Goal: Task Accomplishment & Management: Use online tool/utility

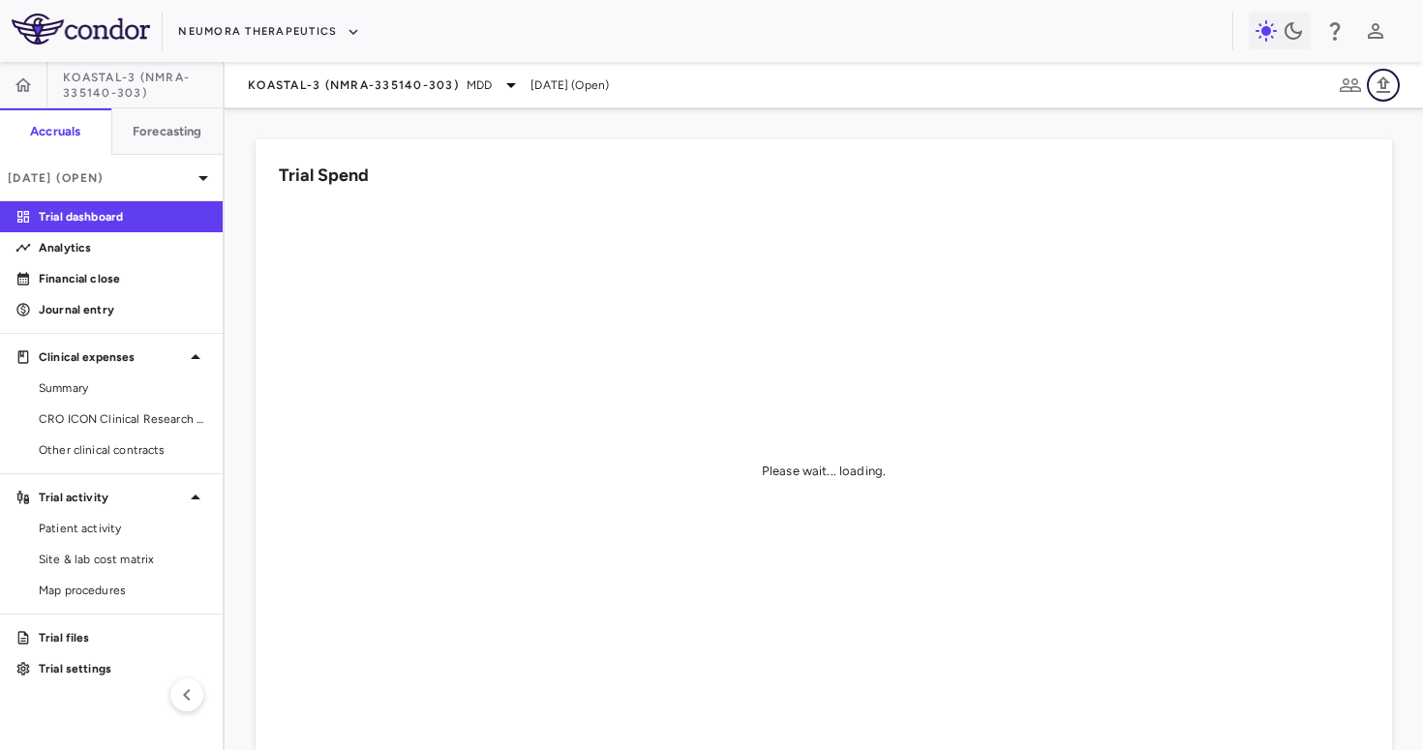
click at [1389, 92] on icon "button" at bounding box center [1383, 85] width 23 height 23
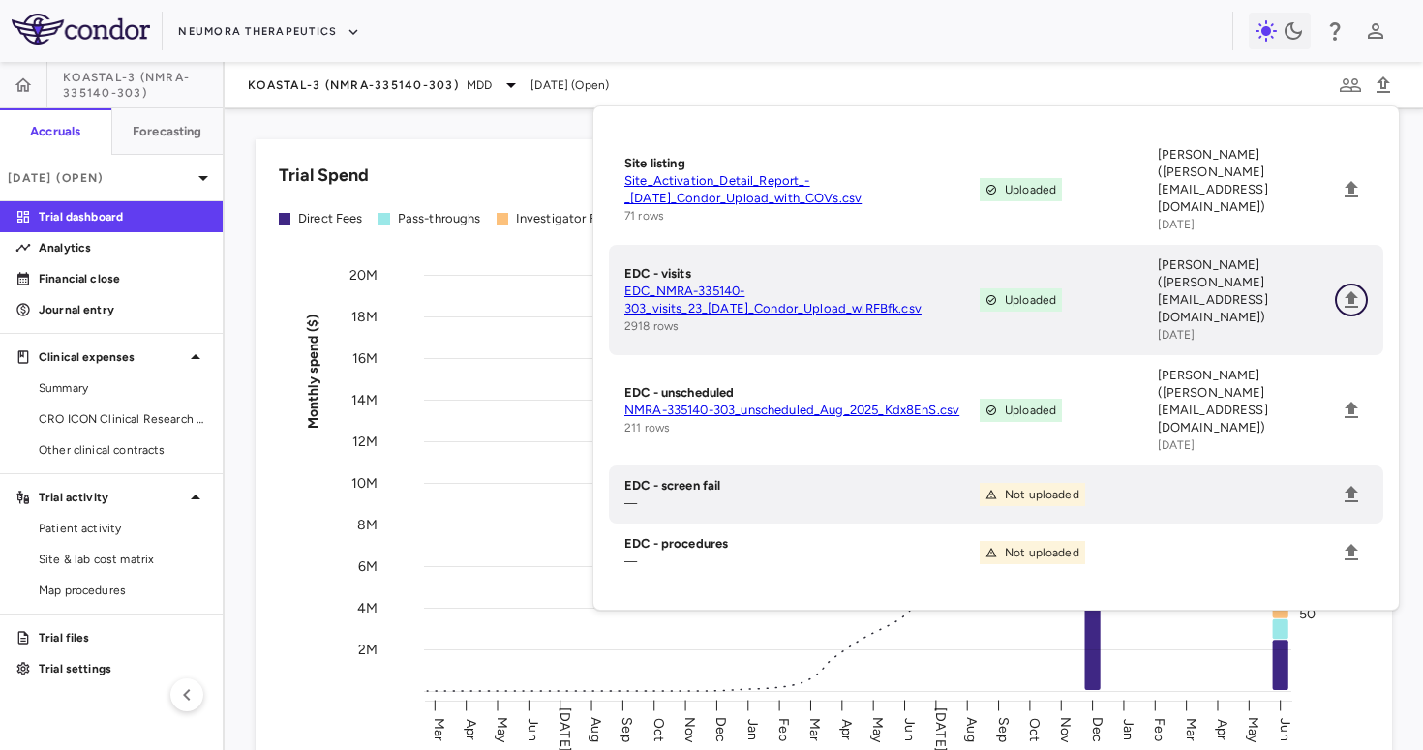
click at [1345, 284] on button "Upload" at bounding box center [1351, 300] width 33 height 33
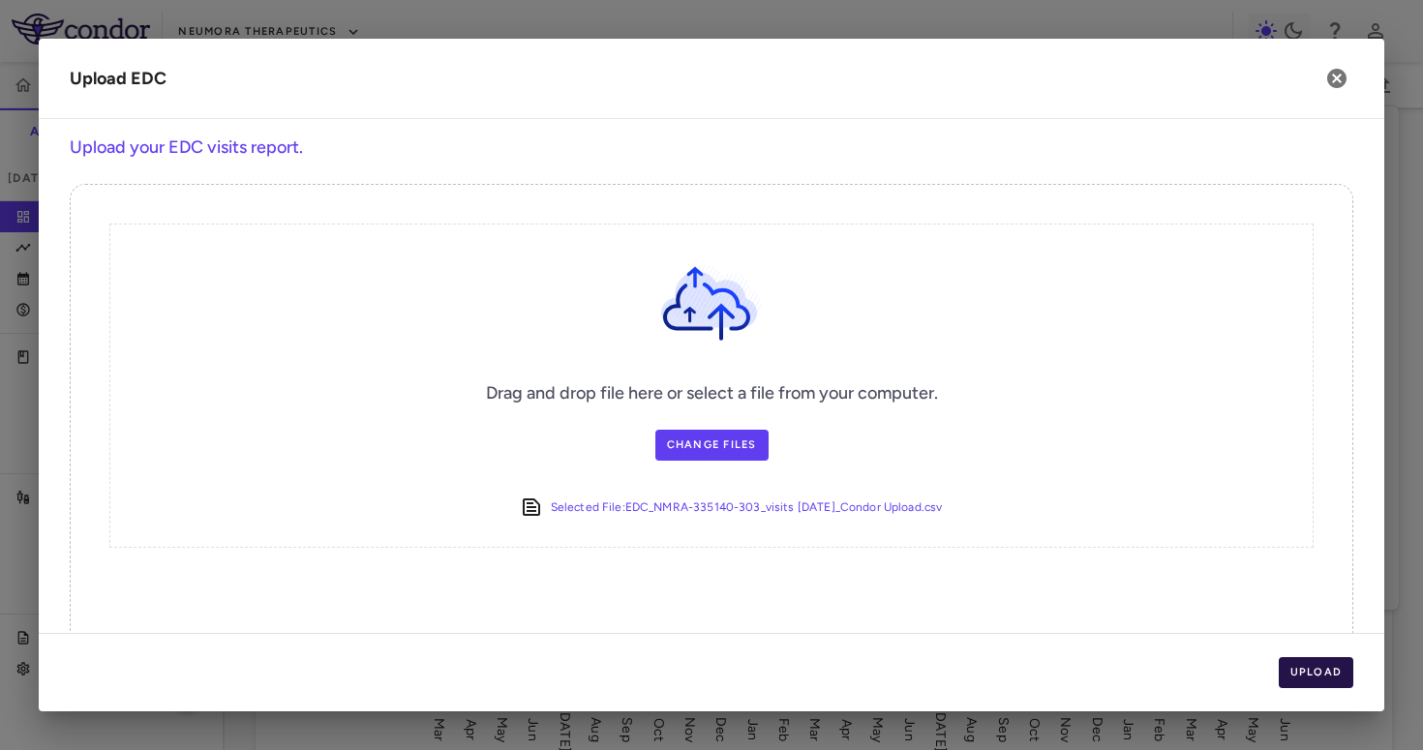
click at [1321, 663] on button "Upload" at bounding box center [1317, 672] width 76 height 31
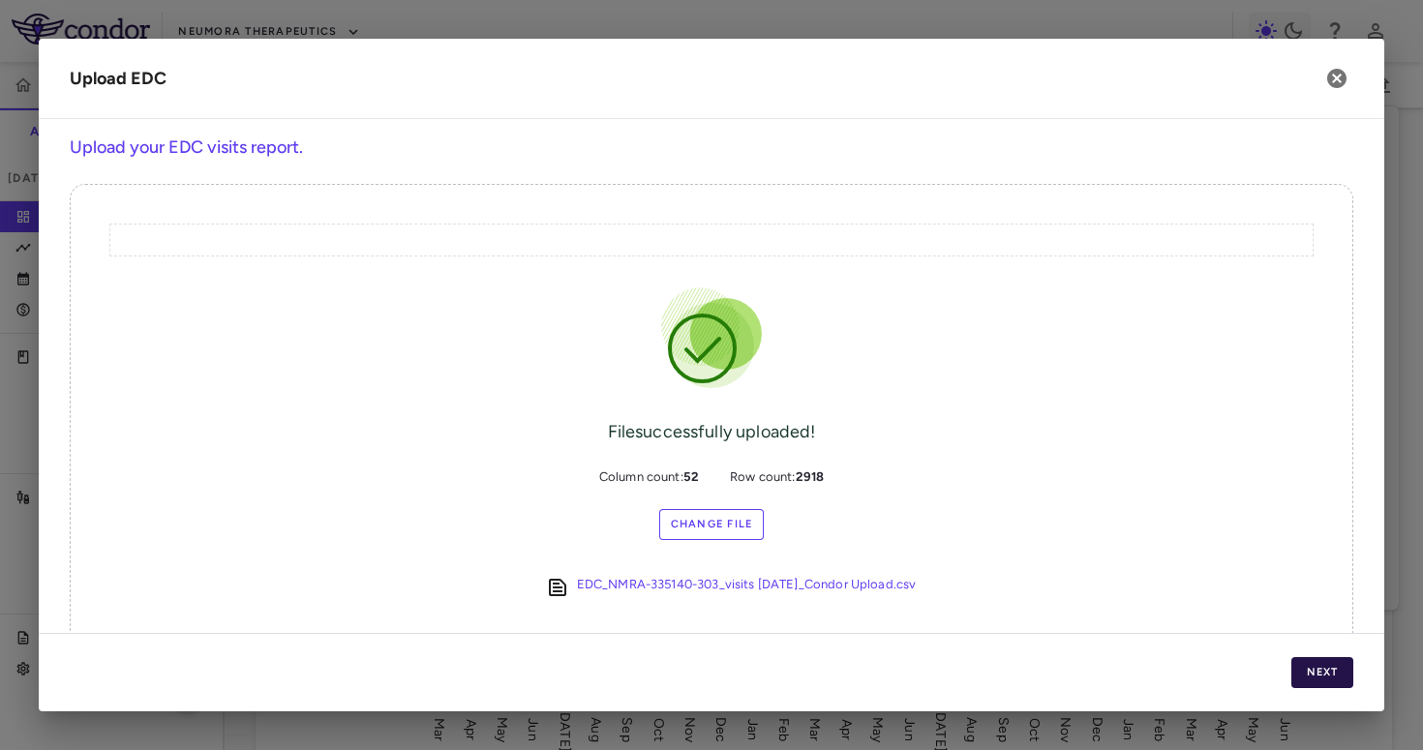
click at [1321, 664] on button "Next" at bounding box center [1323, 672] width 62 height 31
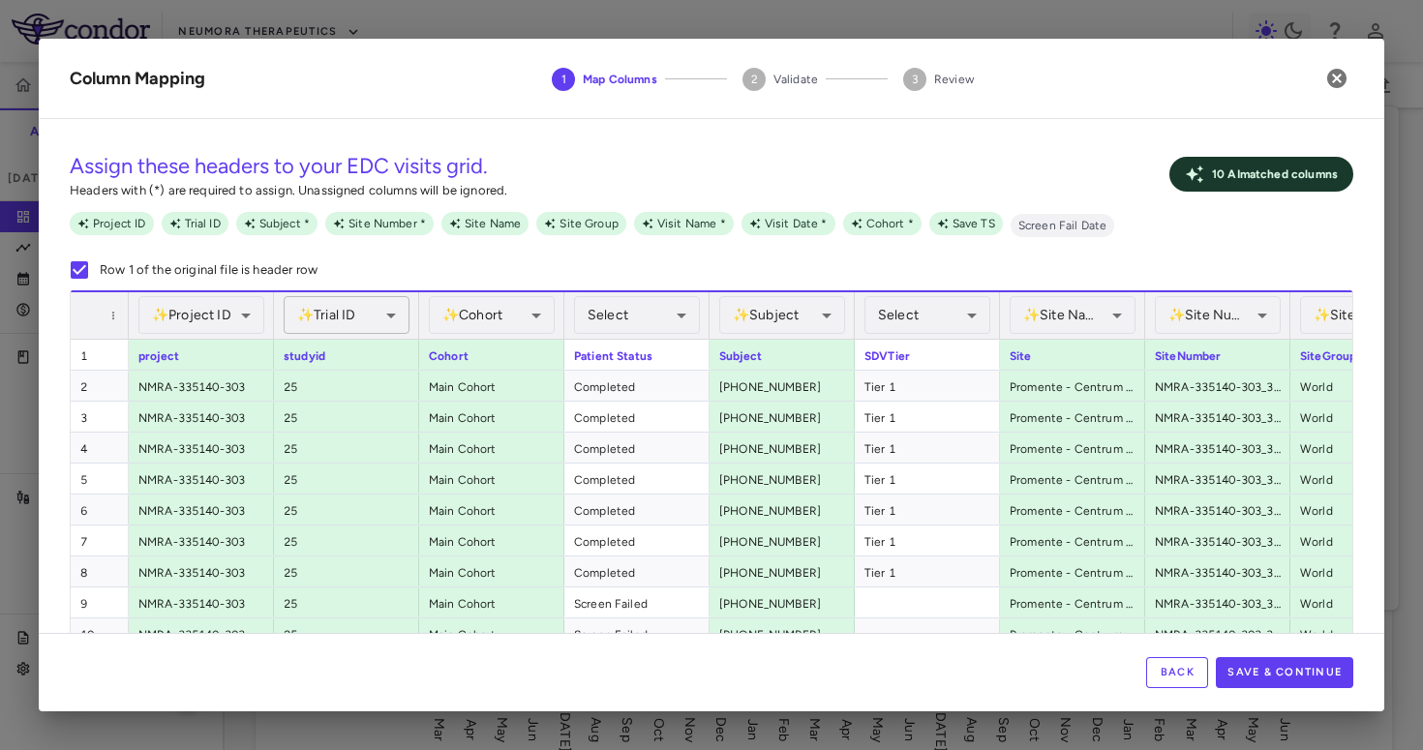
click at [339, 310] on body "Skip to sidebar Skip to main content Neumora Therapeutics KOASTAL-3 (NMRA-33514…" at bounding box center [711, 375] width 1423 height 750
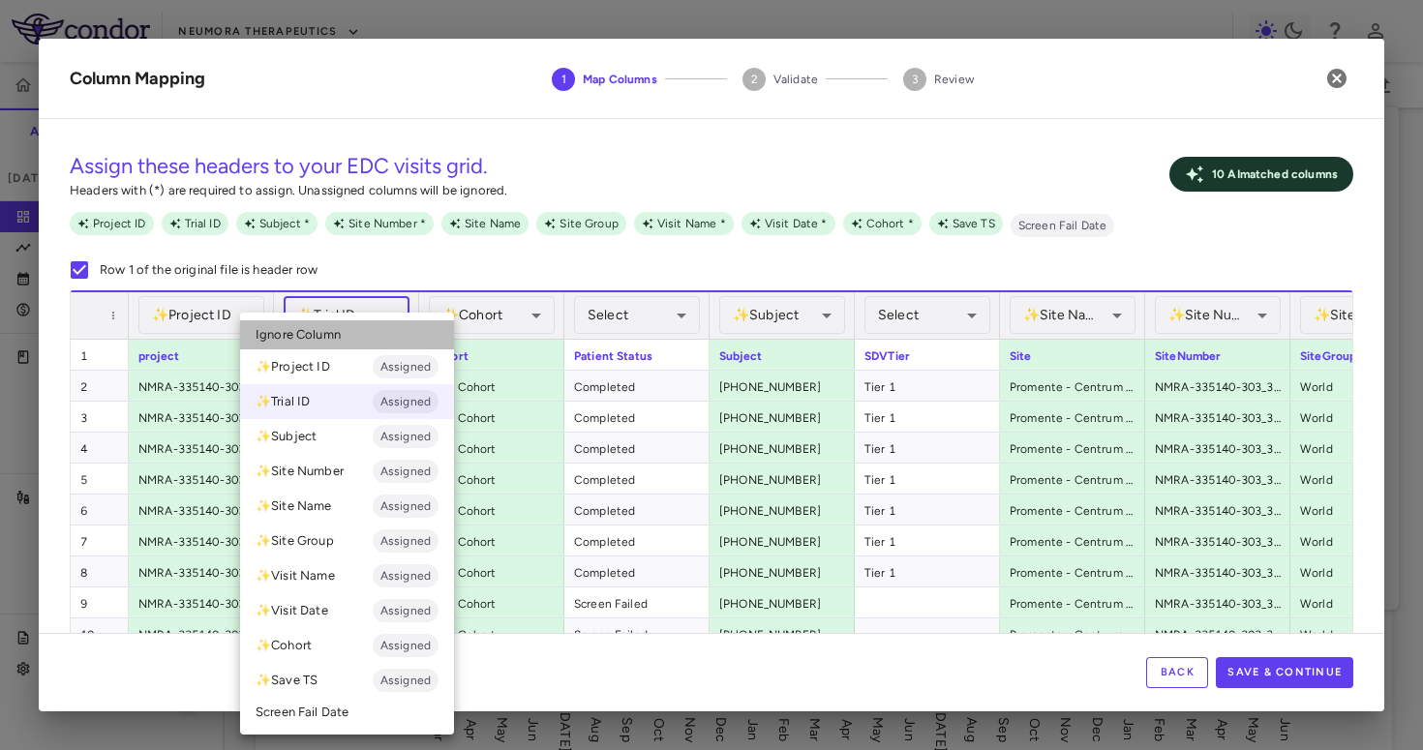
click at [333, 327] on span "Ignore Column" at bounding box center [298, 334] width 85 height 17
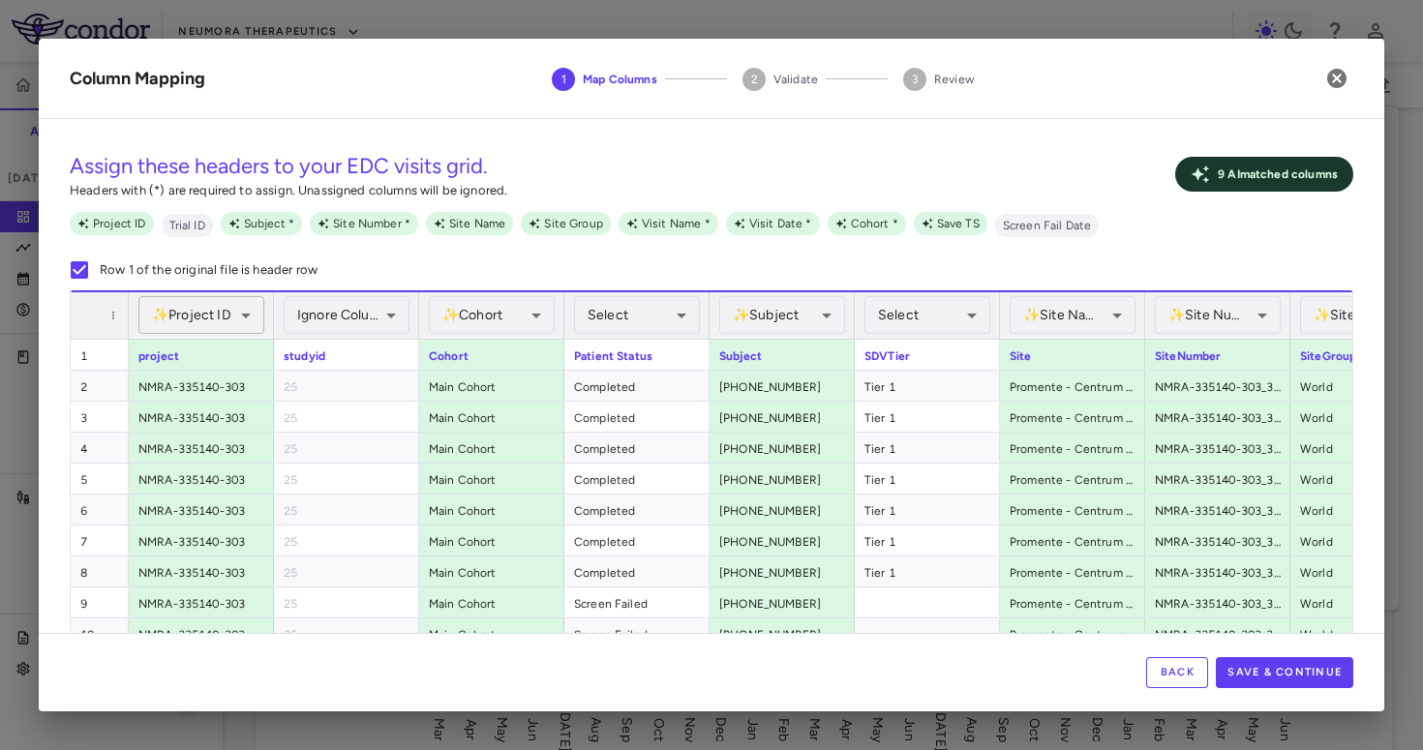
click at [203, 322] on body "Skip to sidebar Skip to main content Neumora Therapeutics KOASTAL-3 (NMRA-33514…" at bounding box center [711, 375] width 1423 height 750
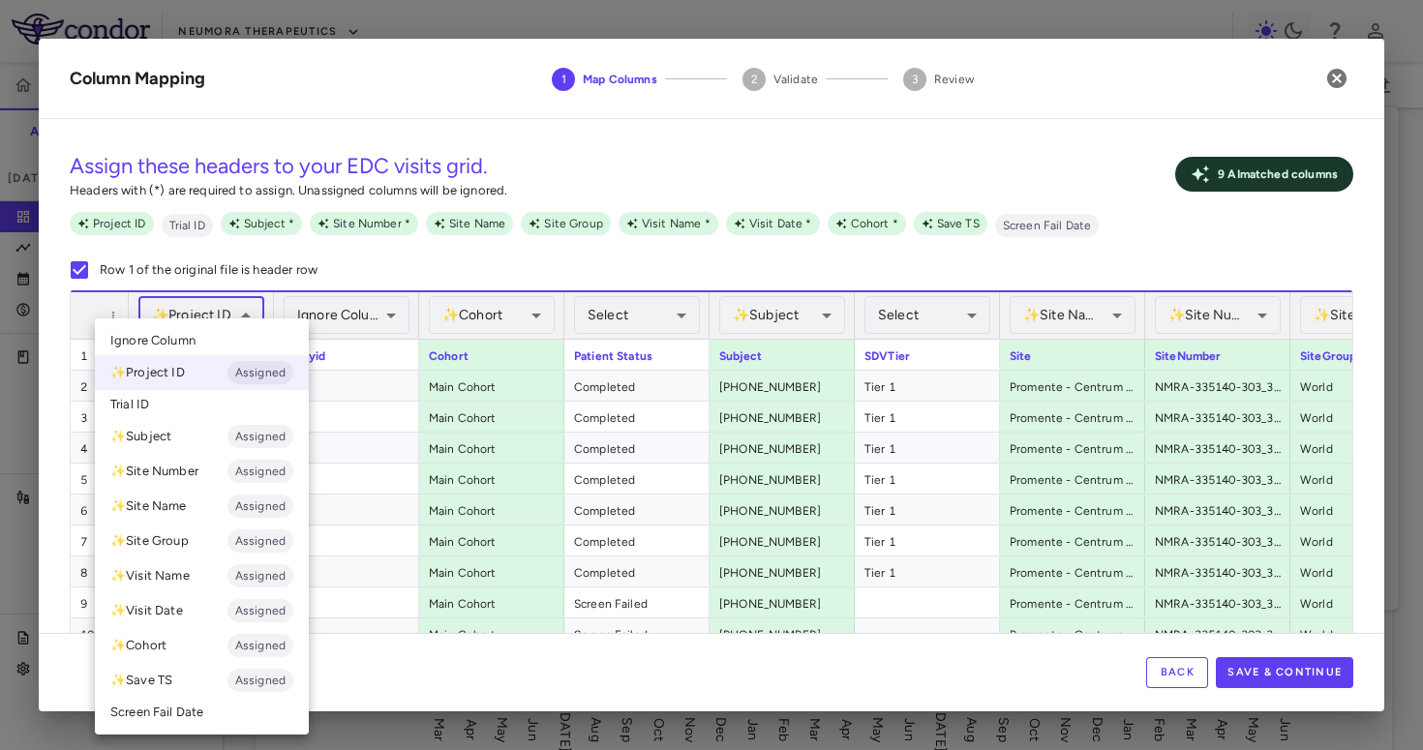
click at [201, 348] on li "Ignore Column" at bounding box center [202, 340] width 214 height 29
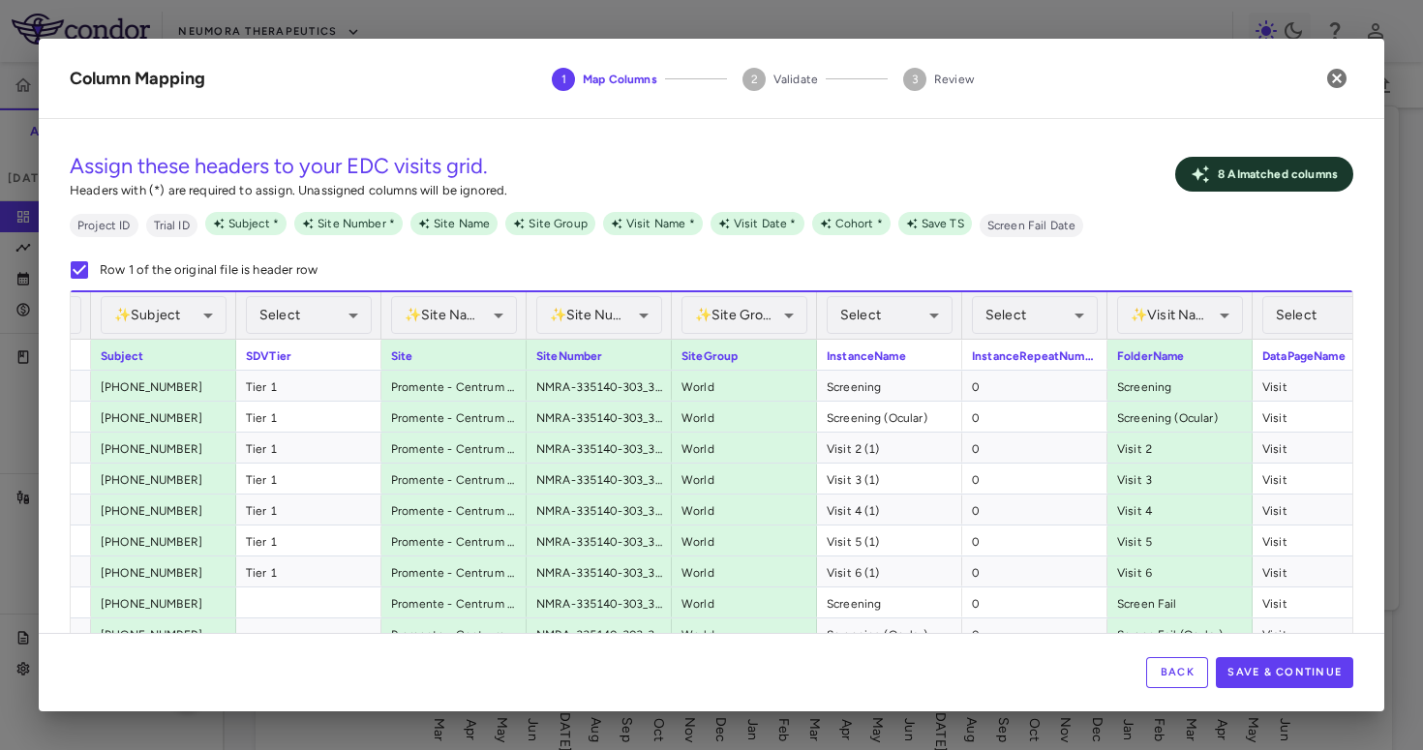
scroll to position [0, 738]
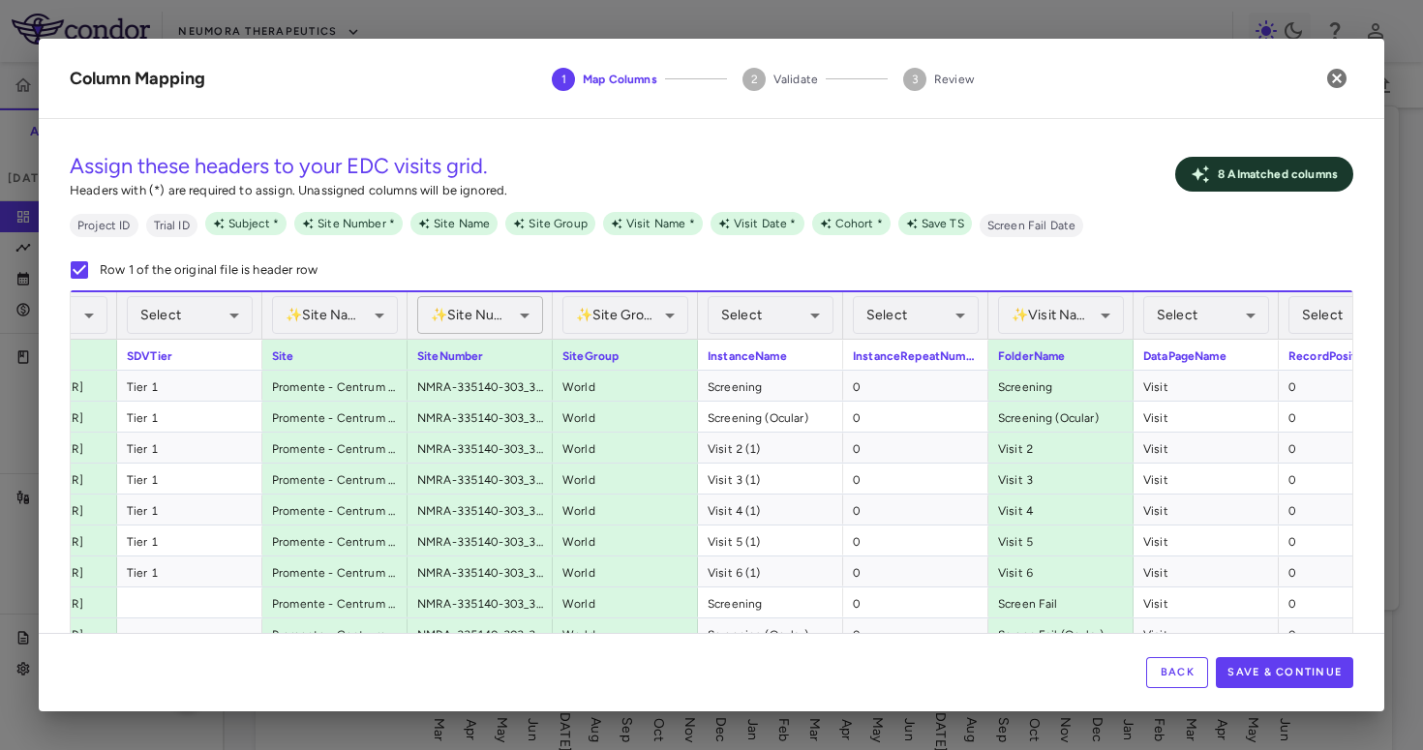
click at [508, 314] on body "Skip to sidebar Skip to main content Neumora Therapeutics KOASTAL-3 (NMRA-33514…" at bounding box center [711, 375] width 1423 height 750
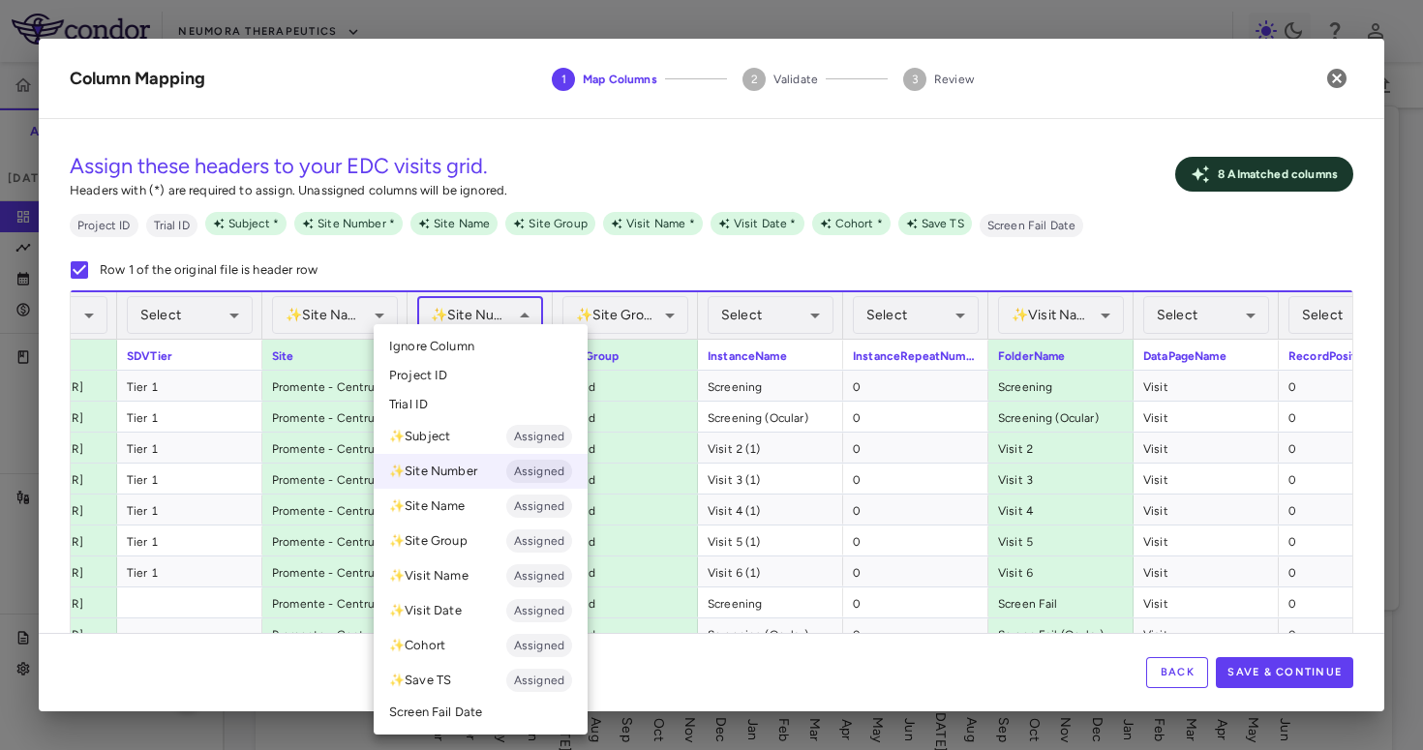
click at [506, 330] on ul "Select Ignore Column Project ID Trial ID ✨ Subject Assigned ✨ Site Number Assig…" at bounding box center [481, 529] width 214 height 411
click at [511, 338] on li "Ignore Column" at bounding box center [481, 346] width 214 height 29
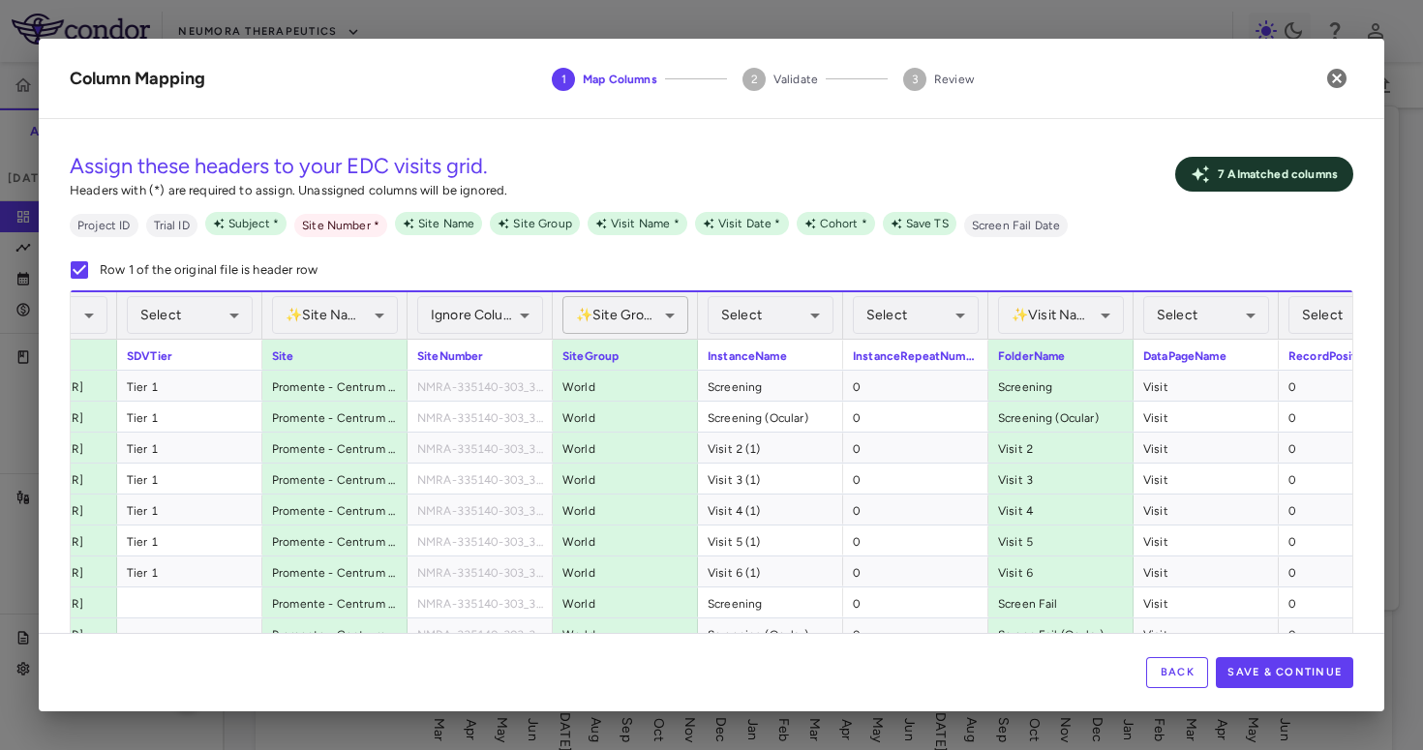
click at [603, 318] on body "Skip to sidebar Skip to main content Neumora Therapeutics KOASTAL-3 (NMRA-33514…" at bounding box center [711, 375] width 1423 height 750
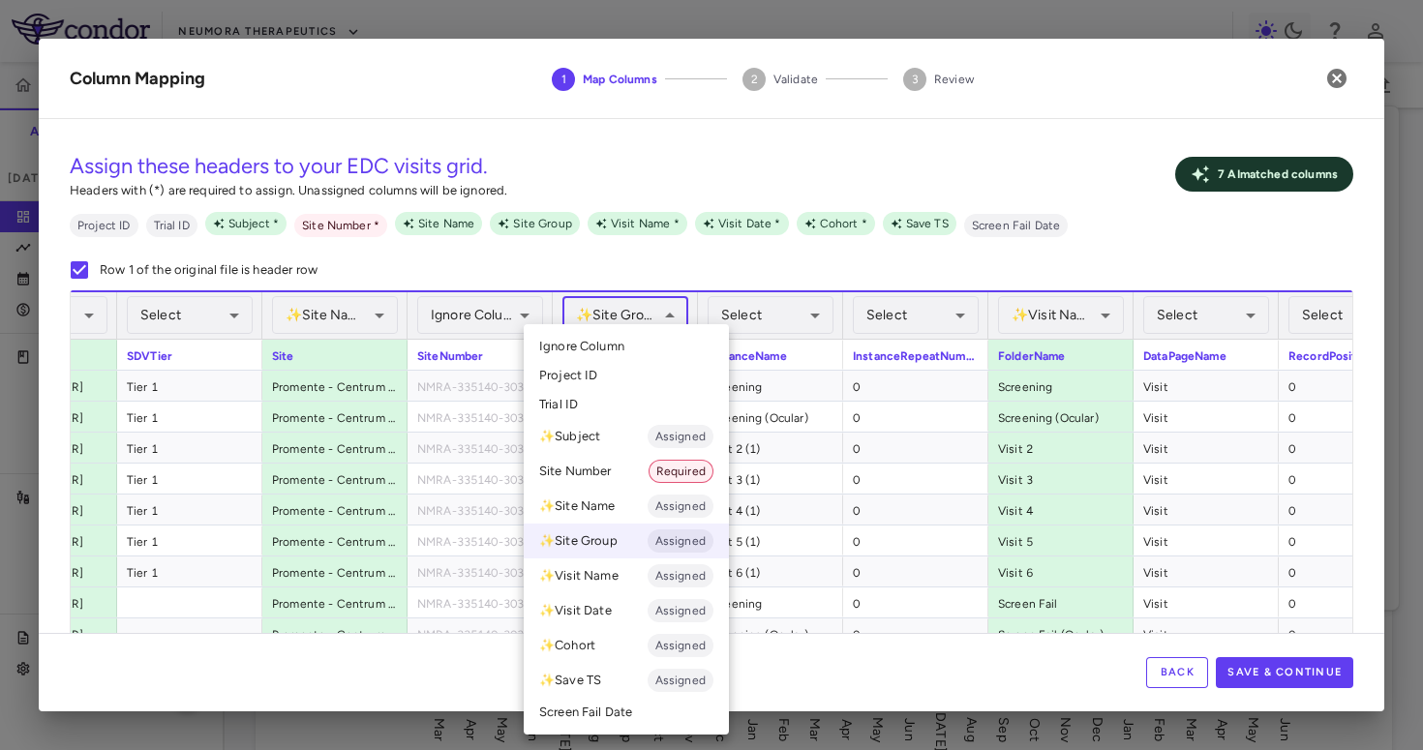
click at [603, 342] on span "Ignore Column" at bounding box center [581, 346] width 85 height 17
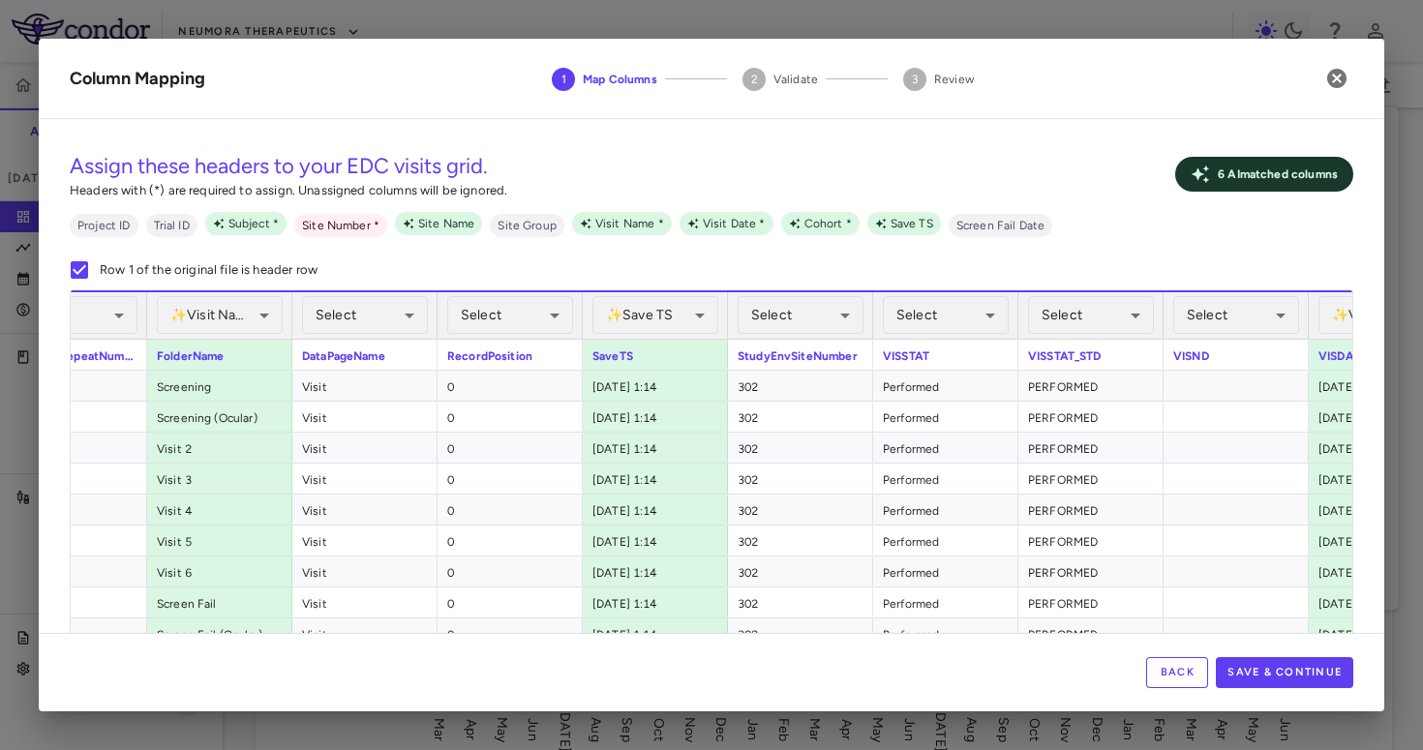
scroll to position [0, 1728]
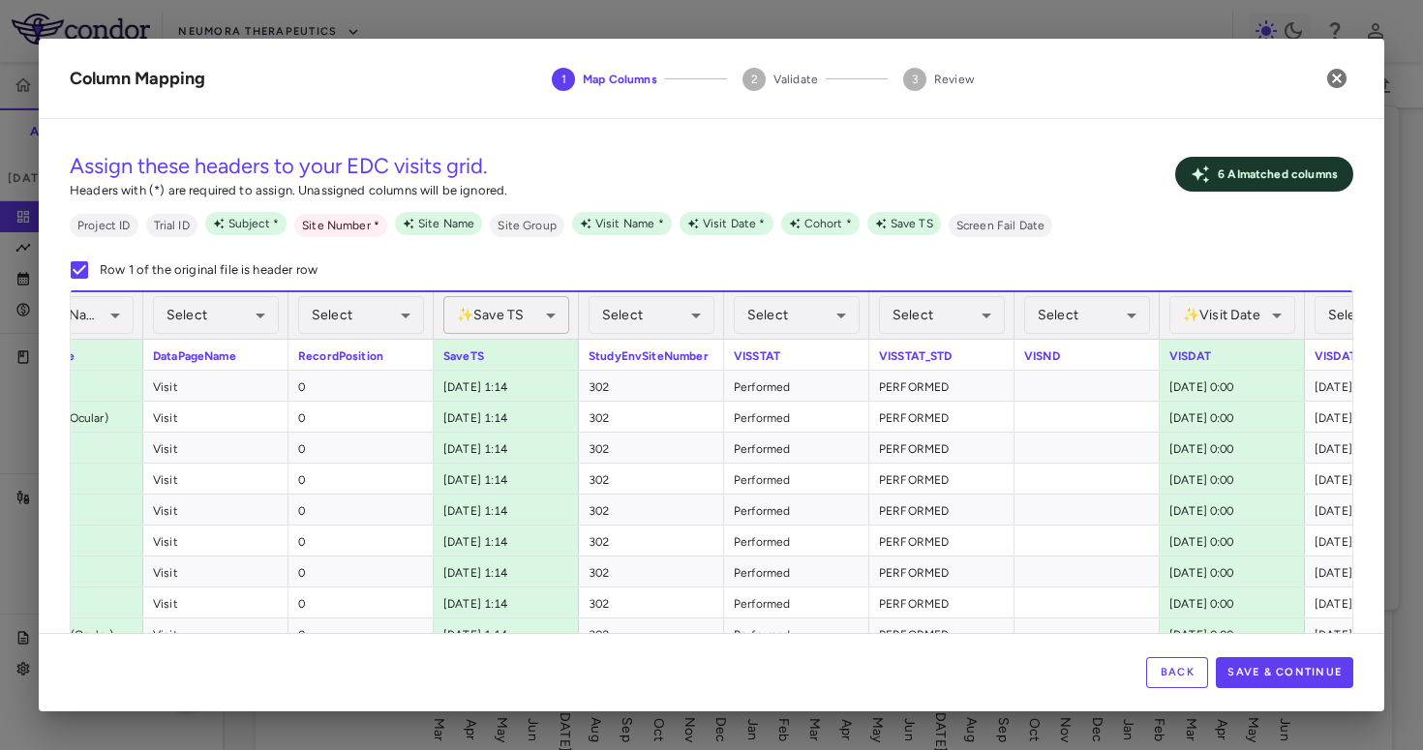
click at [542, 328] on body "Skip to sidebar Skip to main content Neumora Therapeutics KOASTAL-3 (NMRA-33514…" at bounding box center [711, 375] width 1423 height 750
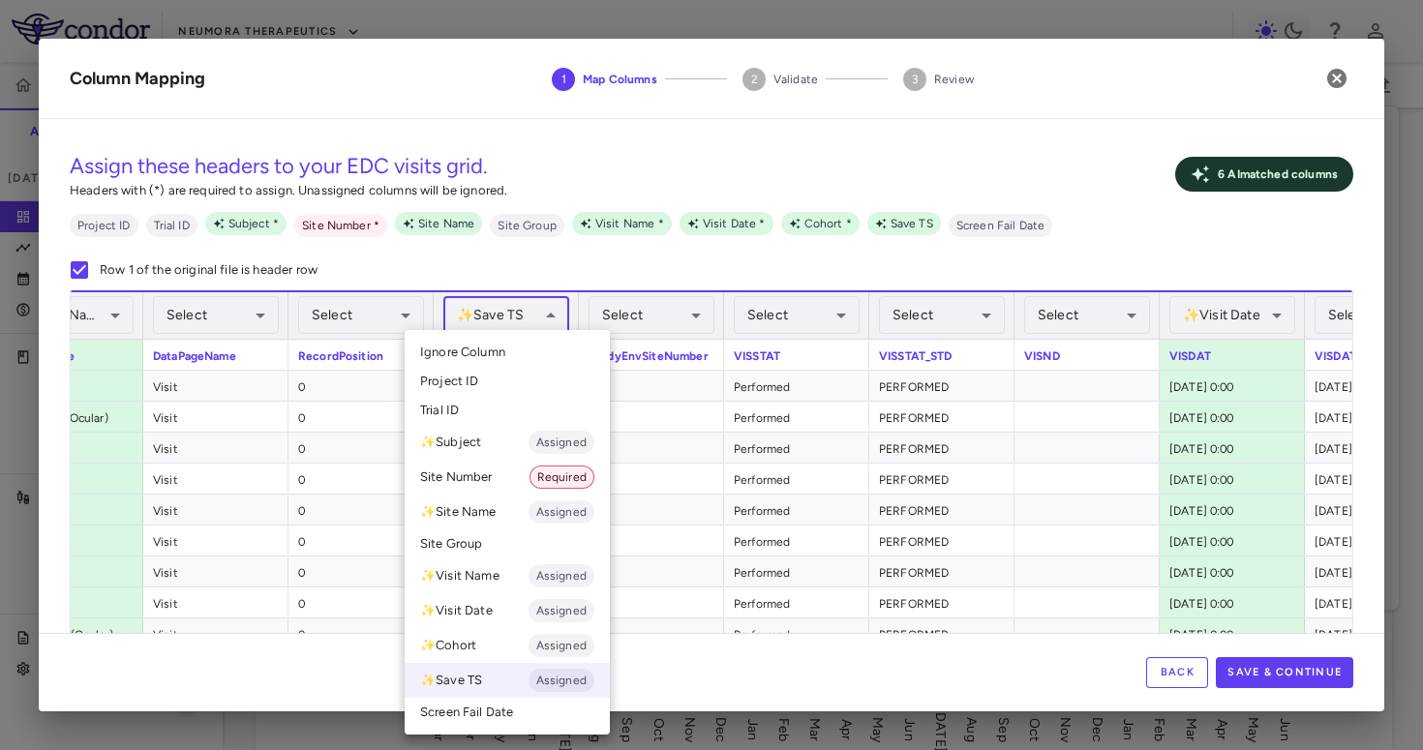
click at [535, 343] on li "Ignore Column" at bounding box center [507, 352] width 205 height 29
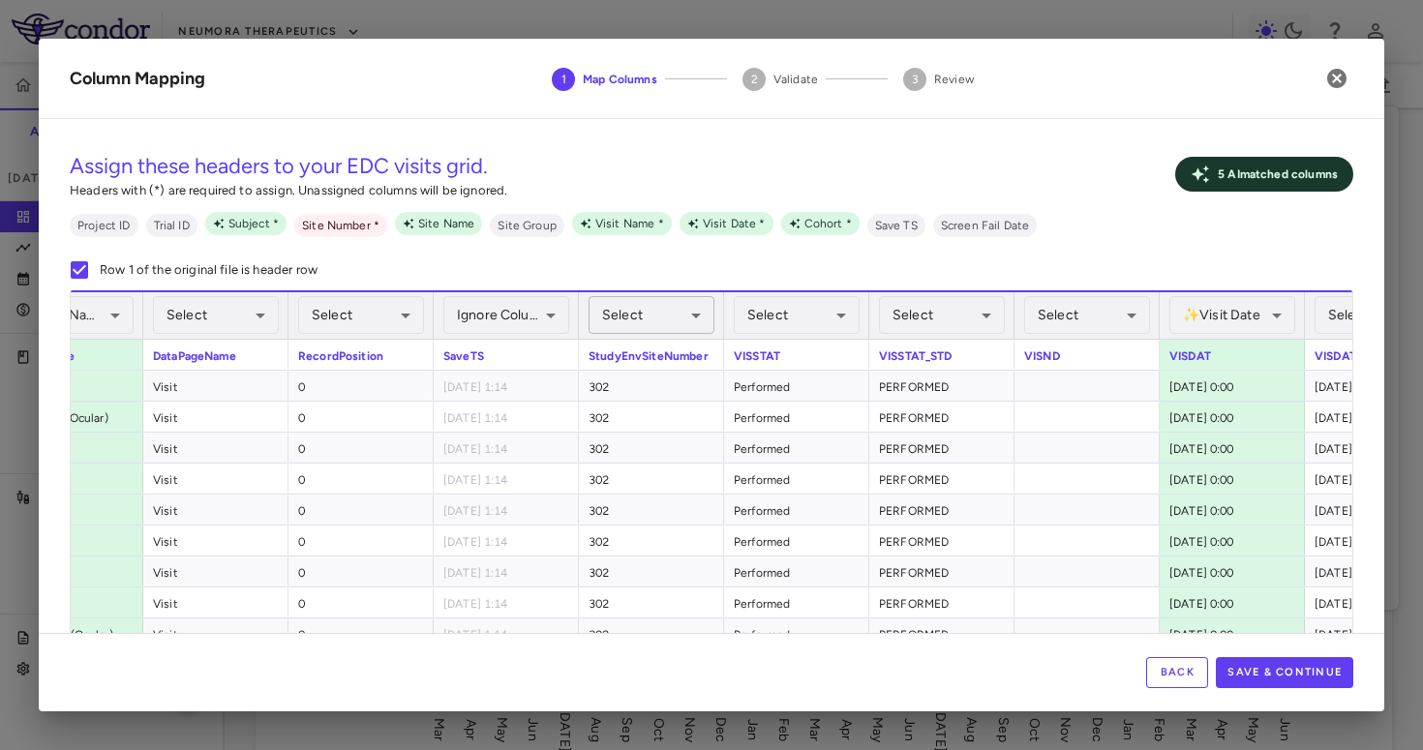
click at [630, 333] on body "Skip to sidebar Skip to main content Neumora Therapeutics KOASTAL-3 (NMRA-33514…" at bounding box center [711, 375] width 1423 height 750
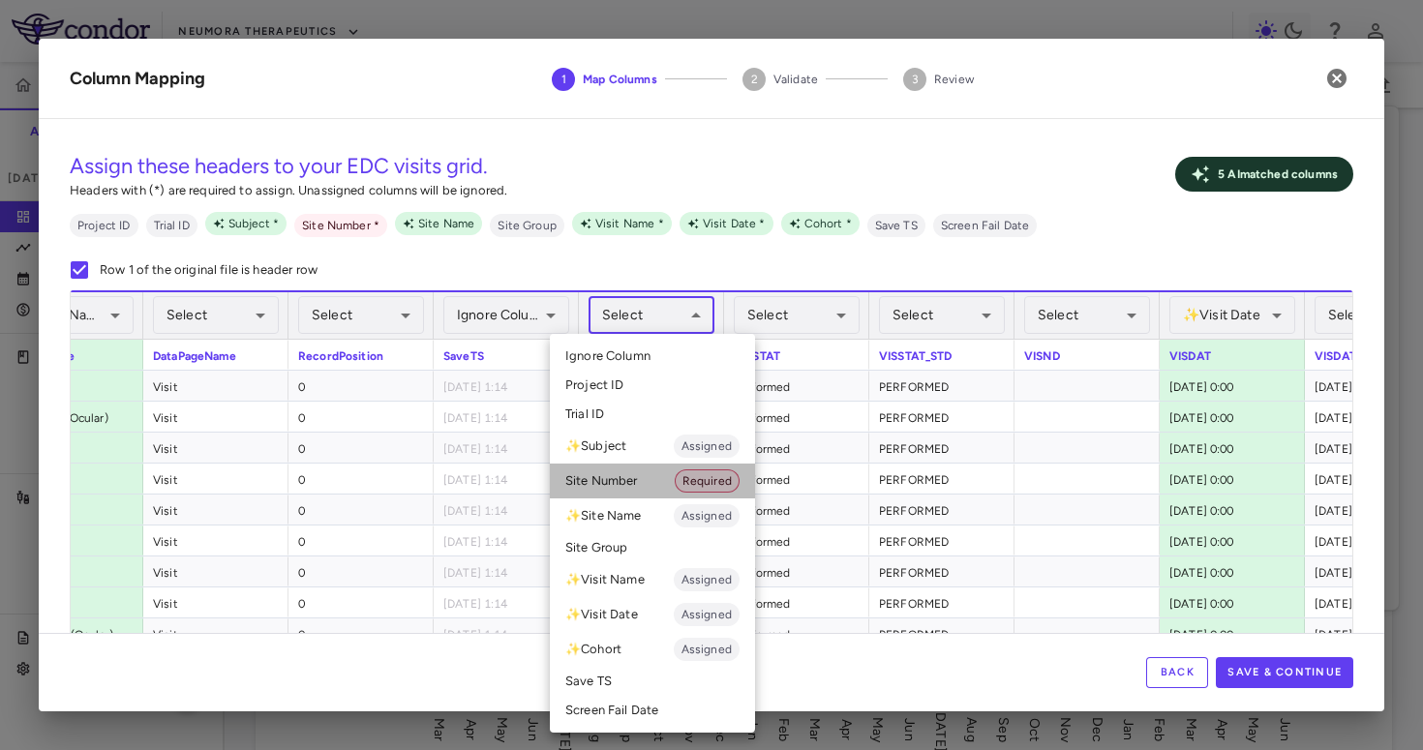
click at [632, 471] on li "Site Number Required" at bounding box center [652, 481] width 205 height 35
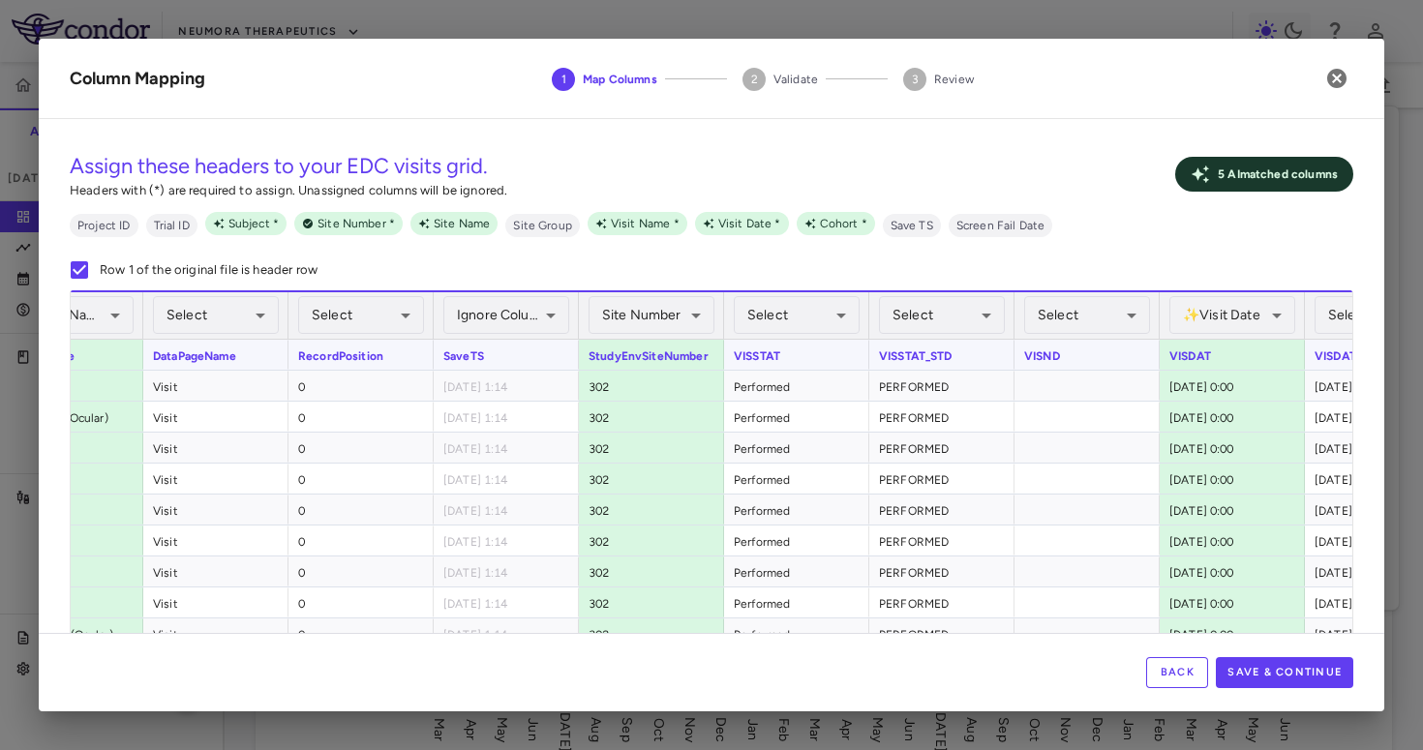
scroll to position [0, 2207]
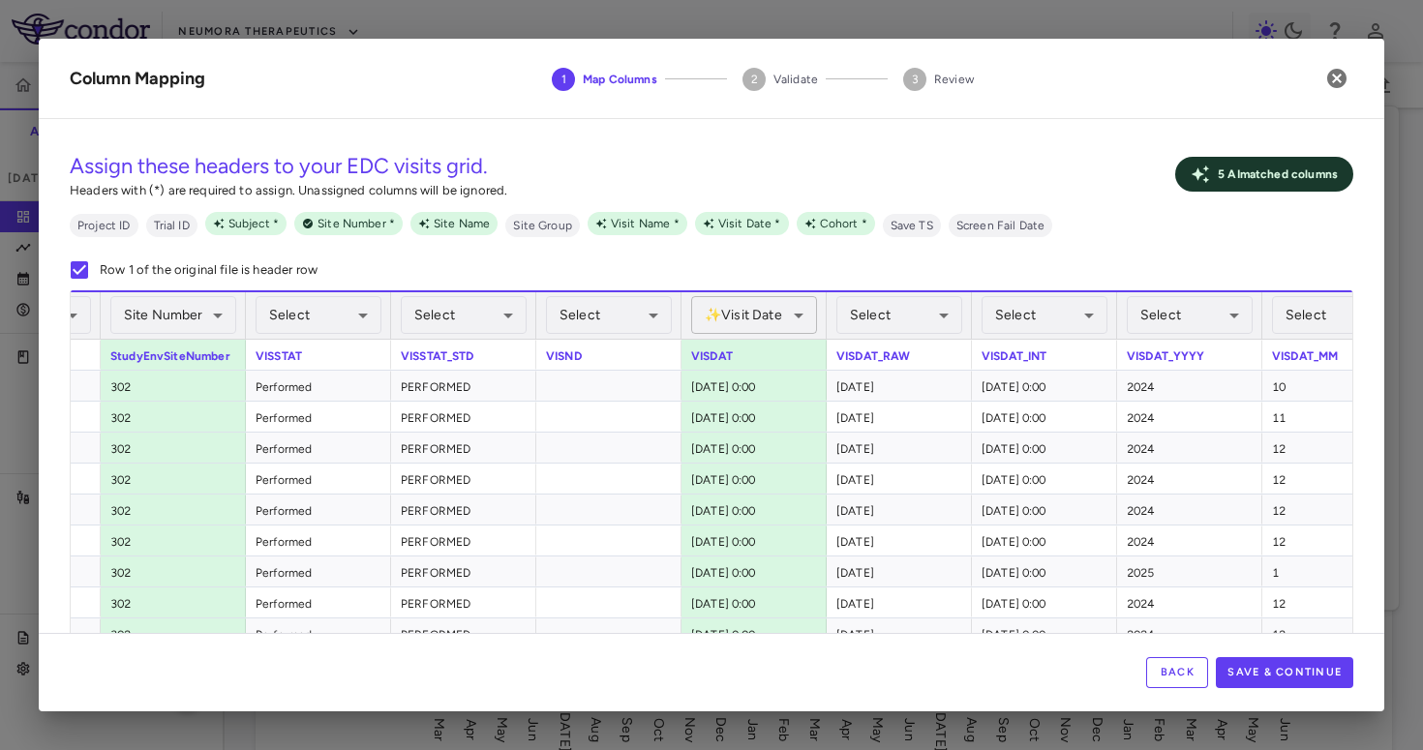
click at [777, 319] on body "Skip to sidebar Skip to main content Neumora Therapeutics KOASTAL-3 (NMRA-33514…" at bounding box center [711, 375] width 1423 height 750
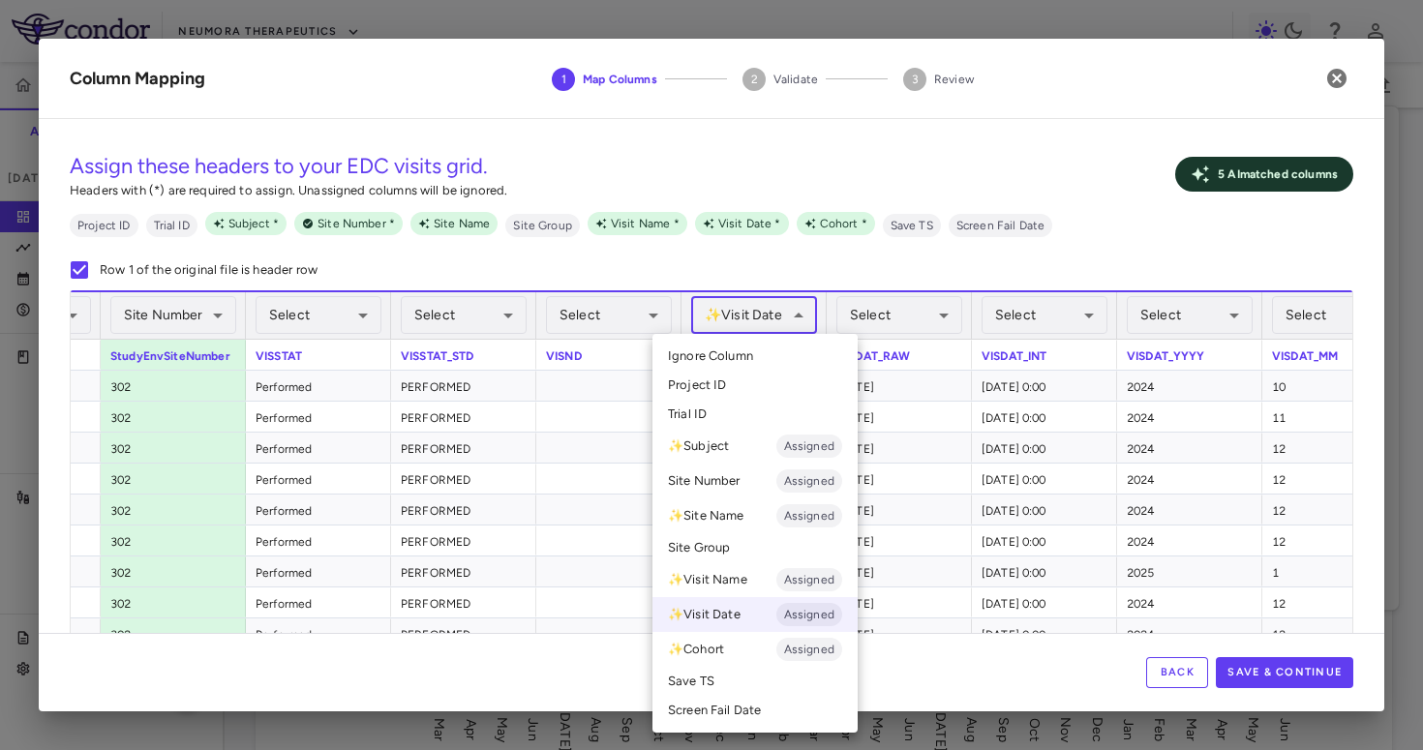
click at [765, 339] on ul "Select Ignore Column Project ID Trial ID ✨ Subject Assigned Site Number Assigne…" at bounding box center [755, 533] width 205 height 399
click at [765, 347] on li "Ignore Column" at bounding box center [755, 356] width 205 height 29
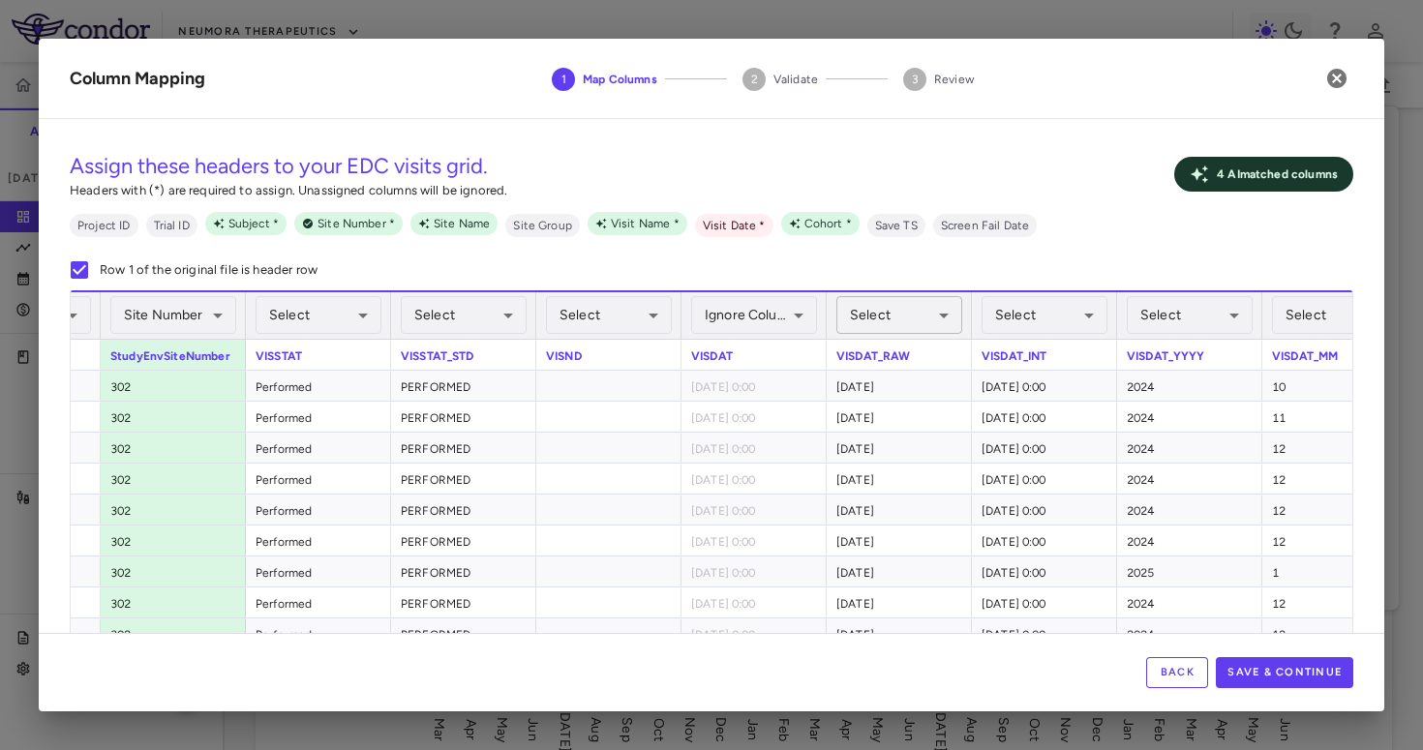
click at [862, 322] on body "Skip to sidebar Skip to main content Neumora Therapeutics KOASTAL-3 (NMRA-33514…" at bounding box center [711, 375] width 1423 height 750
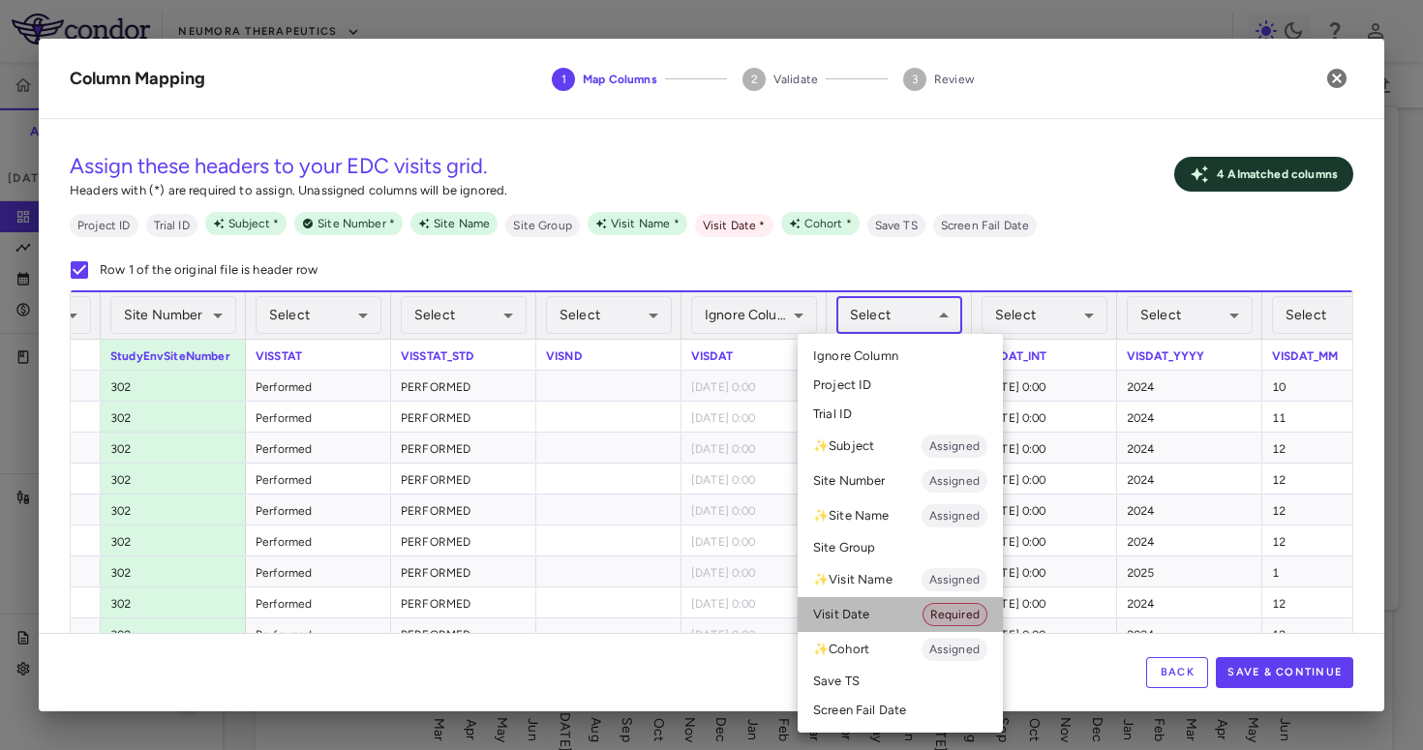
click at [883, 618] on li "Visit Date Required" at bounding box center [900, 614] width 205 height 35
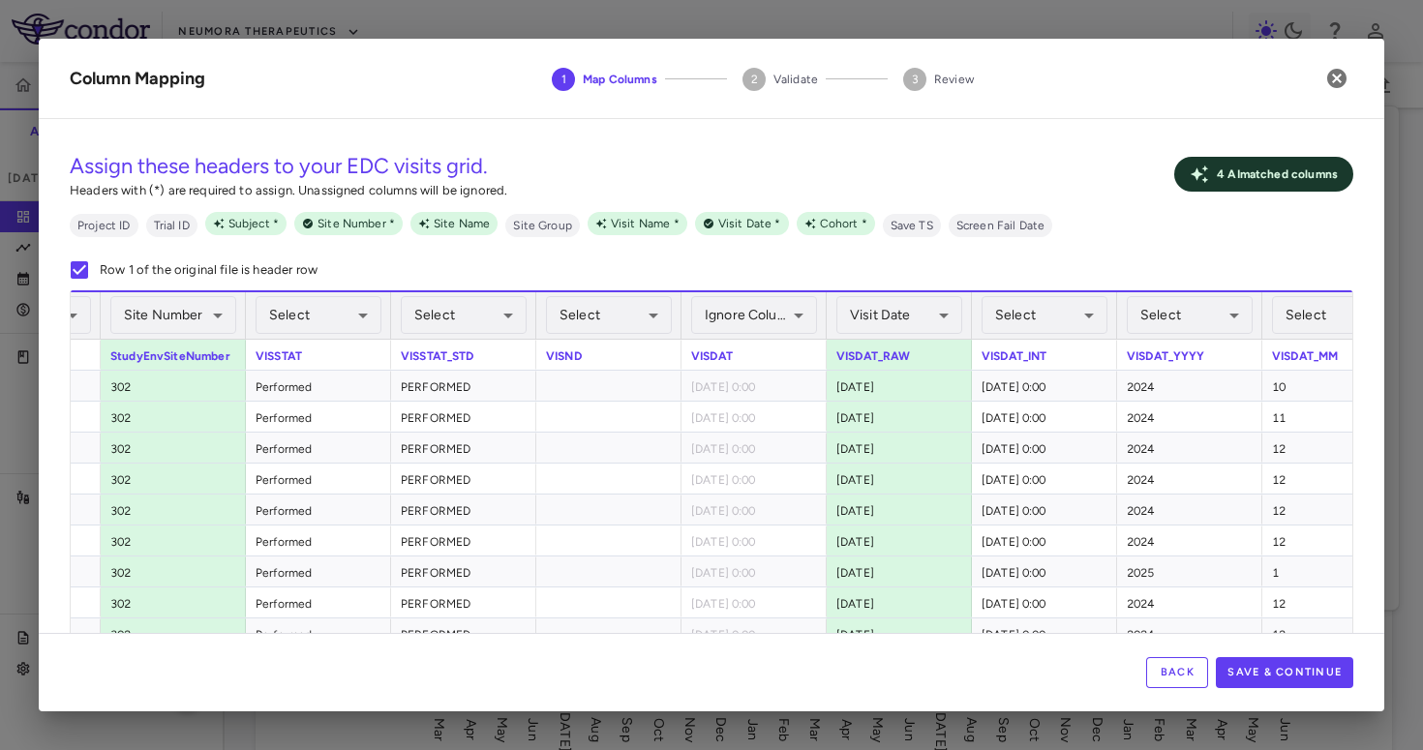
click at [1294, 690] on div "Back Save & Continue" at bounding box center [712, 672] width 1346 height 78
click at [1294, 671] on button "Save & Continue" at bounding box center [1284, 672] width 137 height 31
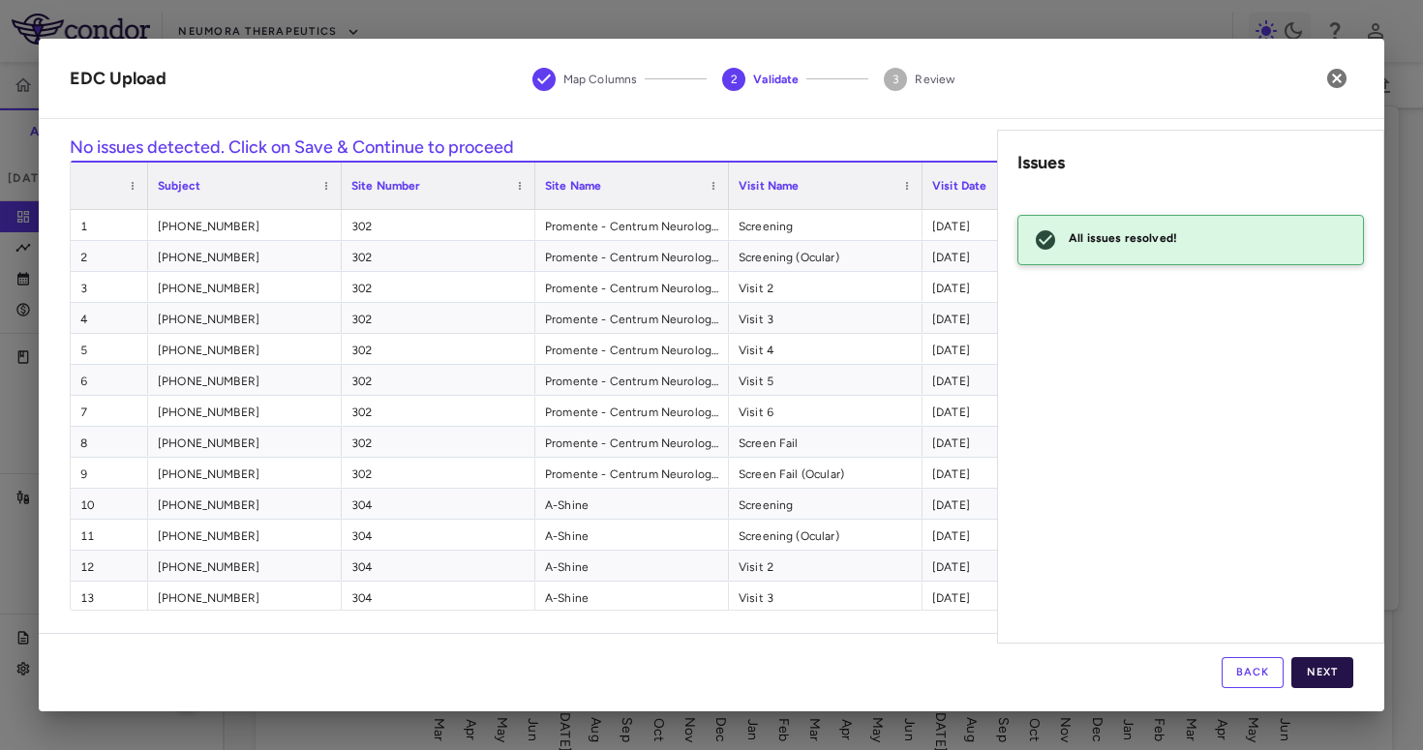
click at [1314, 661] on button "Next" at bounding box center [1323, 672] width 62 height 31
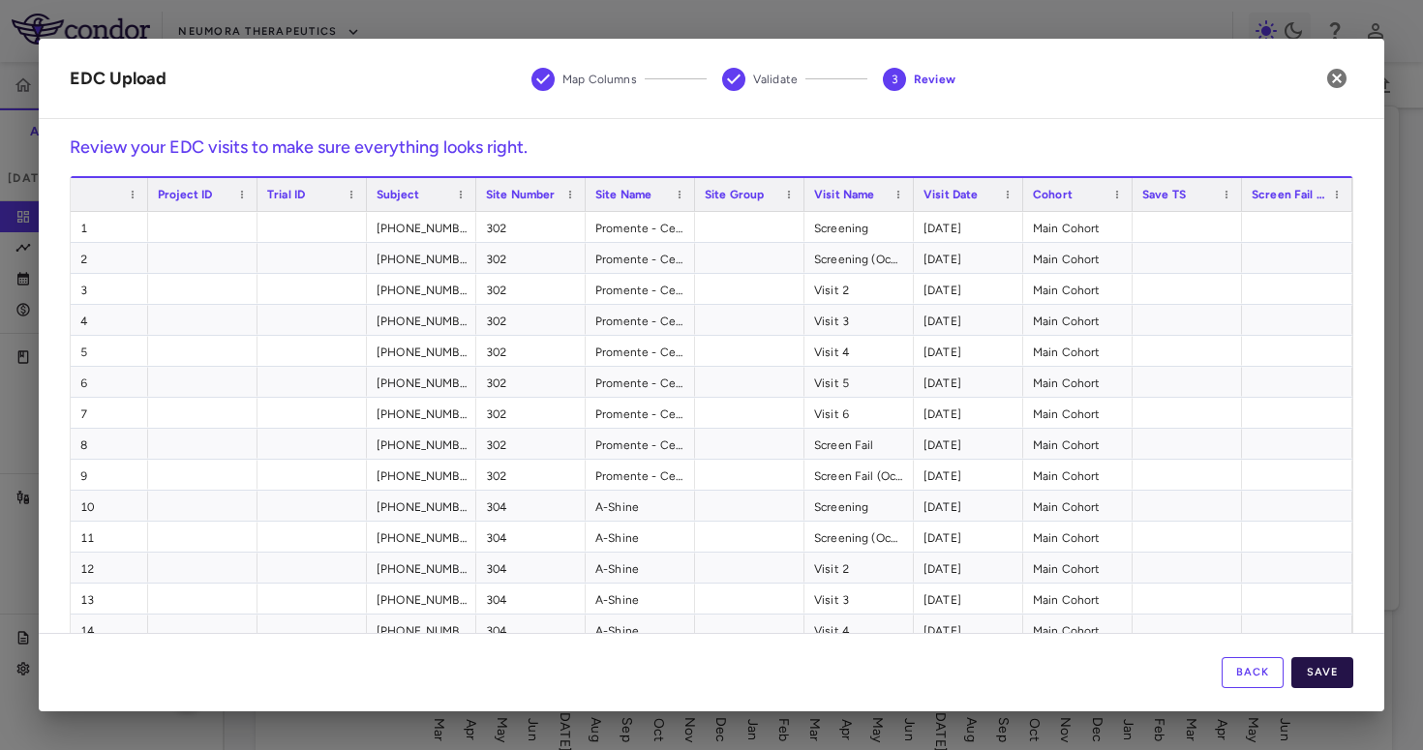
click at [1315, 664] on button "Save" at bounding box center [1323, 672] width 62 height 31
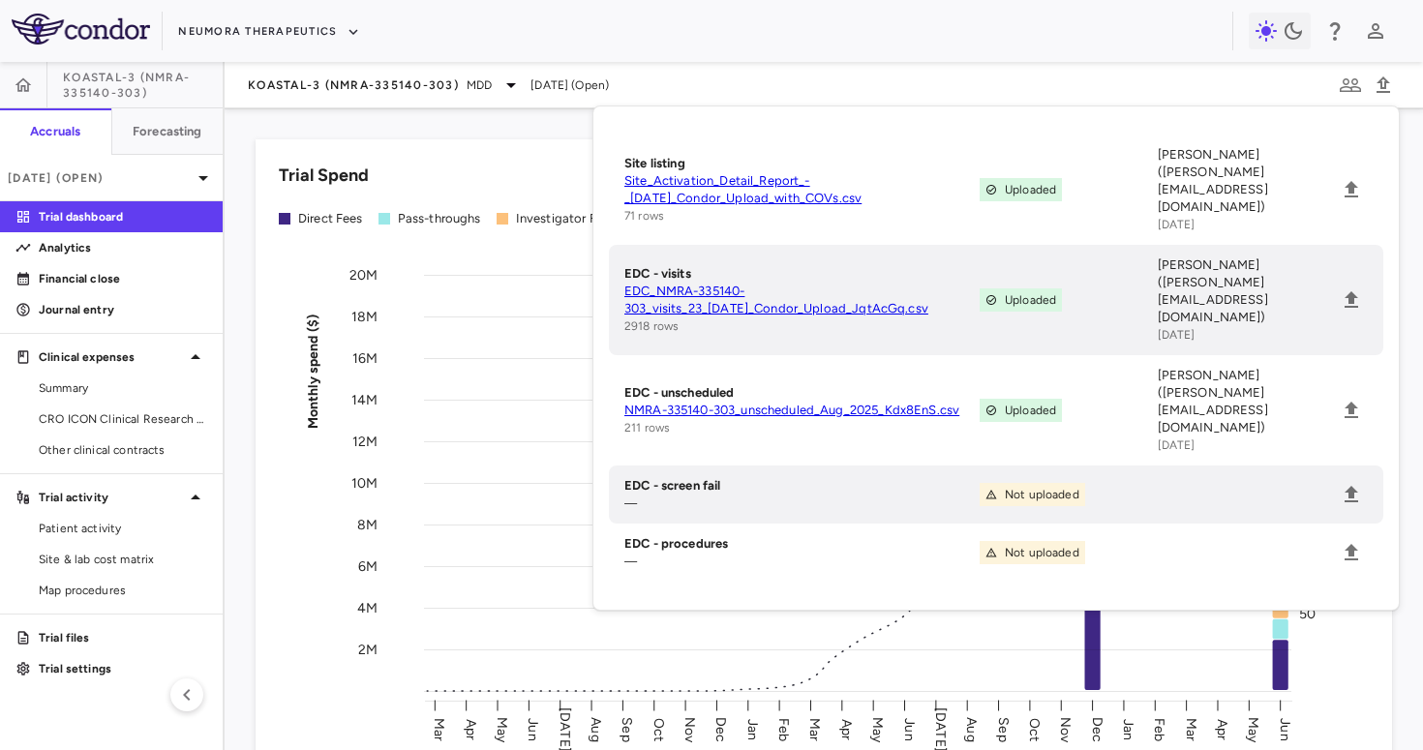
click at [1192, 71] on div "KOASTAL-3 (NMRA-335140-303) MDD Jun 2025 (Open)" at bounding box center [824, 85] width 1199 height 46
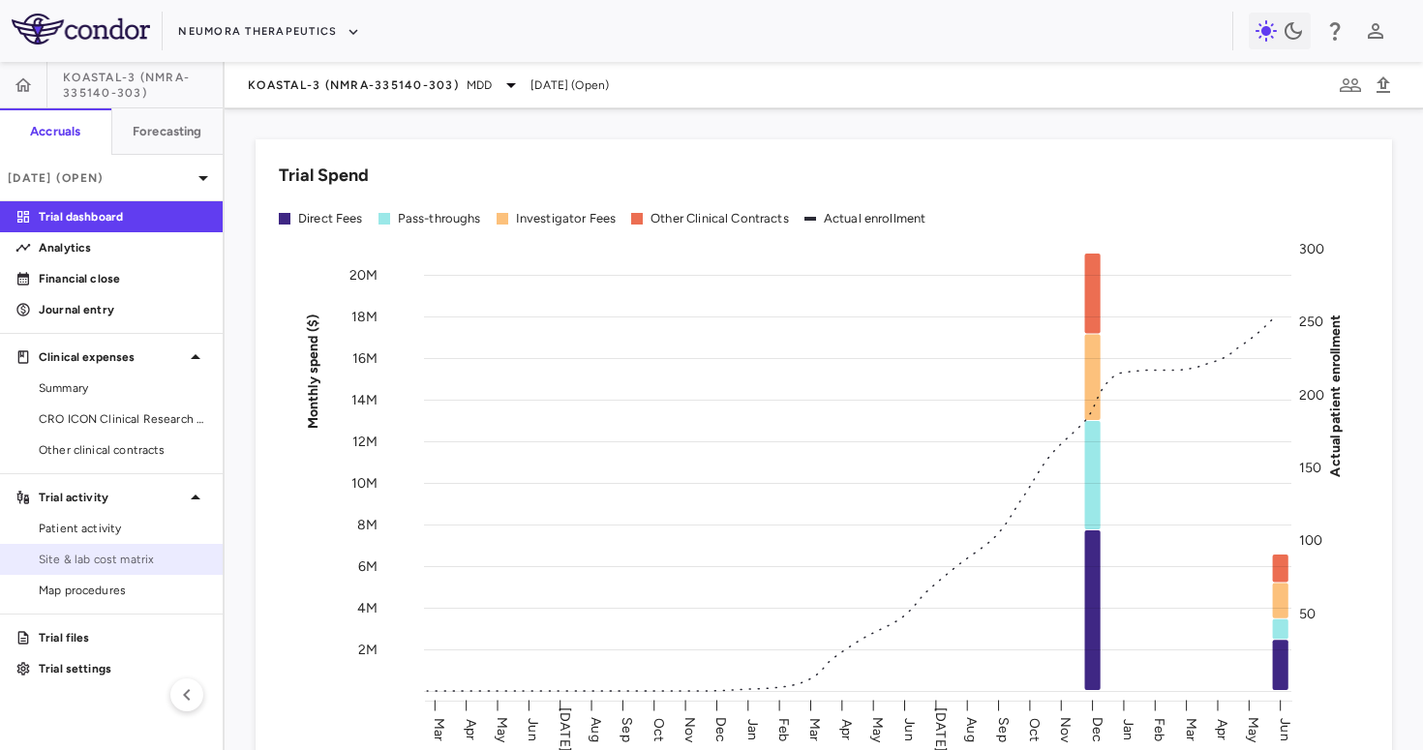
click at [106, 566] on span "Site & lab cost matrix" at bounding box center [123, 559] width 168 height 17
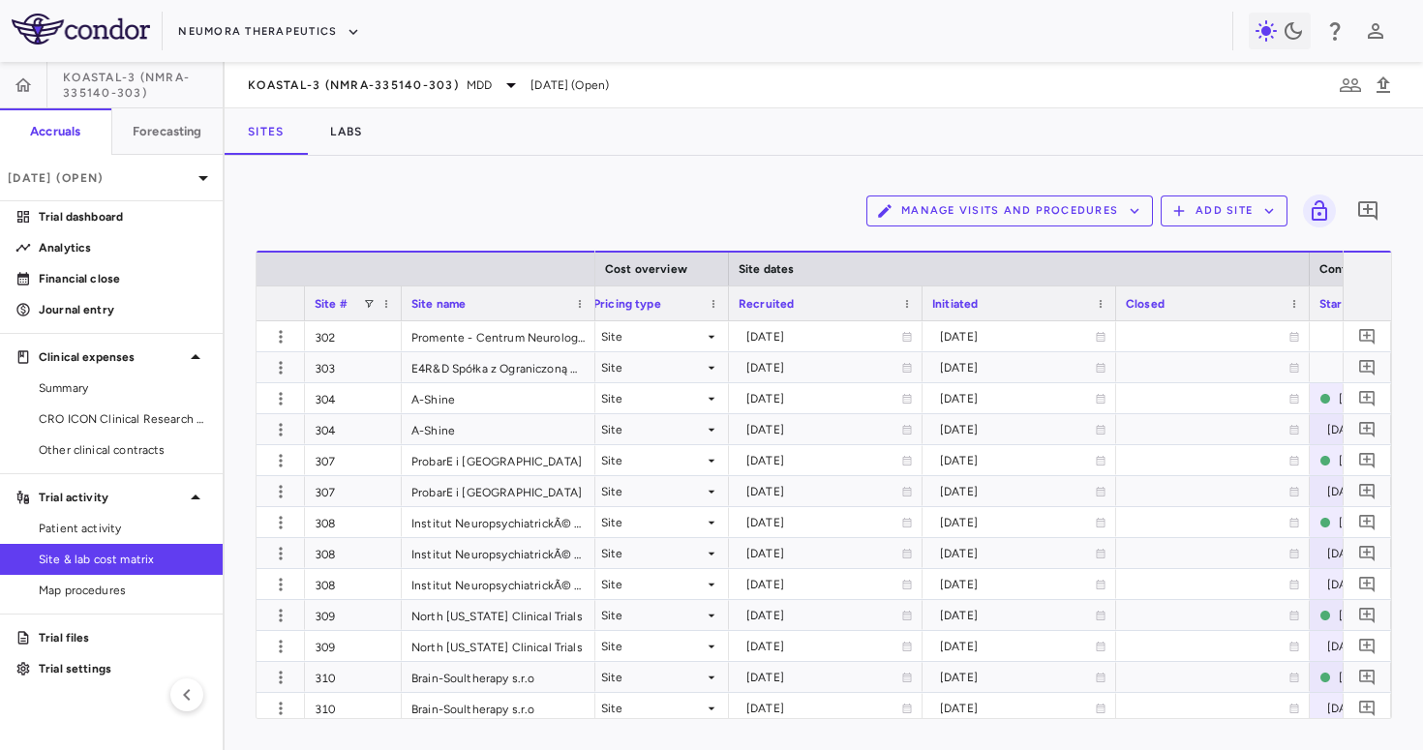
click at [1009, 304] on div "Initiated" at bounding box center [1010, 303] width 157 height 24
click at [1009, 301] on div "Initiated 1" at bounding box center [1010, 303] width 157 height 24
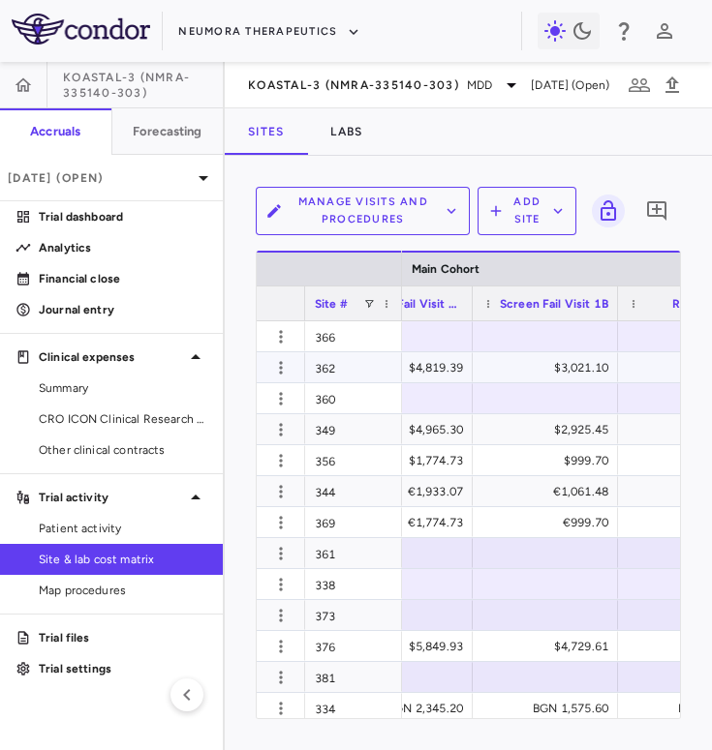
scroll to position [0, 2375]
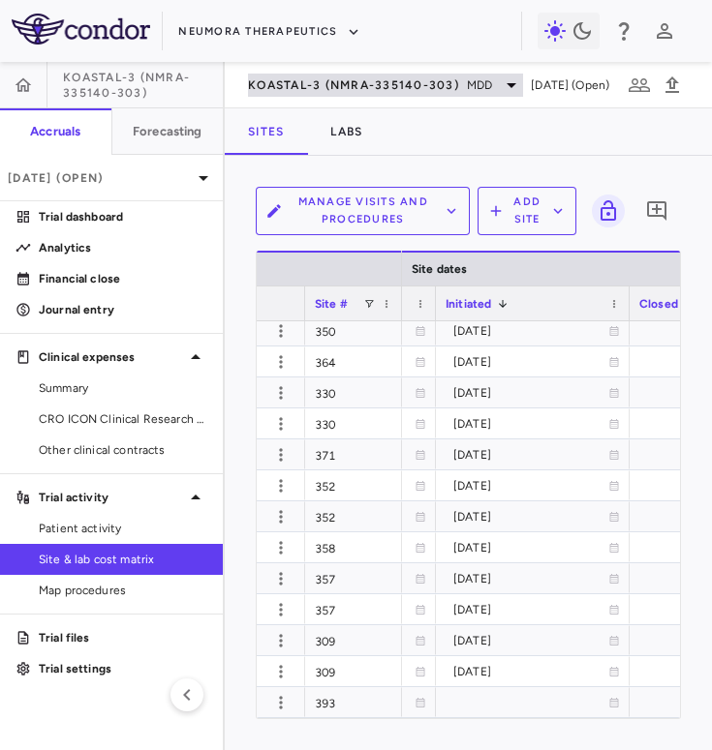
click at [351, 82] on span "KOASTAL-3 (NMRA-335140-303)" at bounding box center [353, 84] width 211 height 15
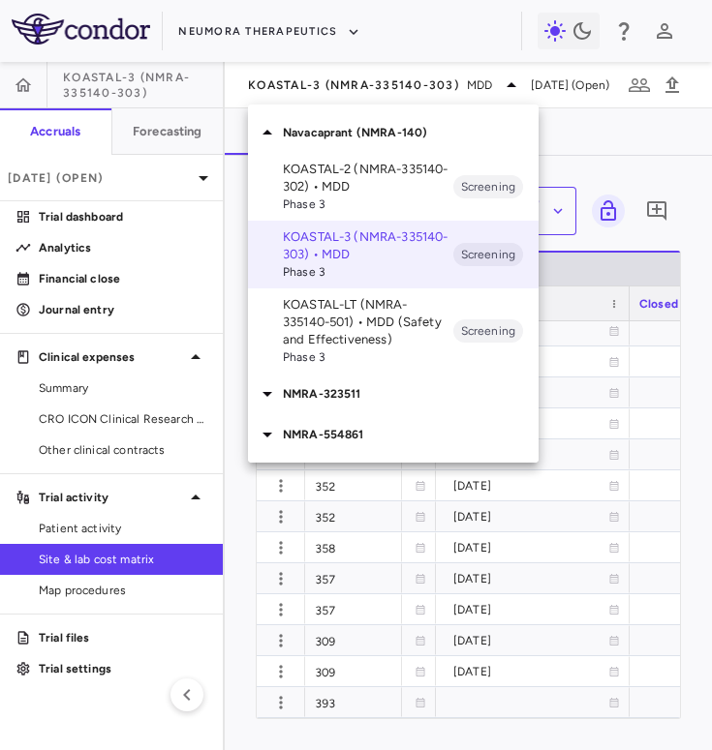
click at [364, 434] on p "NMRA-554861" at bounding box center [411, 434] width 256 height 17
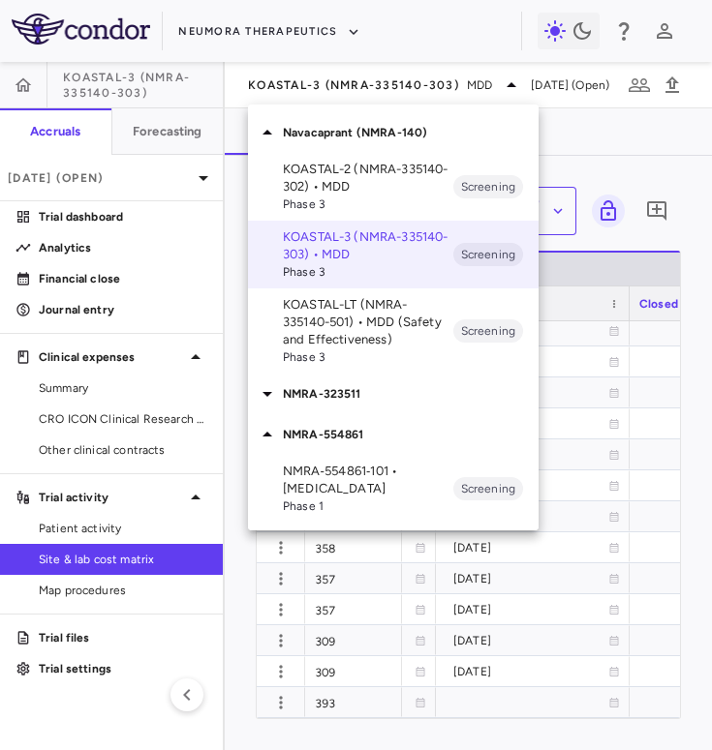
click at [371, 390] on p "NMRA-323511" at bounding box center [411, 393] width 256 height 17
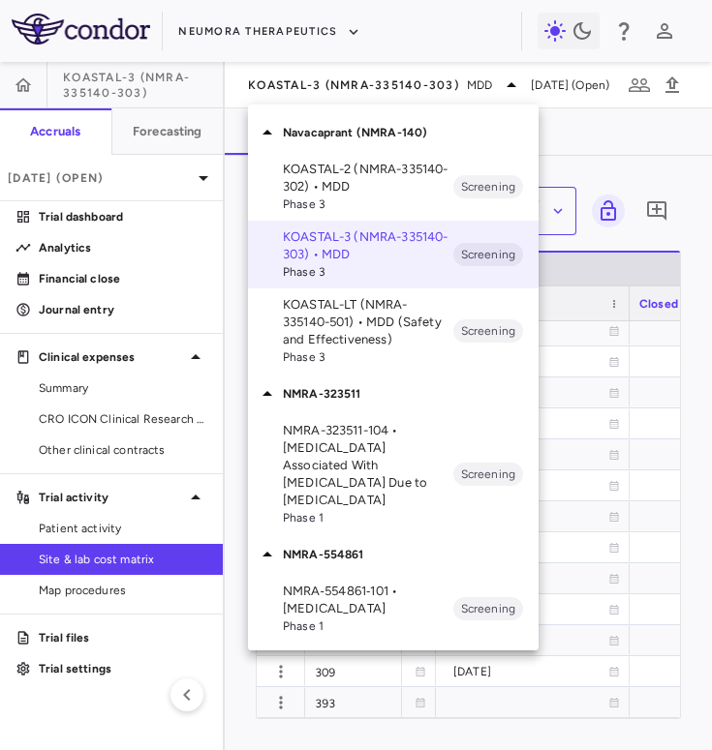
click at [369, 333] on p "KOASTAL-LT (NMRA-335140-501) • MDD (Safety and Effectiveness)" at bounding box center [368, 322] width 170 height 52
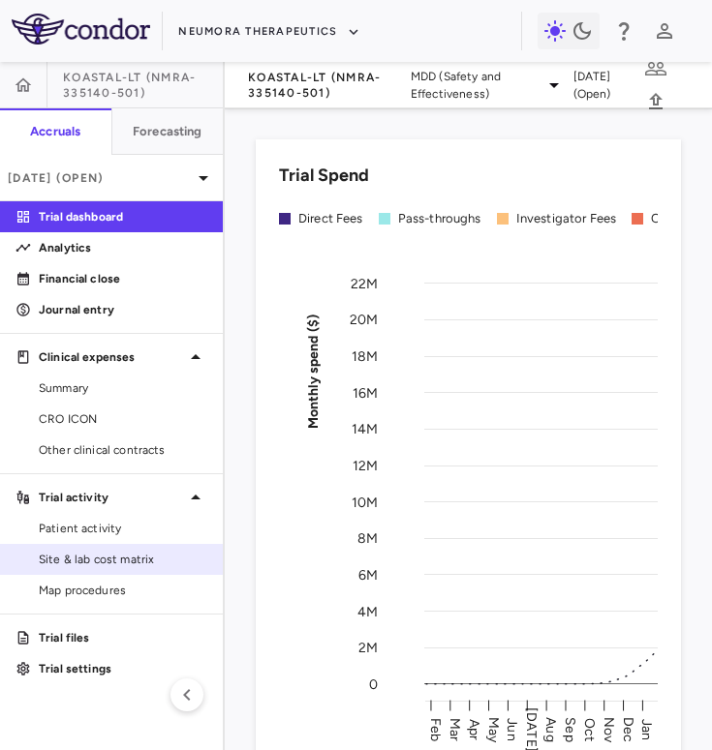
click at [111, 550] on link "Site & lab cost matrix" at bounding box center [111, 559] width 223 height 29
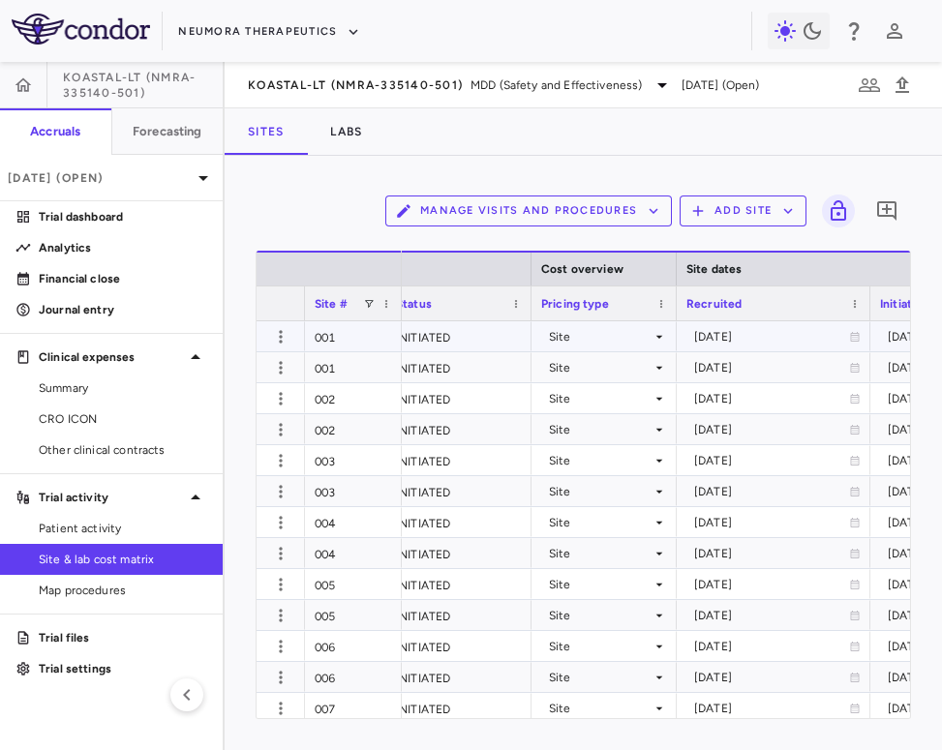
scroll to position [0, 1150]
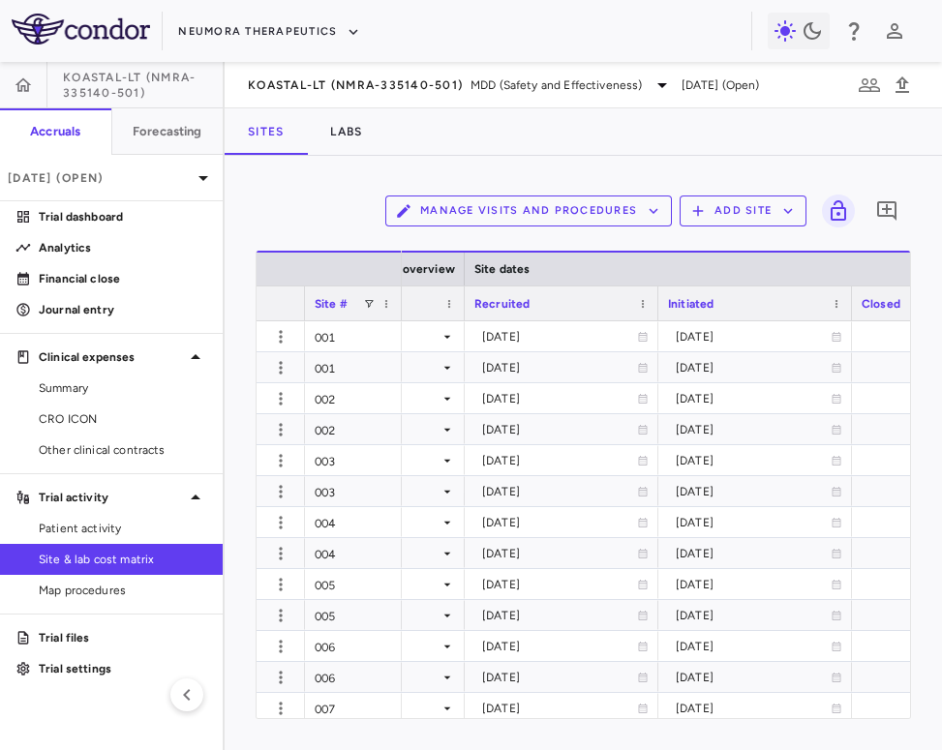
click at [746, 302] on div "Initiated" at bounding box center [746, 303] width 157 height 24
click at [767, 311] on div "Initiated 1" at bounding box center [746, 303] width 157 height 24
click at [350, 313] on div "Site #" at bounding box center [339, 303] width 48 height 24
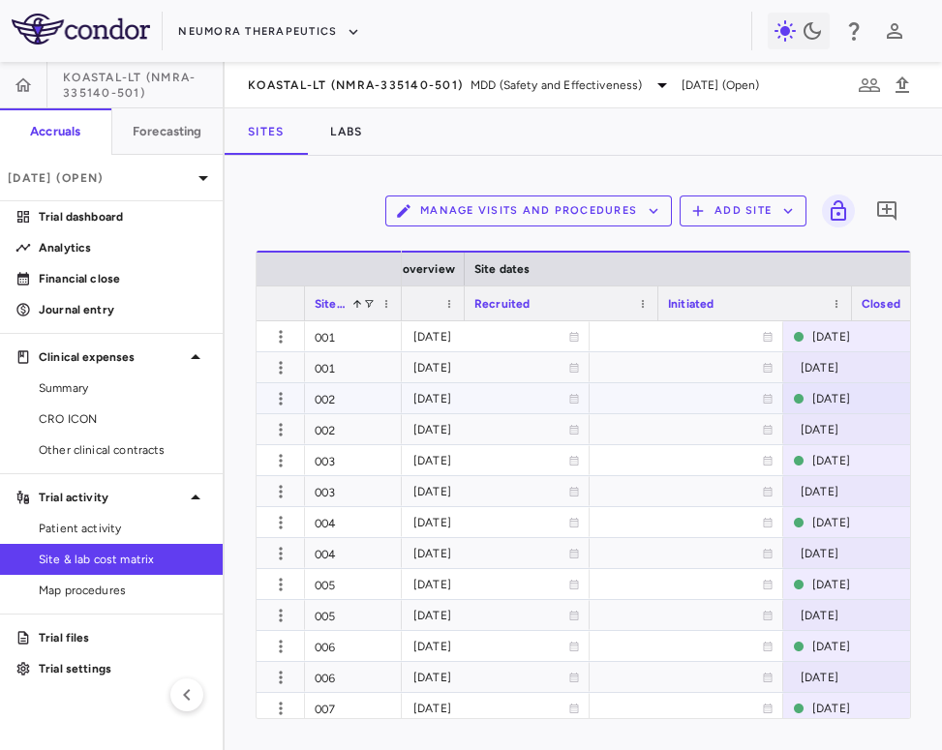
scroll to position [0, 1429]
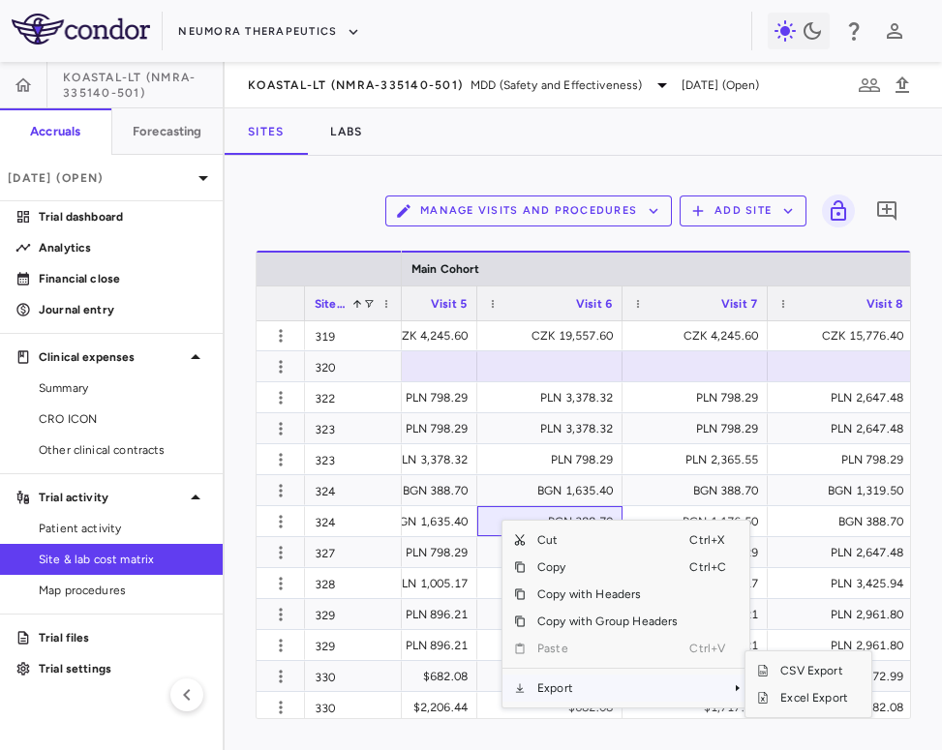
click at [792, 697] on span "Excel Export" at bounding box center [814, 698] width 91 height 27
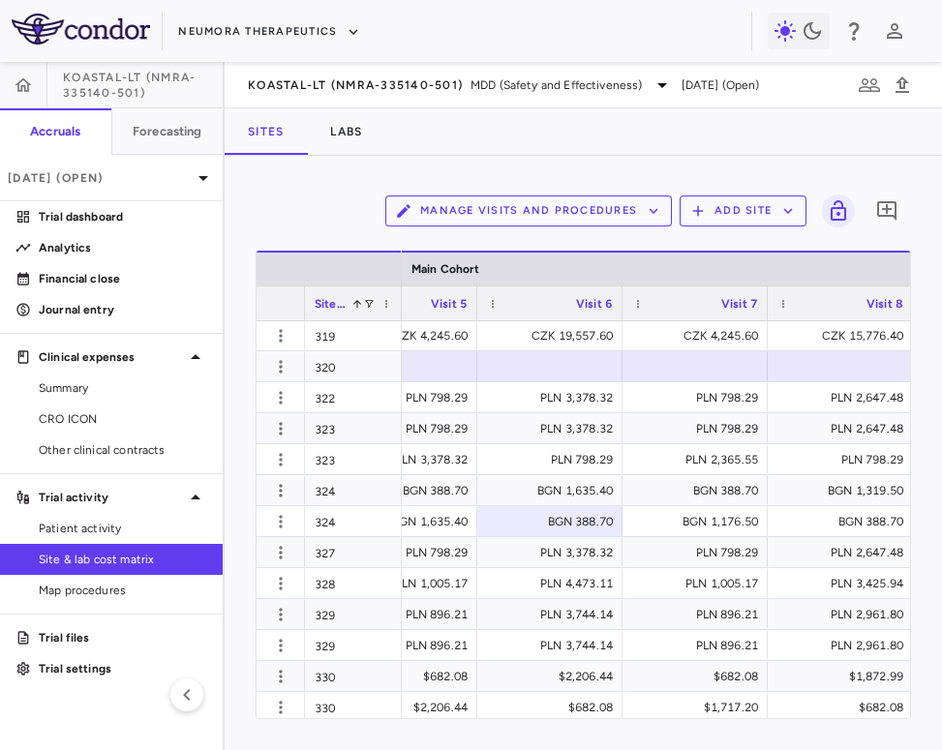
click at [577, 63] on div "KOASTAL-LT (NMRA-335140-501) MDD (Safety and Effectiveness) Jun 2025 (Open)" at bounding box center [583, 85] width 717 height 46
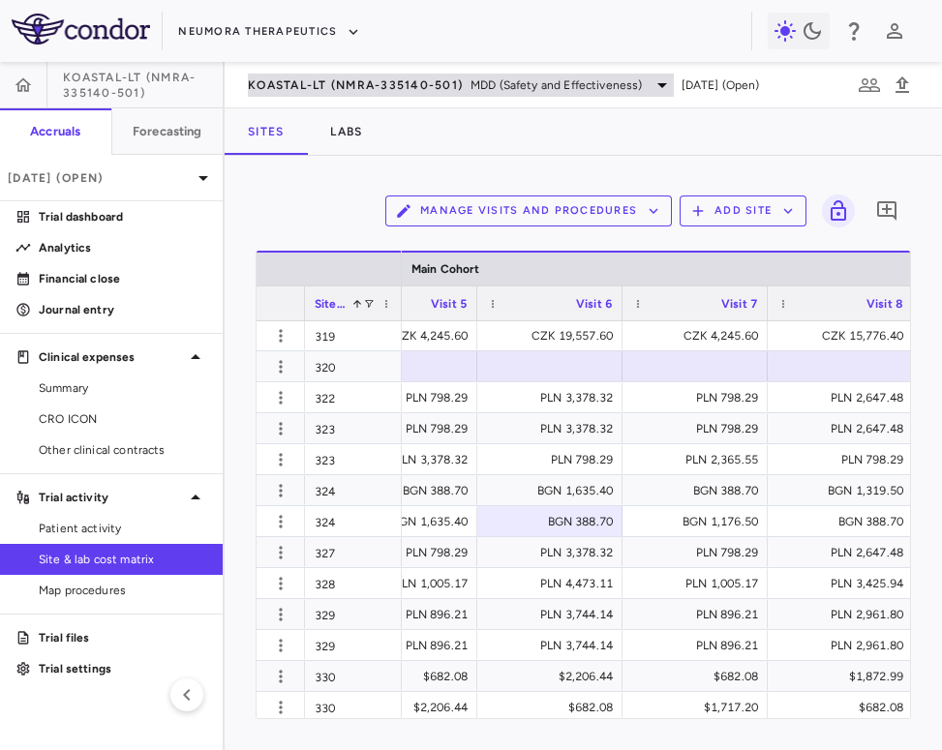
click at [565, 76] on div "KOASTAL-LT (NMRA-335140-501) MDD (Safety and Effectiveness)" at bounding box center [461, 85] width 426 height 23
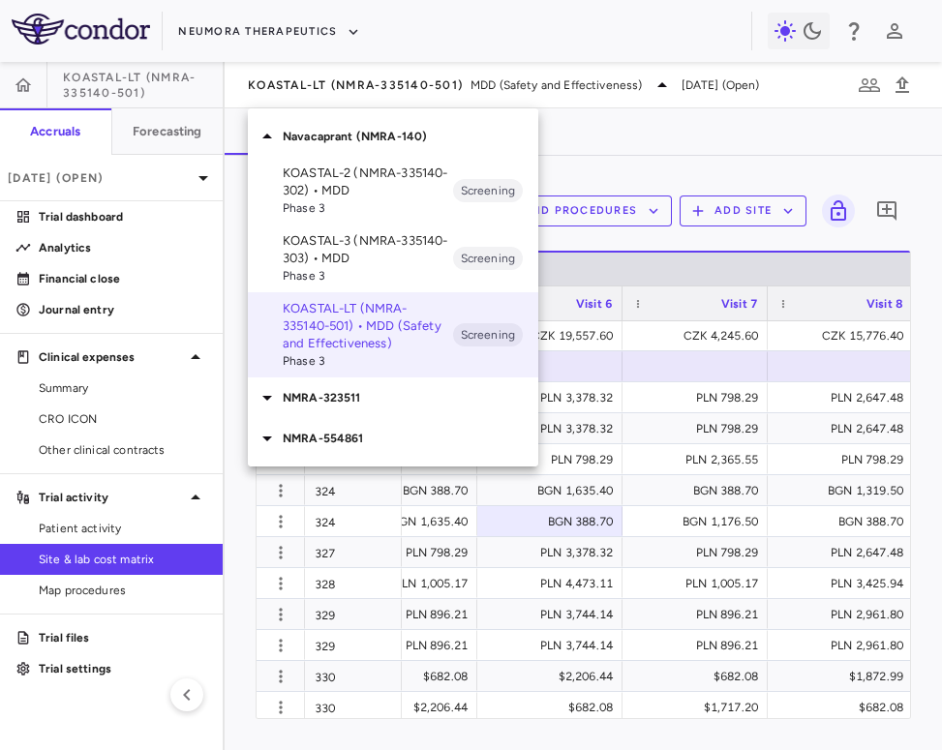
click at [352, 241] on p "KOASTAL-3 (NMRA-335140-303) • MDD" at bounding box center [368, 249] width 170 height 35
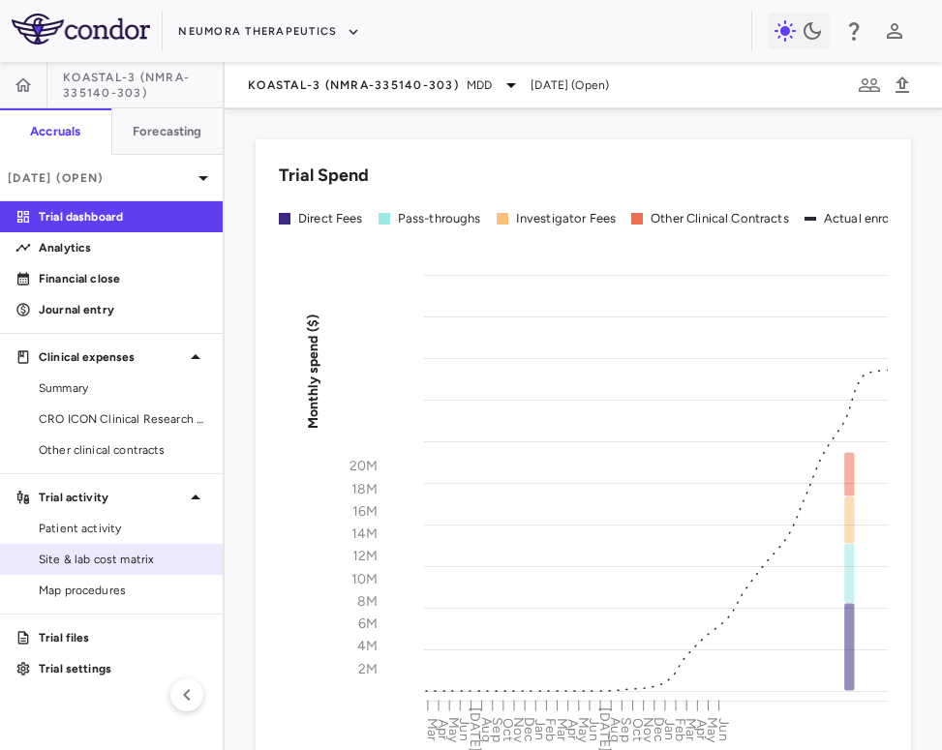
click at [91, 561] on span "Site & lab cost matrix" at bounding box center [123, 559] width 168 height 17
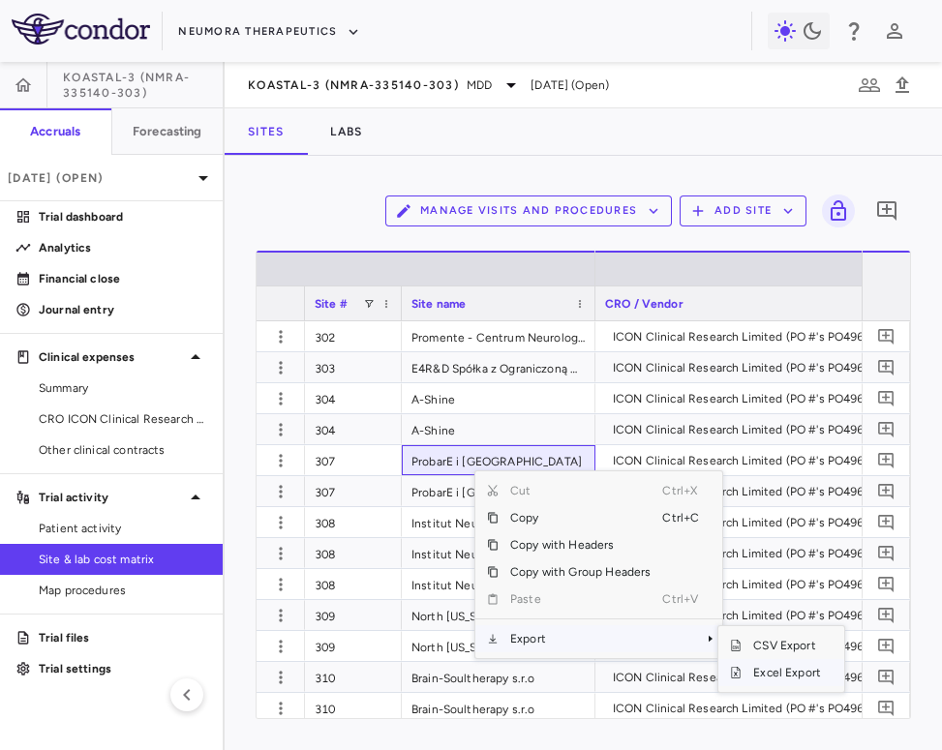
click at [760, 673] on span "Excel Export" at bounding box center [787, 672] width 91 height 27
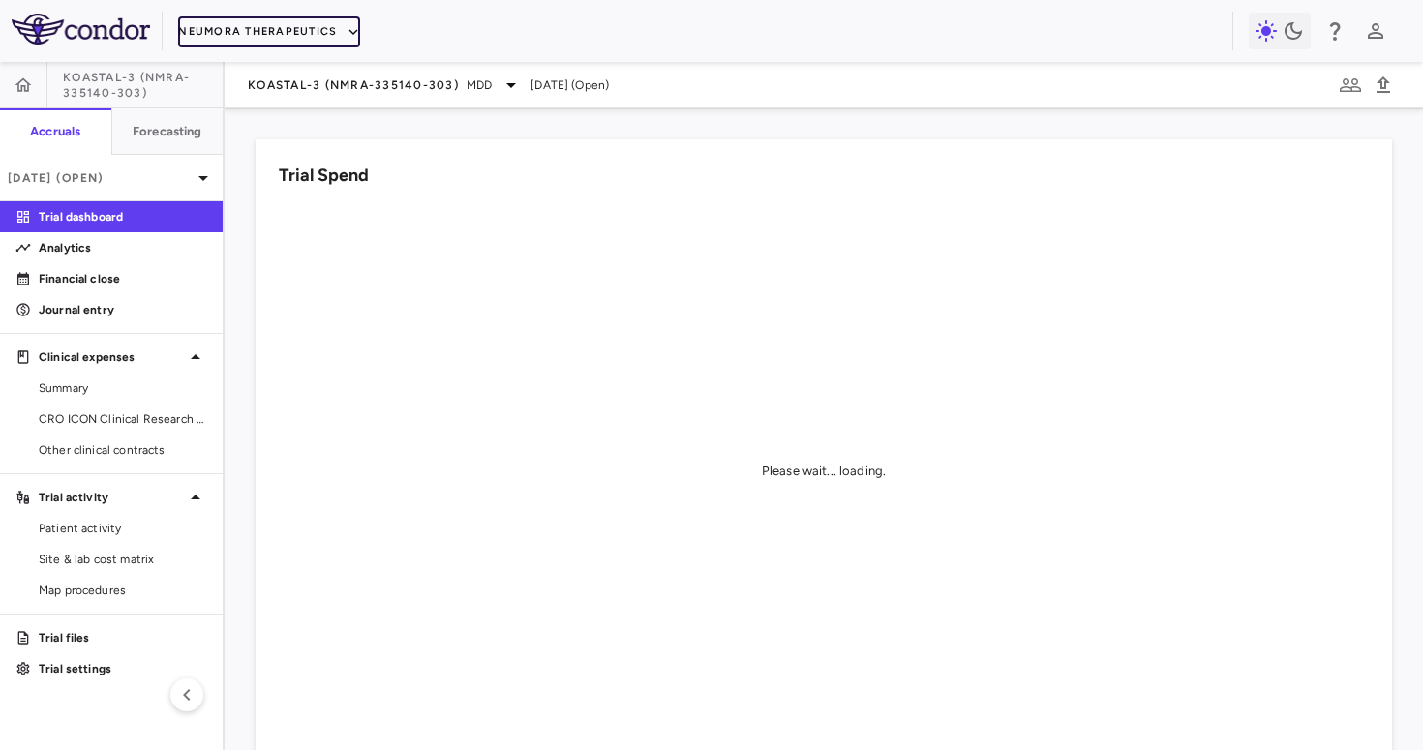
click at [240, 32] on button "Neumora Therapeutics" at bounding box center [269, 31] width 182 height 31
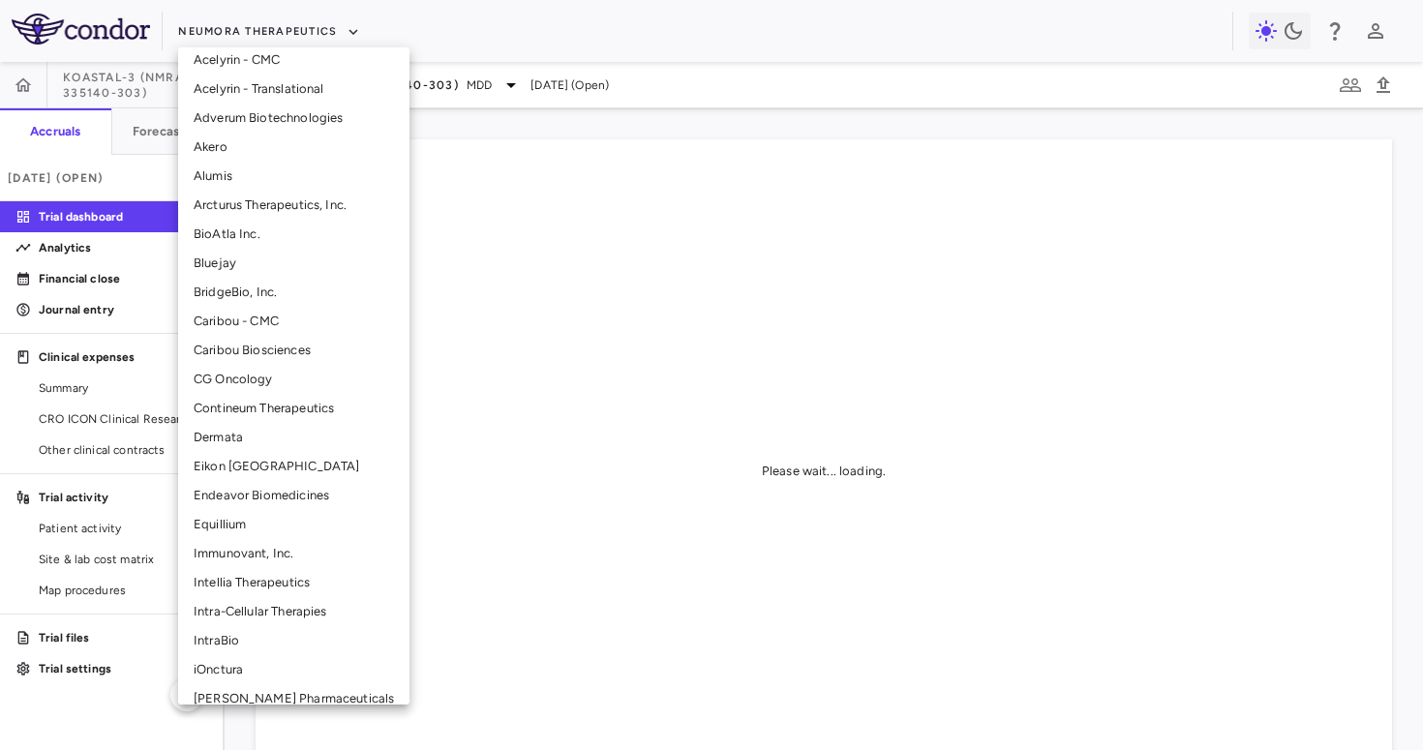
scroll to position [102, 0]
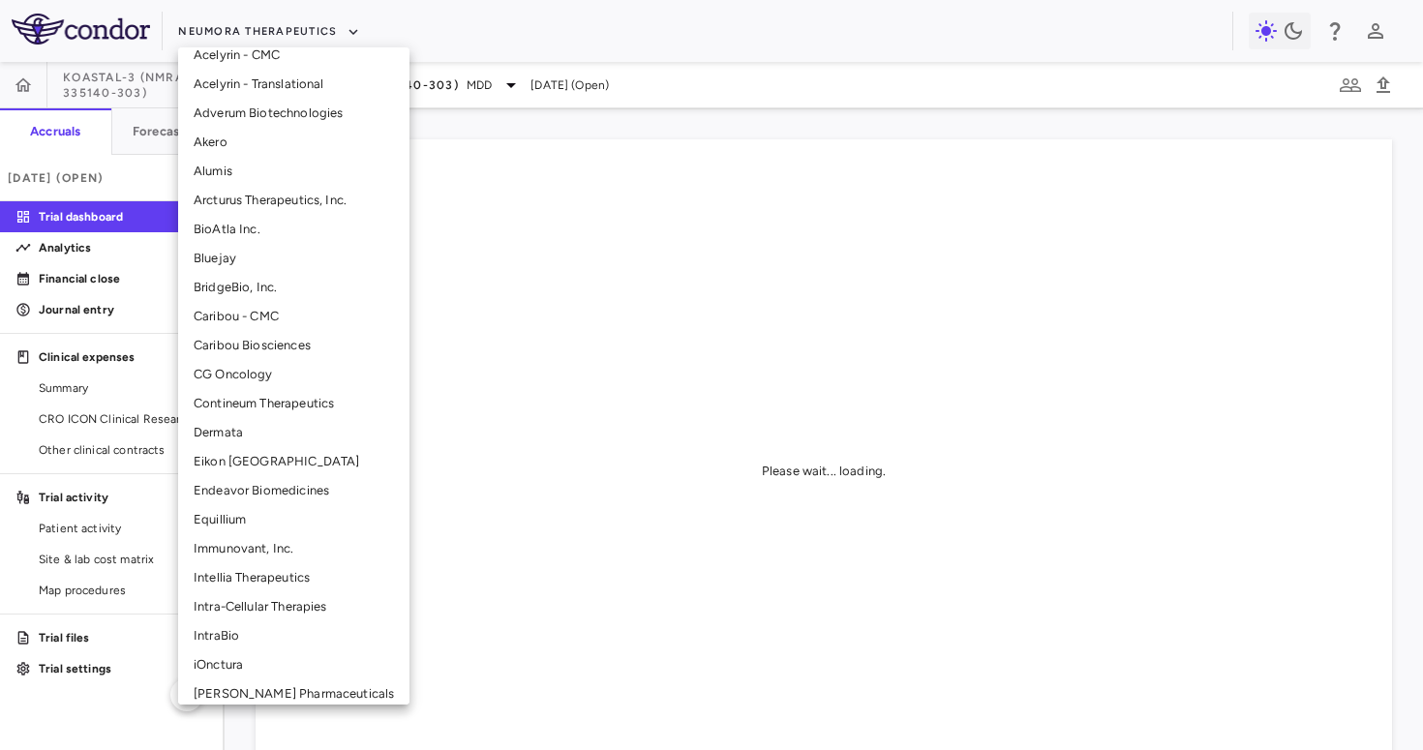
click at [239, 572] on li "Intellia Therapeutics" at bounding box center [293, 578] width 231 height 29
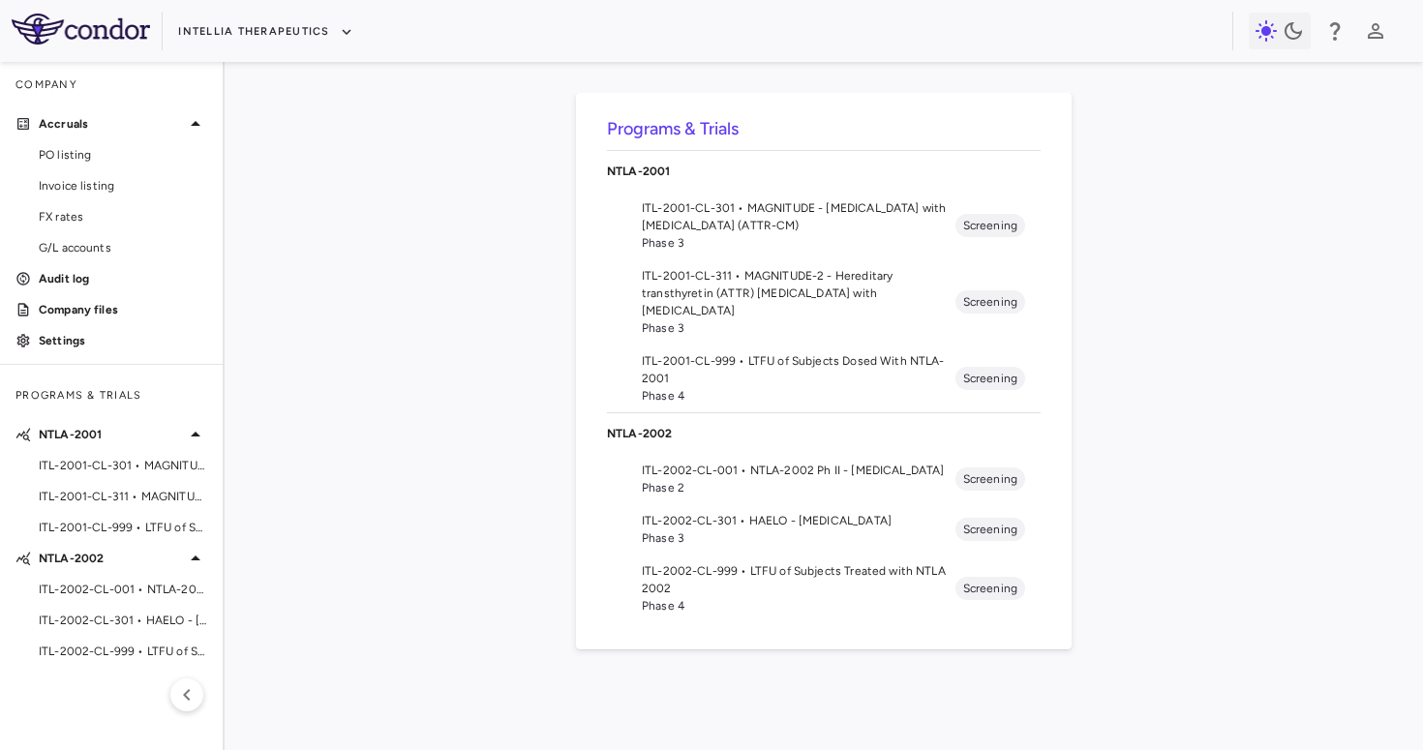
click at [730, 520] on span "ITL-2002-CL-301 • HAELO - [MEDICAL_DATA]" at bounding box center [799, 520] width 314 height 17
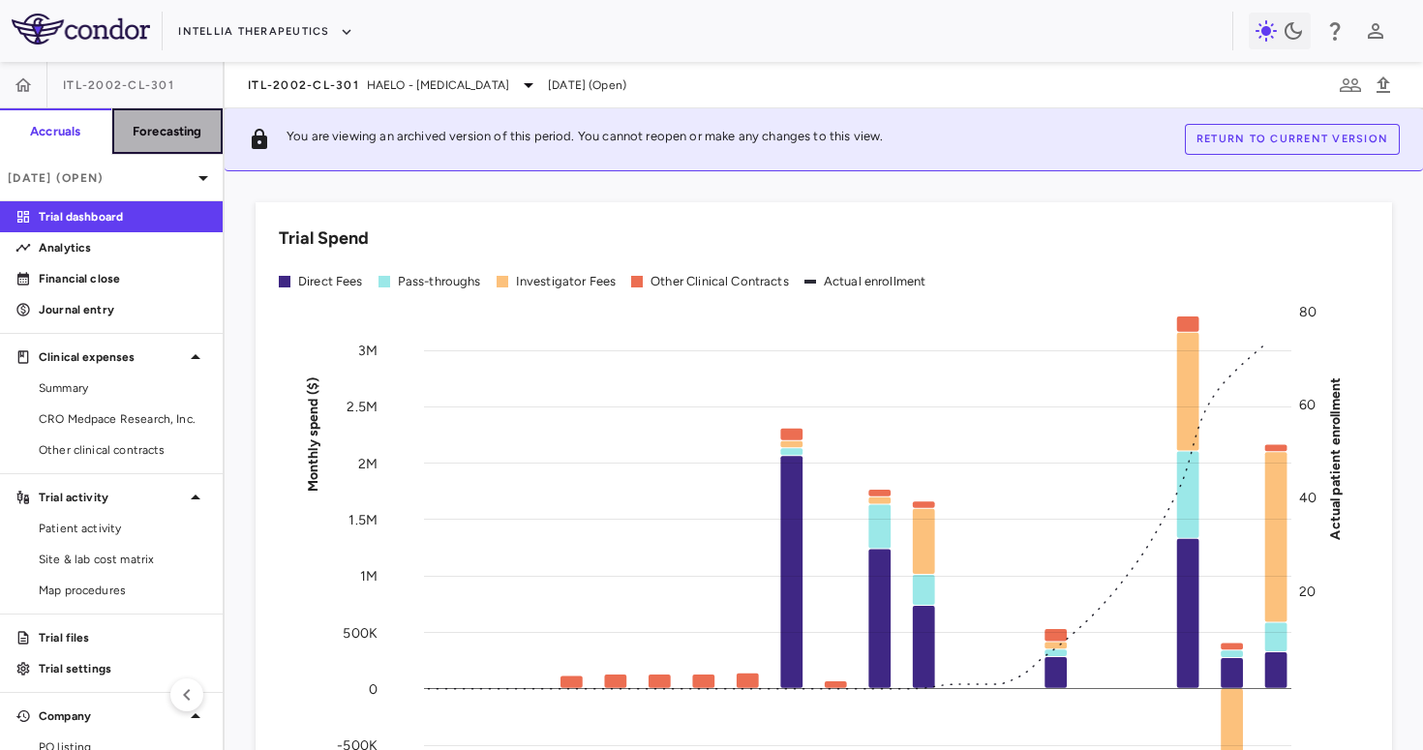
click at [175, 137] on h6 "Forecasting" at bounding box center [168, 131] width 70 height 17
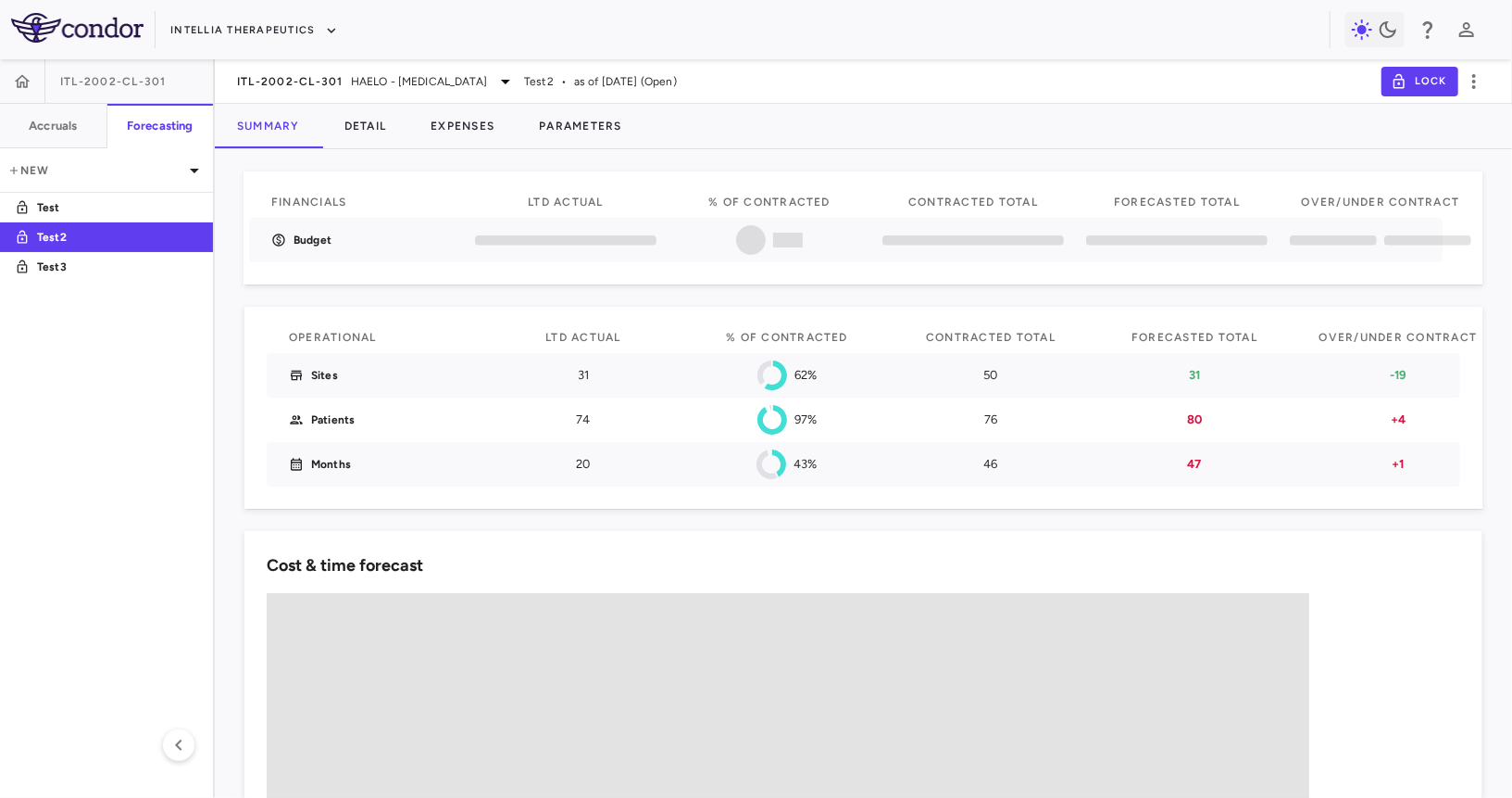
scroll to position [0, 16]
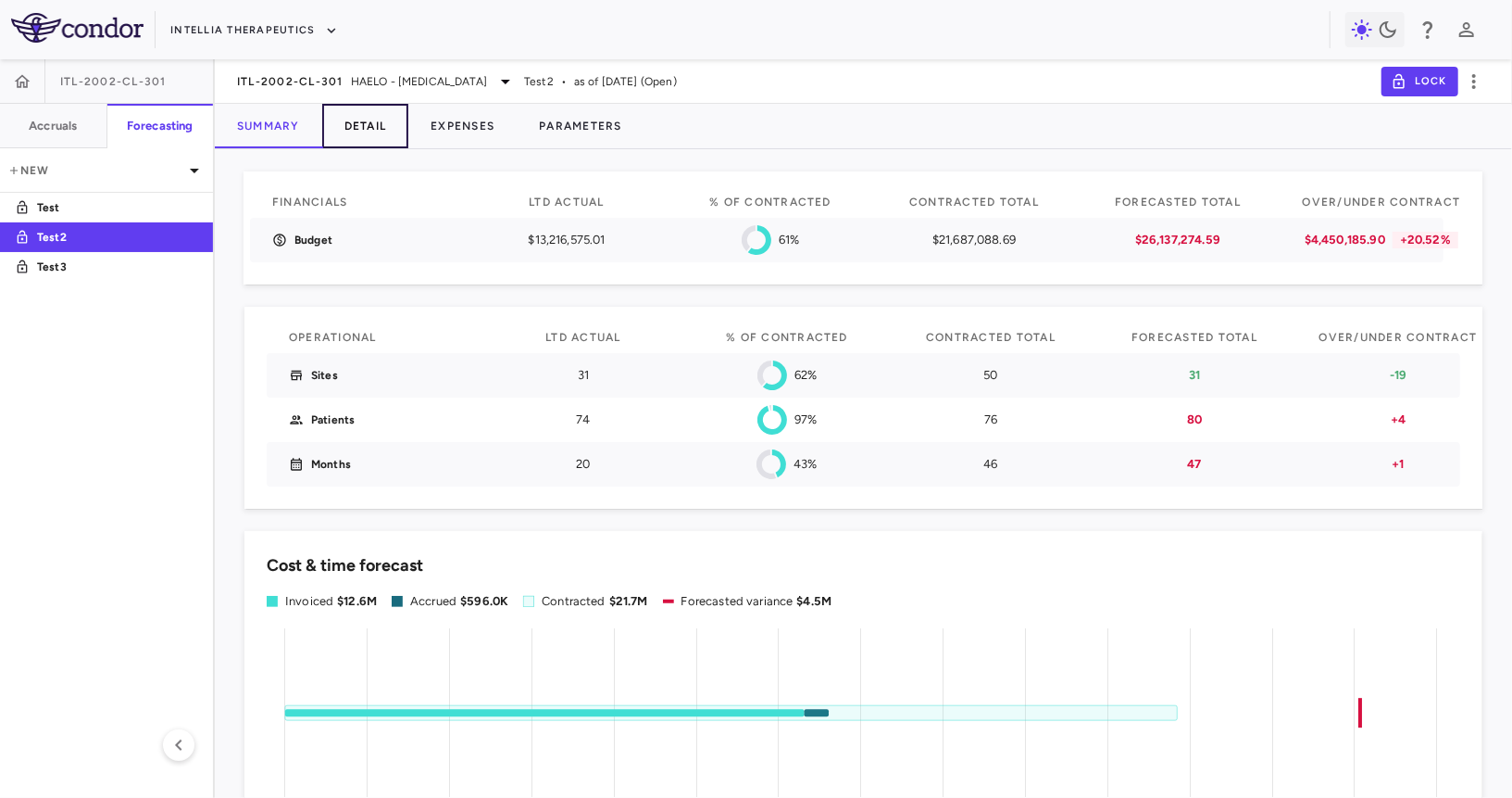
click at [381, 131] on button "Detail" at bounding box center [365, 125] width 87 height 44
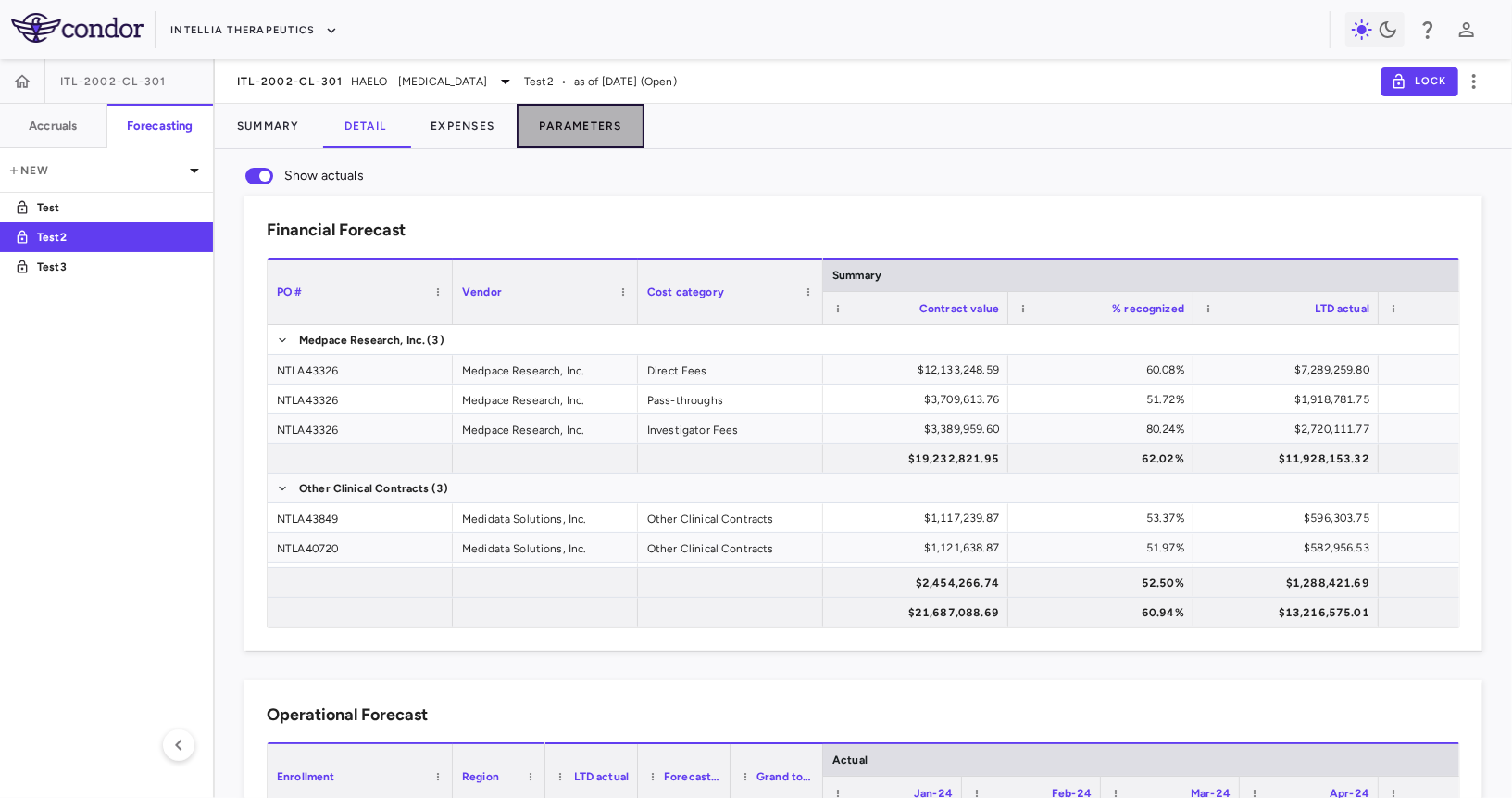
click at [577, 121] on button "Parameters" at bounding box center [581, 125] width 128 height 44
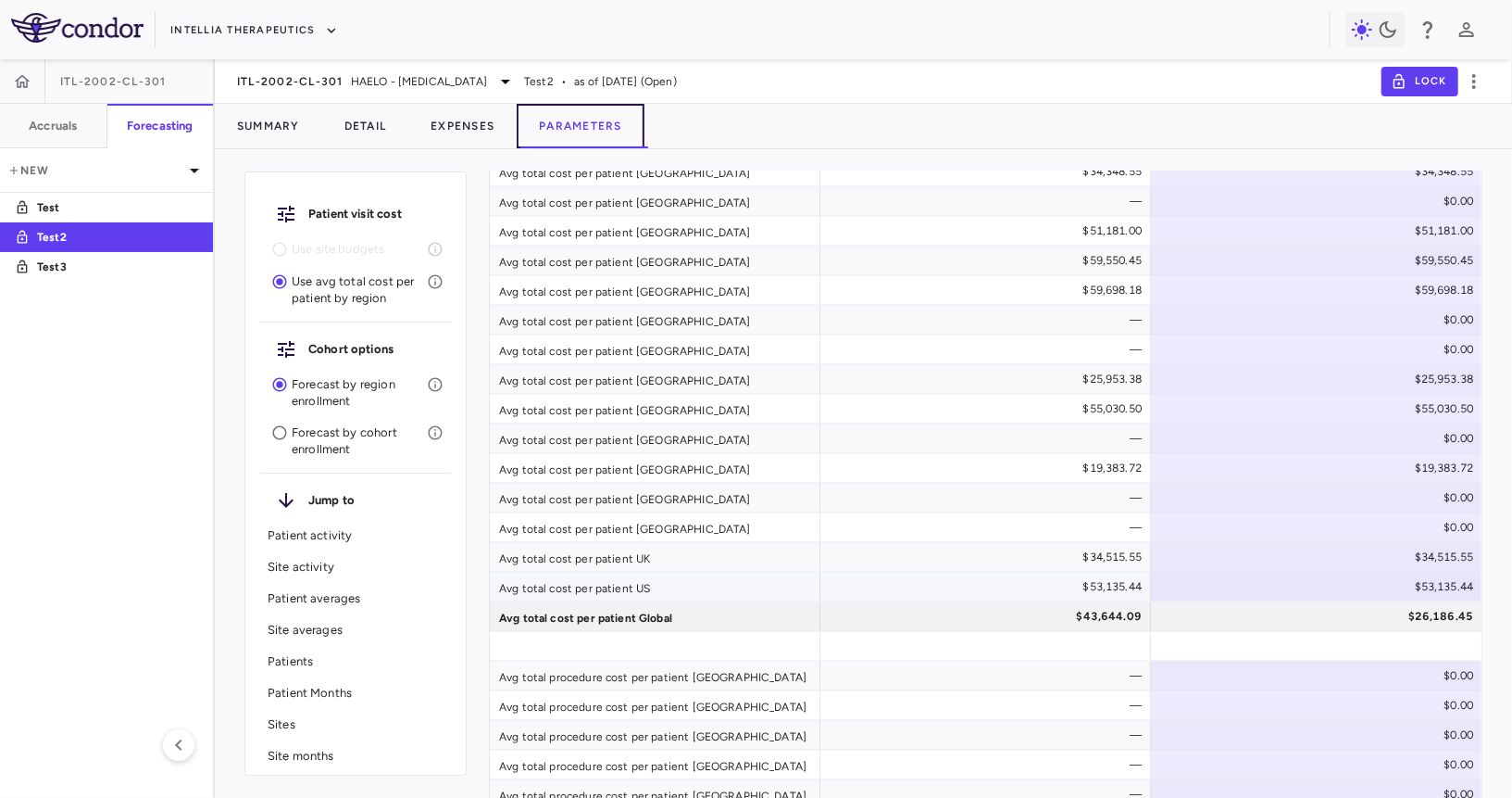
scroll to position [1607, 0]
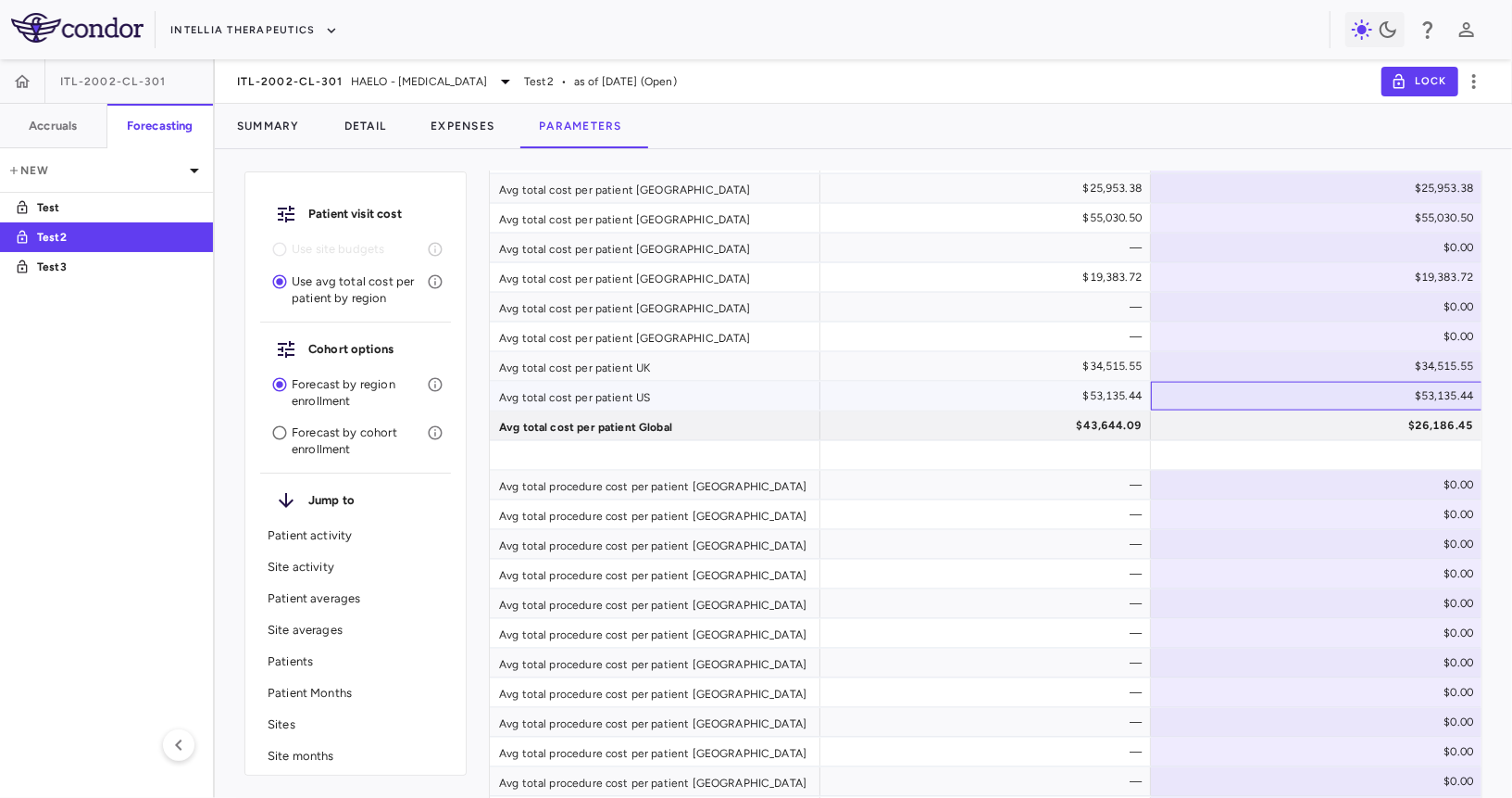
click at [1297, 400] on div "$53,135.44" at bounding box center [1321, 395] width 306 height 30
type input "*****"
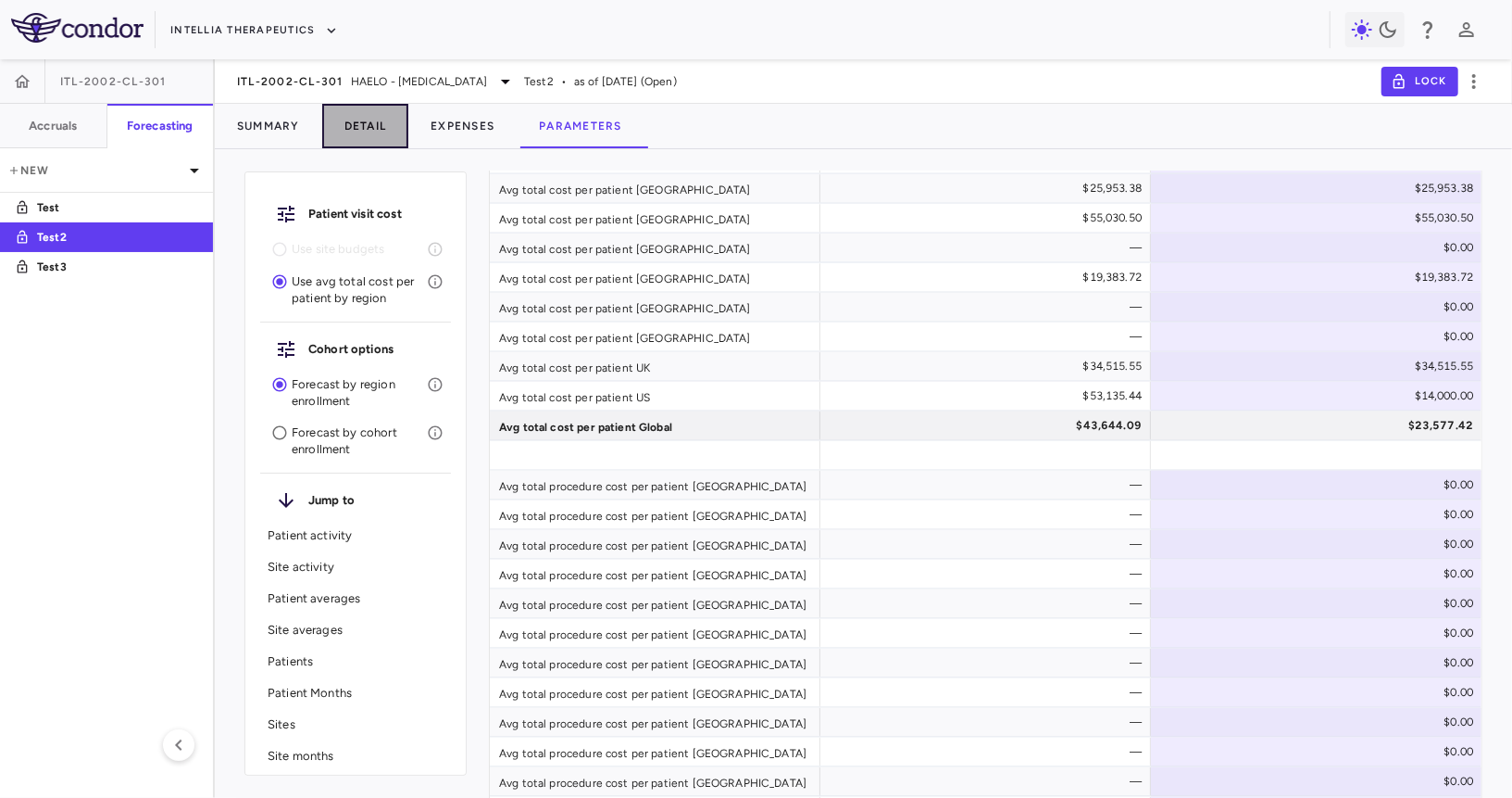
click at [352, 125] on button "Detail" at bounding box center [365, 125] width 87 height 44
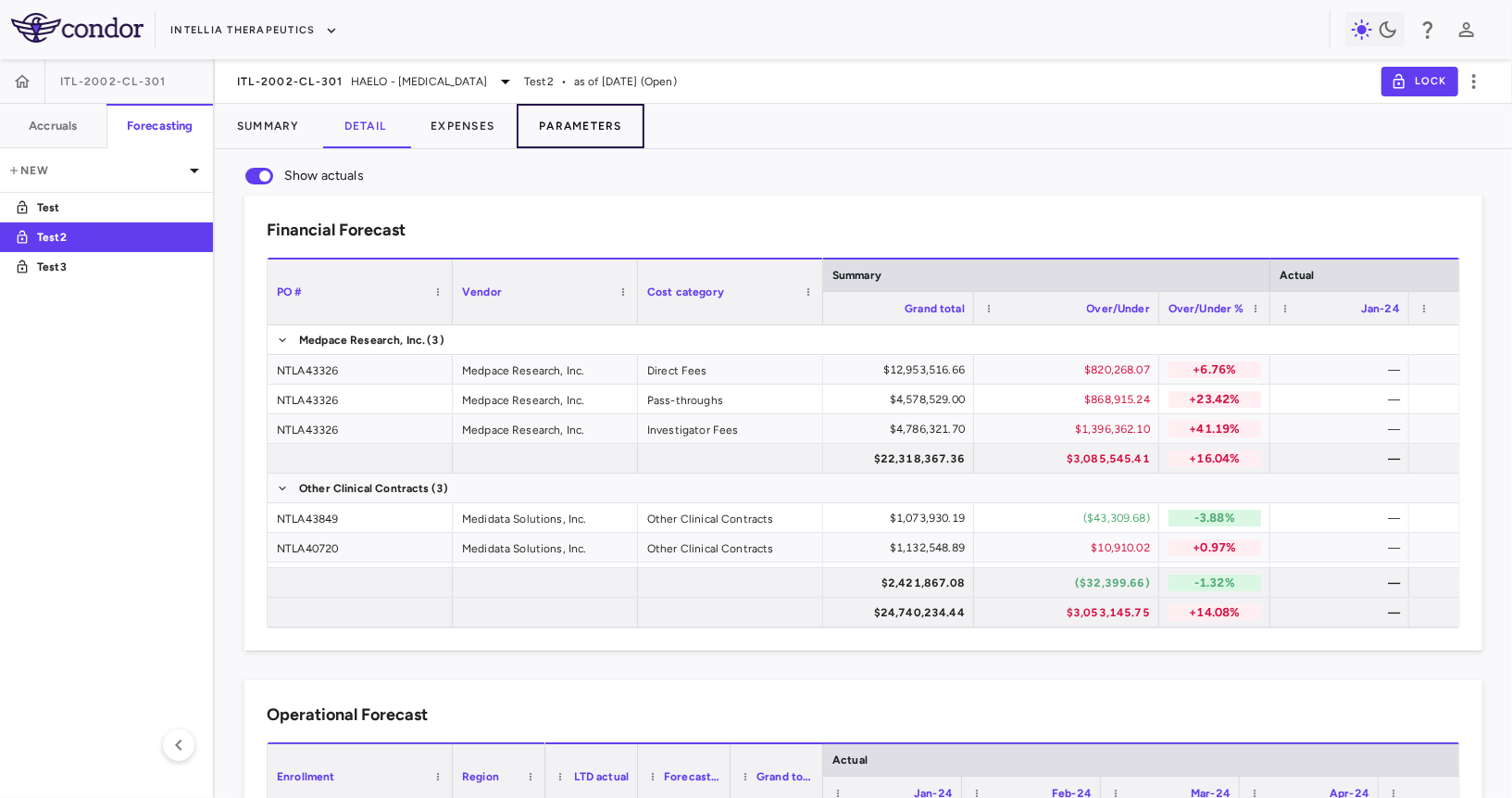
click at [594, 117] on button "Parameters" at bounding box center [581, 125] width 128 height 44
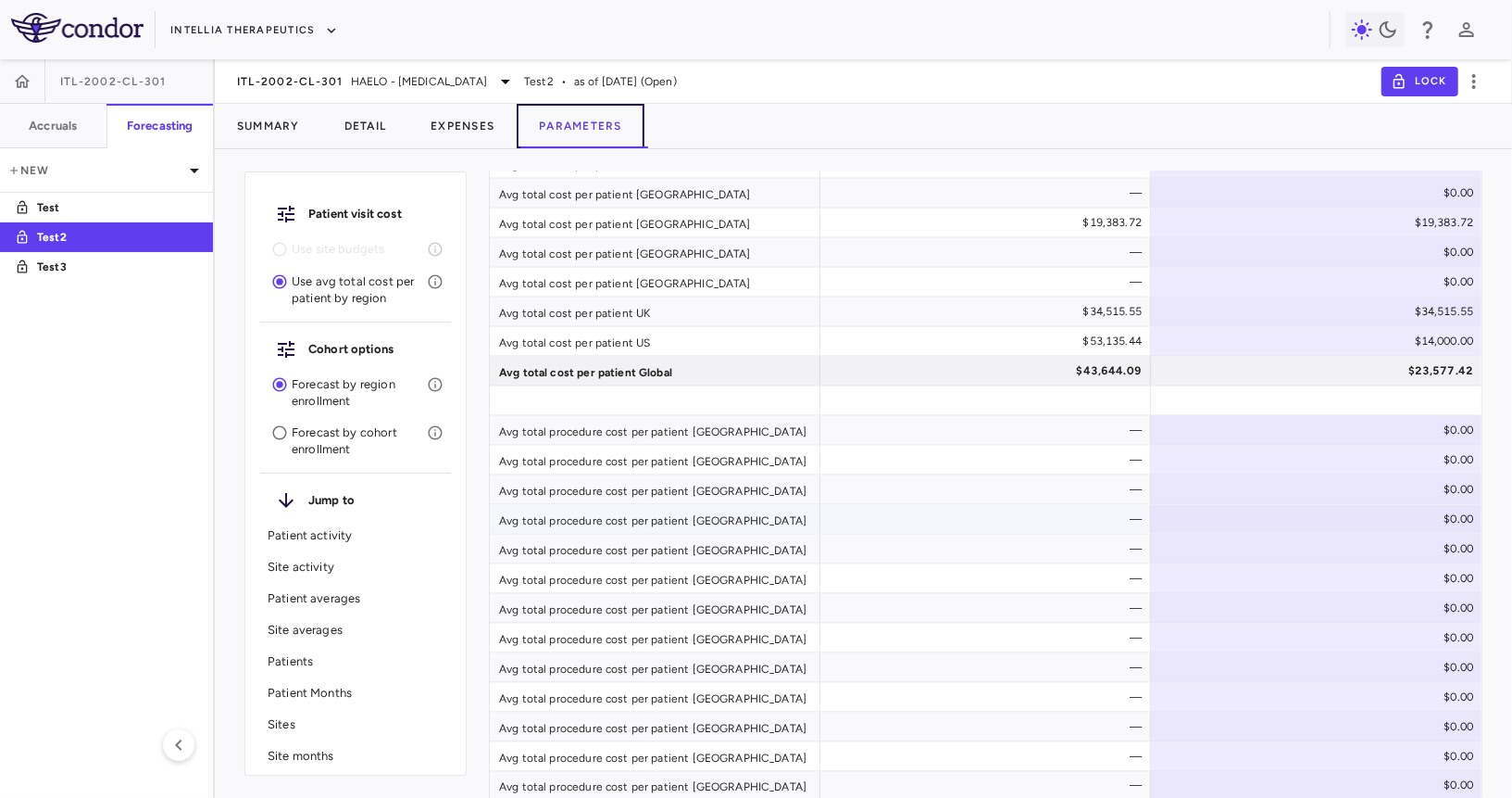
scroll to position [1545, 0]
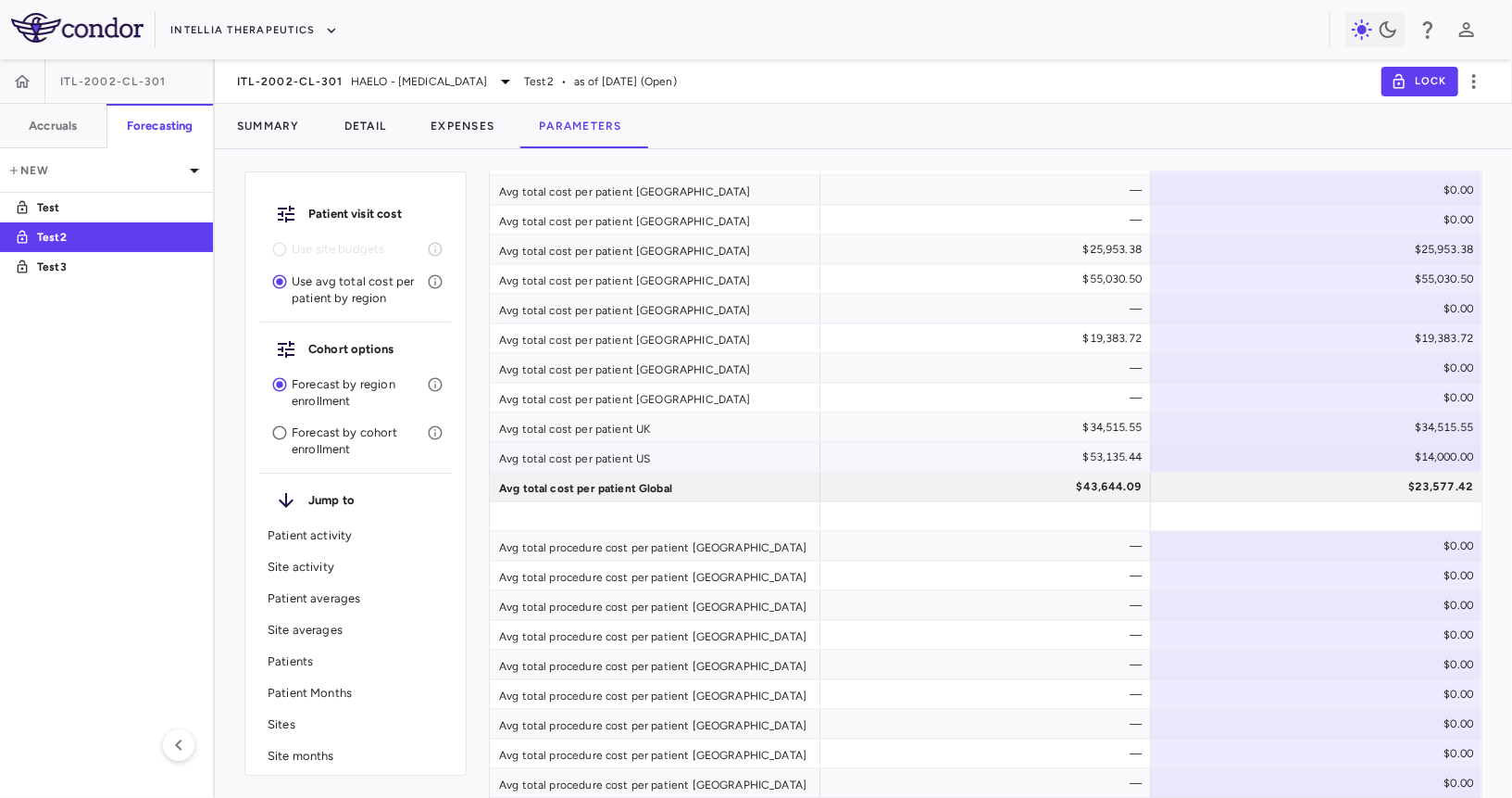
click at [1114, 457] on div "$53,135.44" at bounding box center [989, 456] width 305 height 30
click at [1308, 449] on div "$14,000.00" at bounding box center [1321, 456] width 306 height 30
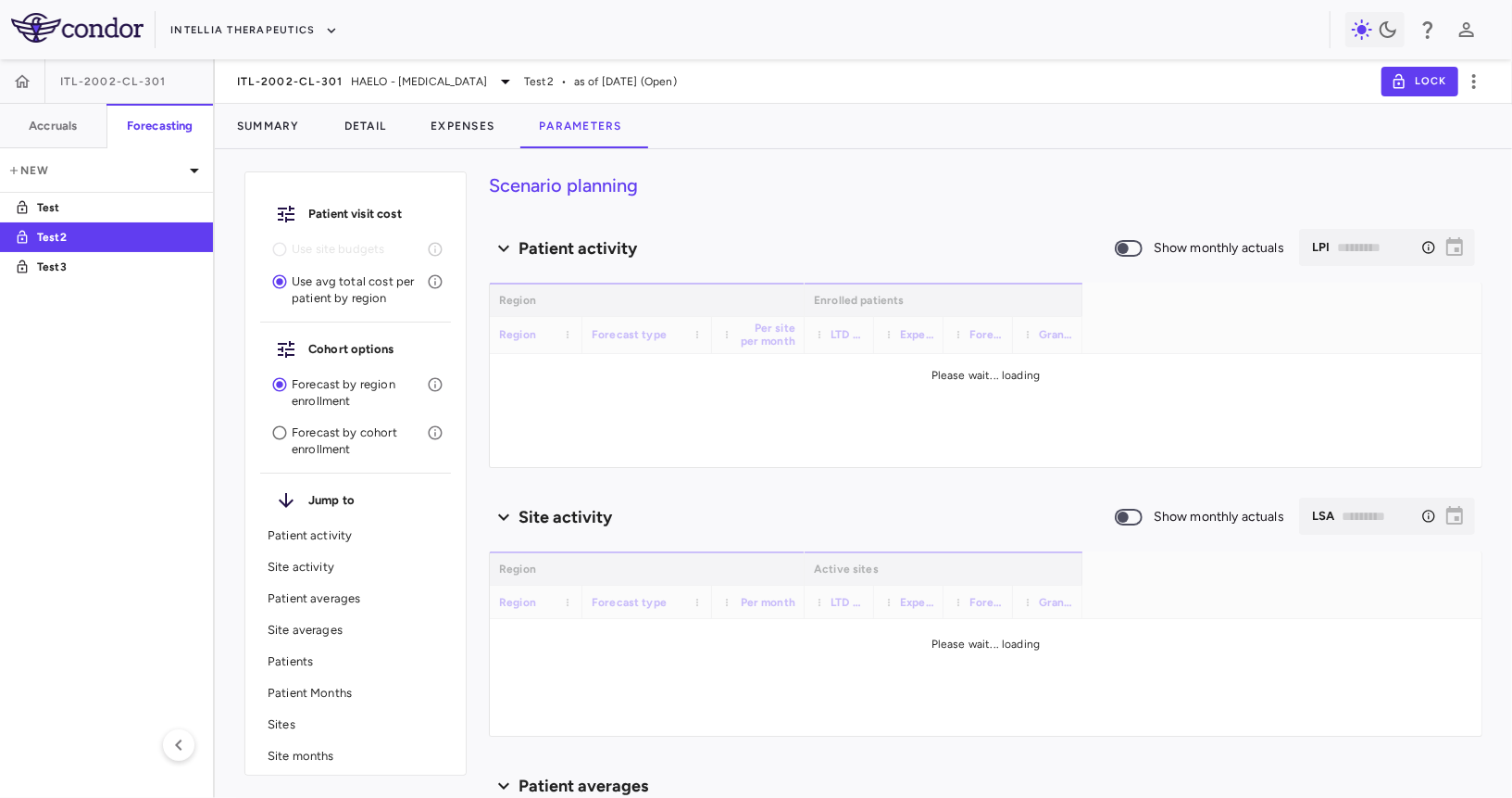
scroll to position [10, 0]
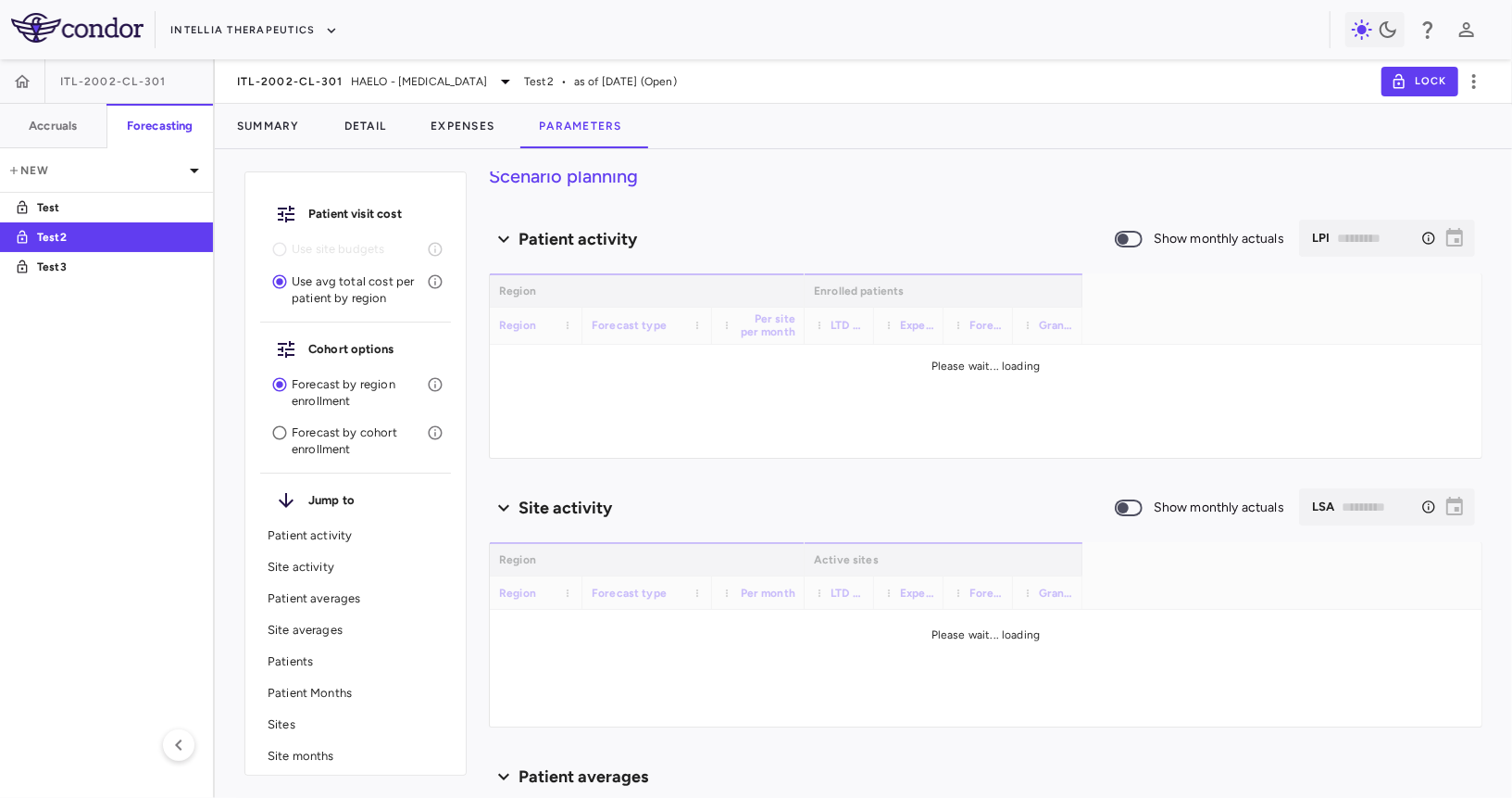
type input "********"
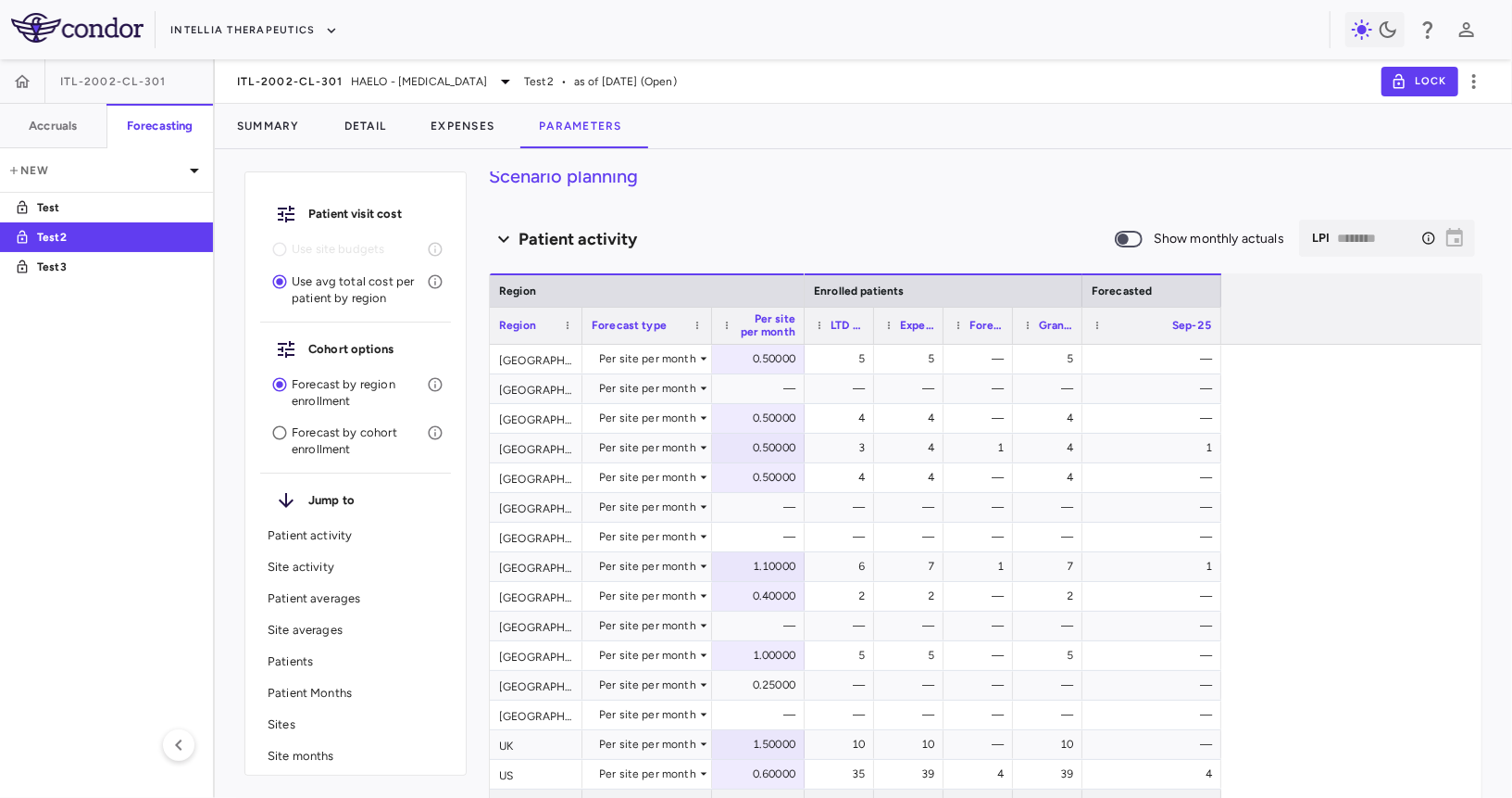
click at [318, 591] on p "Patient averages" at bounding box center [356, 598] width 176 height 16
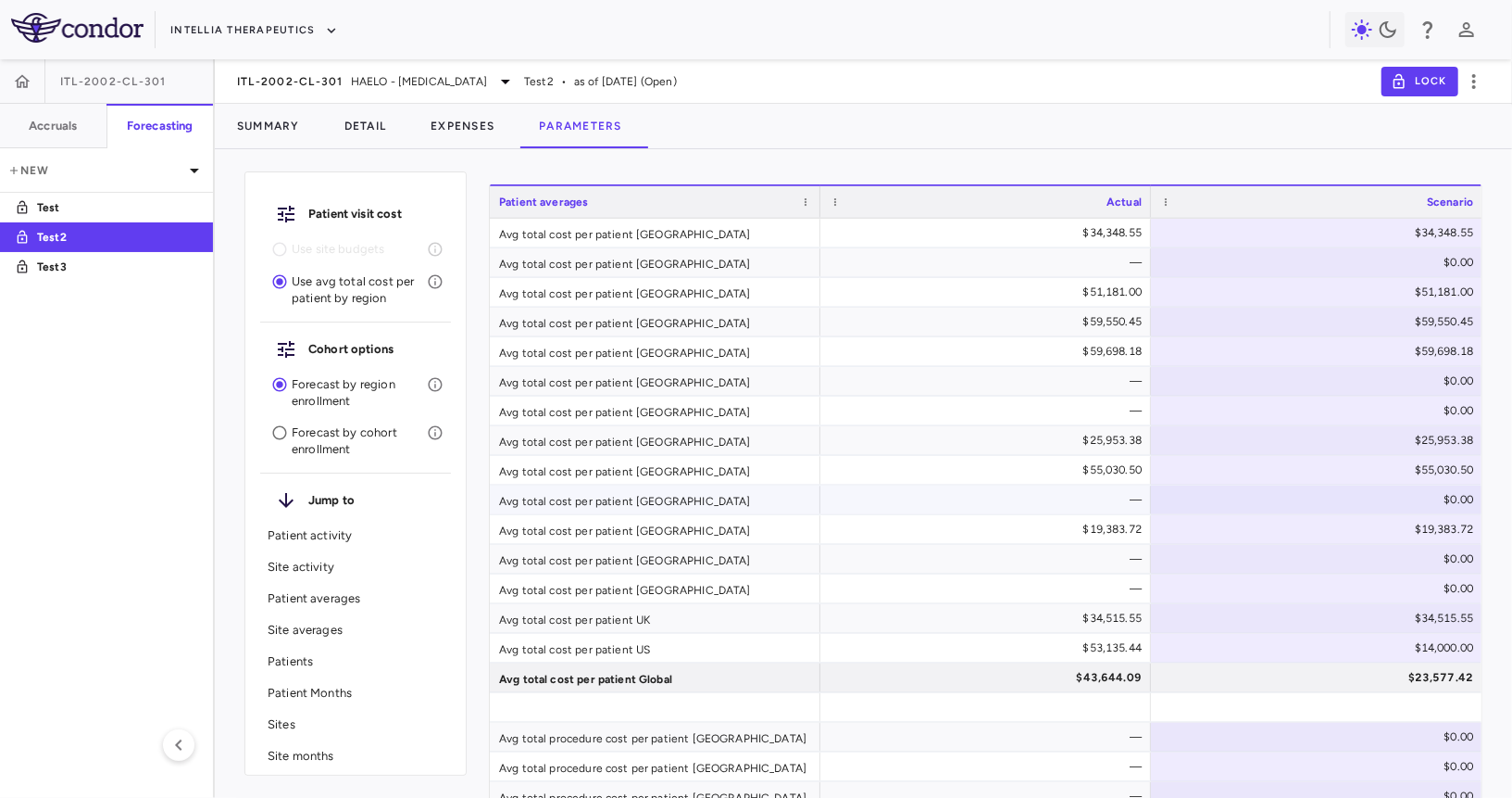
scroll to position [1362, 0]
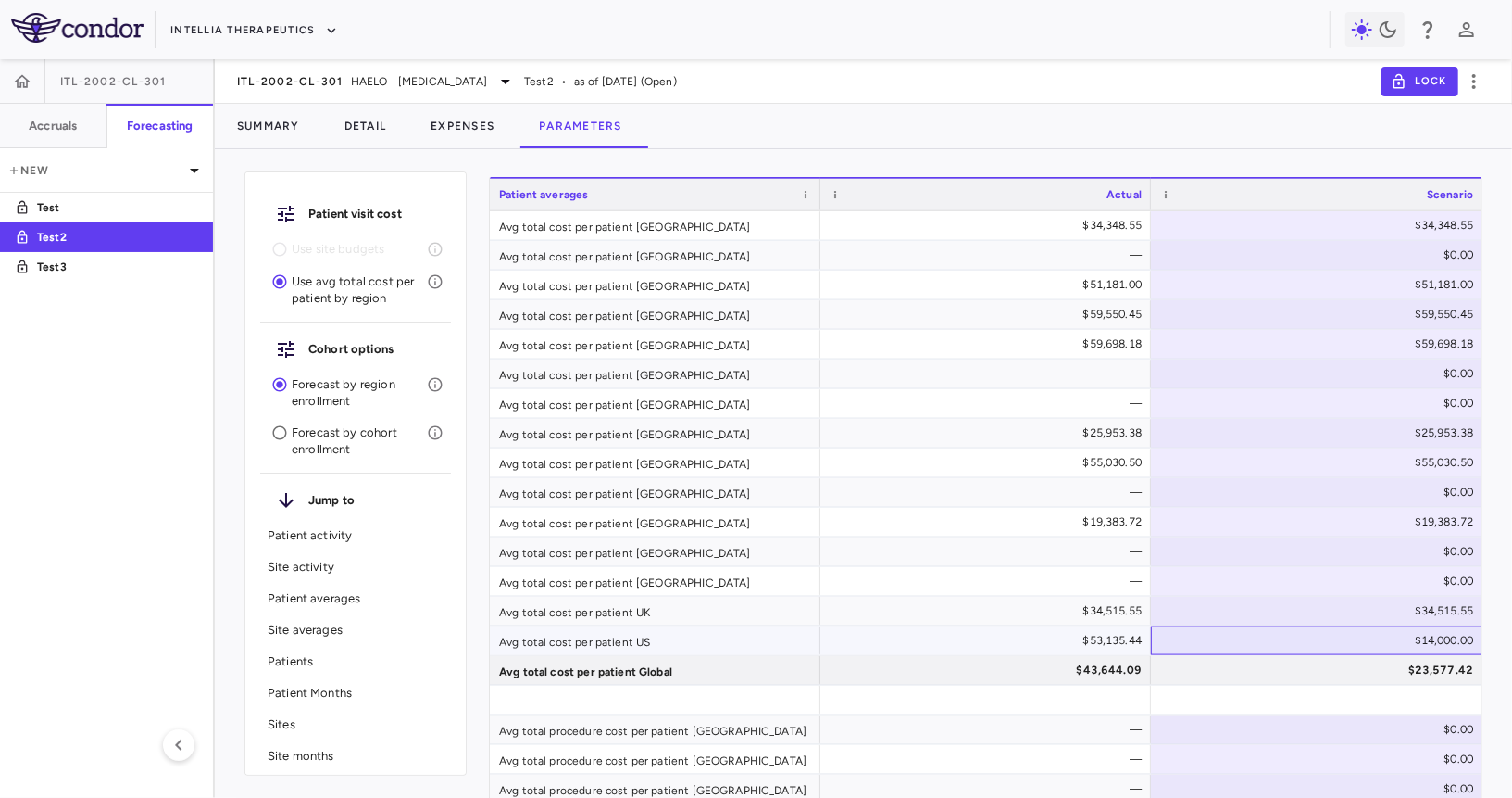
click at [1293, 640] on div "$14,000.00" at bounding box center [1321, 640] width 306 height 30
click at [1293, 640] on input "*****" at bounding box center [1331, 642] width 302 height 31
type input "********"
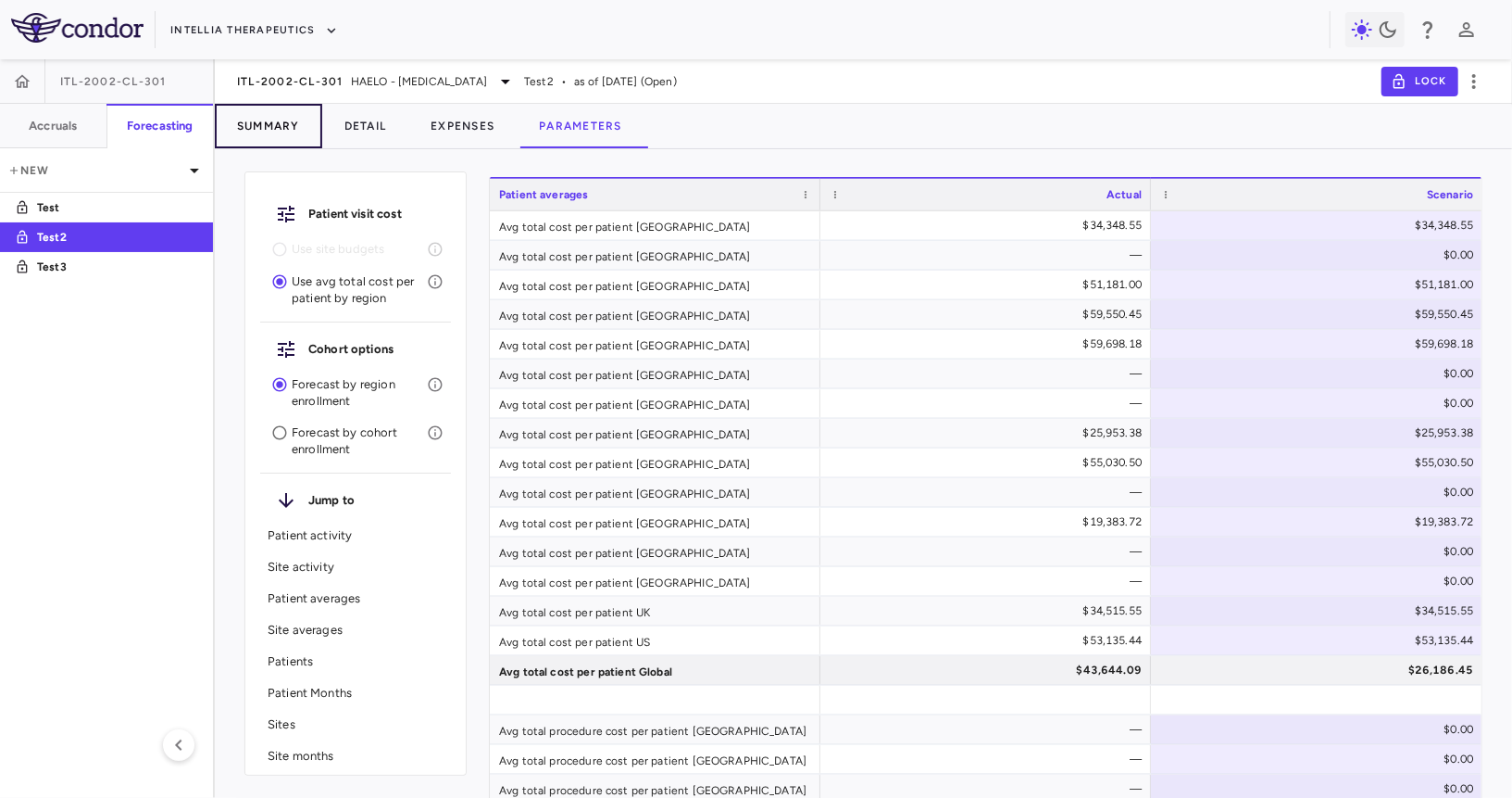
click at [237, 116] on button "Summary" at bounding box center [269, 125] width 107 height 44
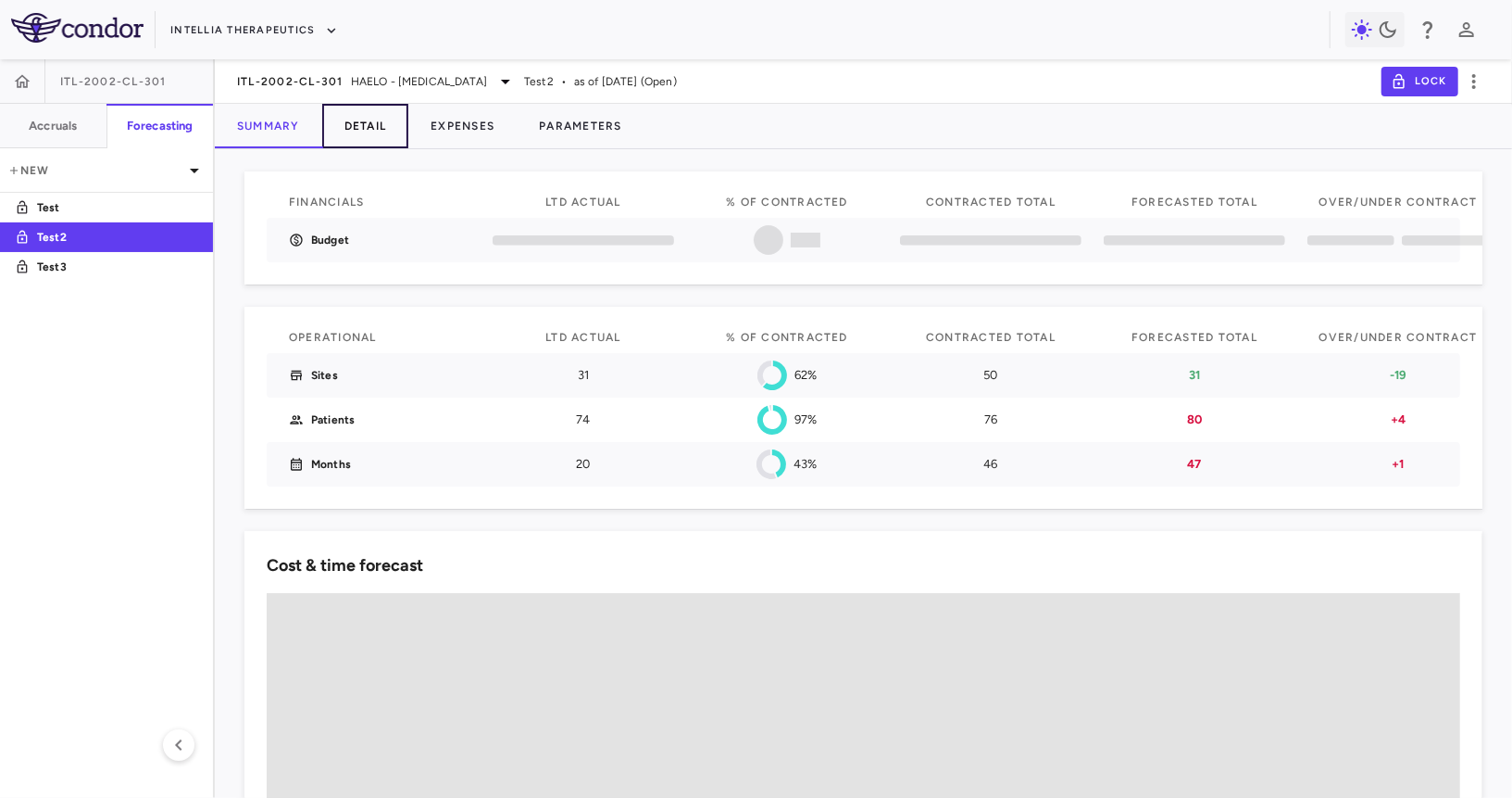
click at [358, 131] on button "Detail" at bounding box center [365, 125] width 87 height 44
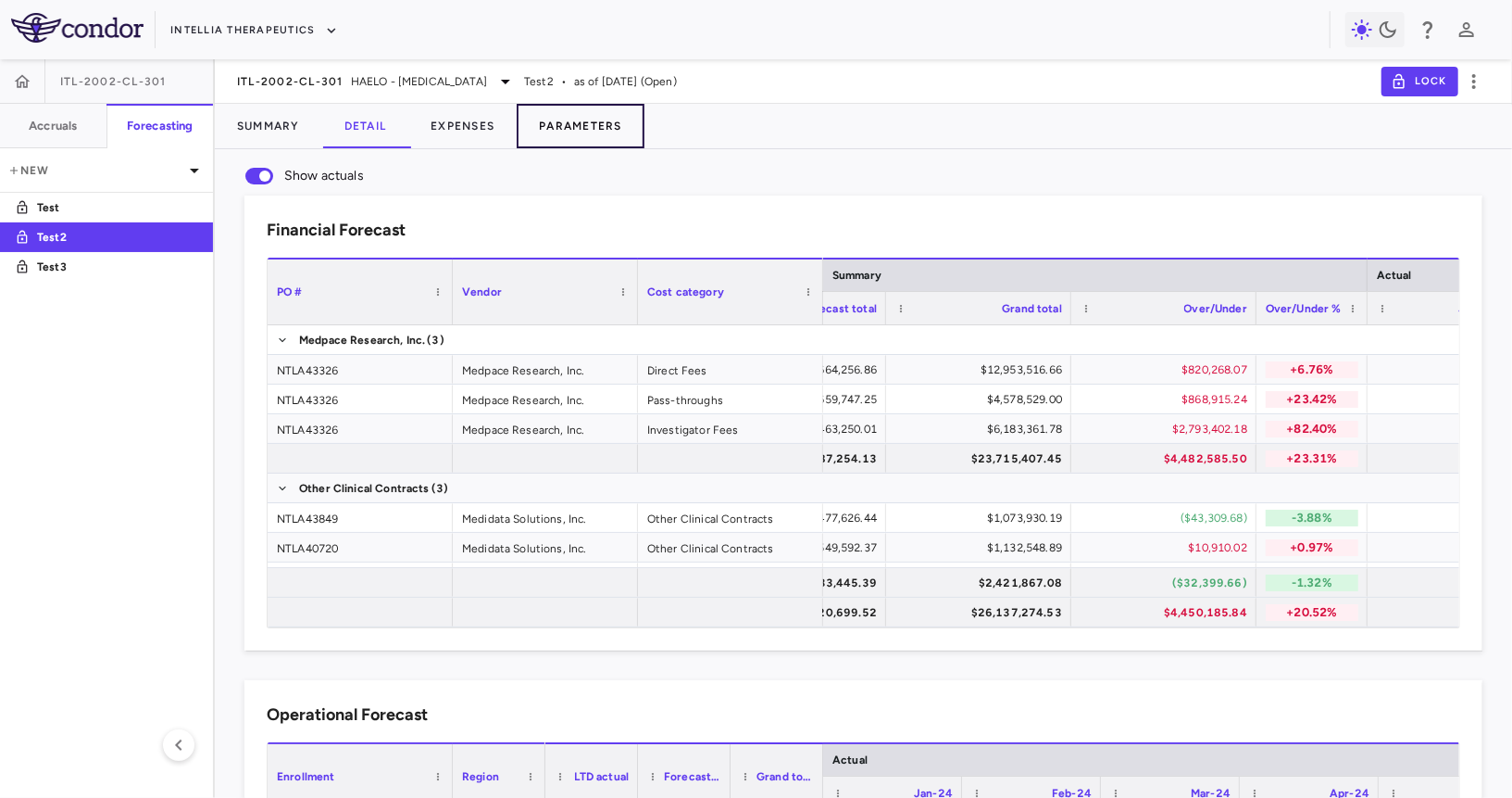
click at [569, 120] on button "Parameters" at bounding box center [581, 125] width 128 height 44
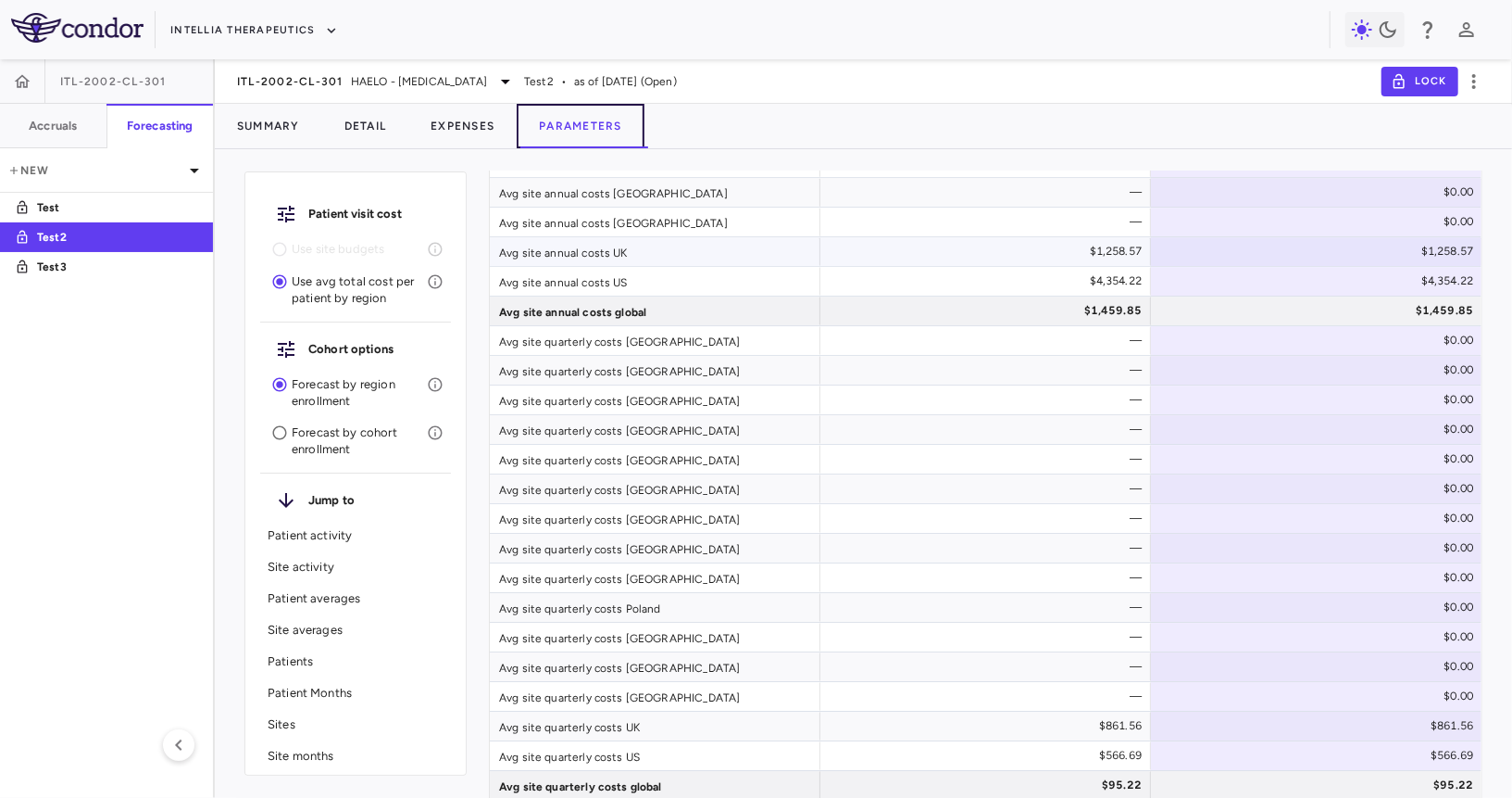
scroll to position [4334, 0]
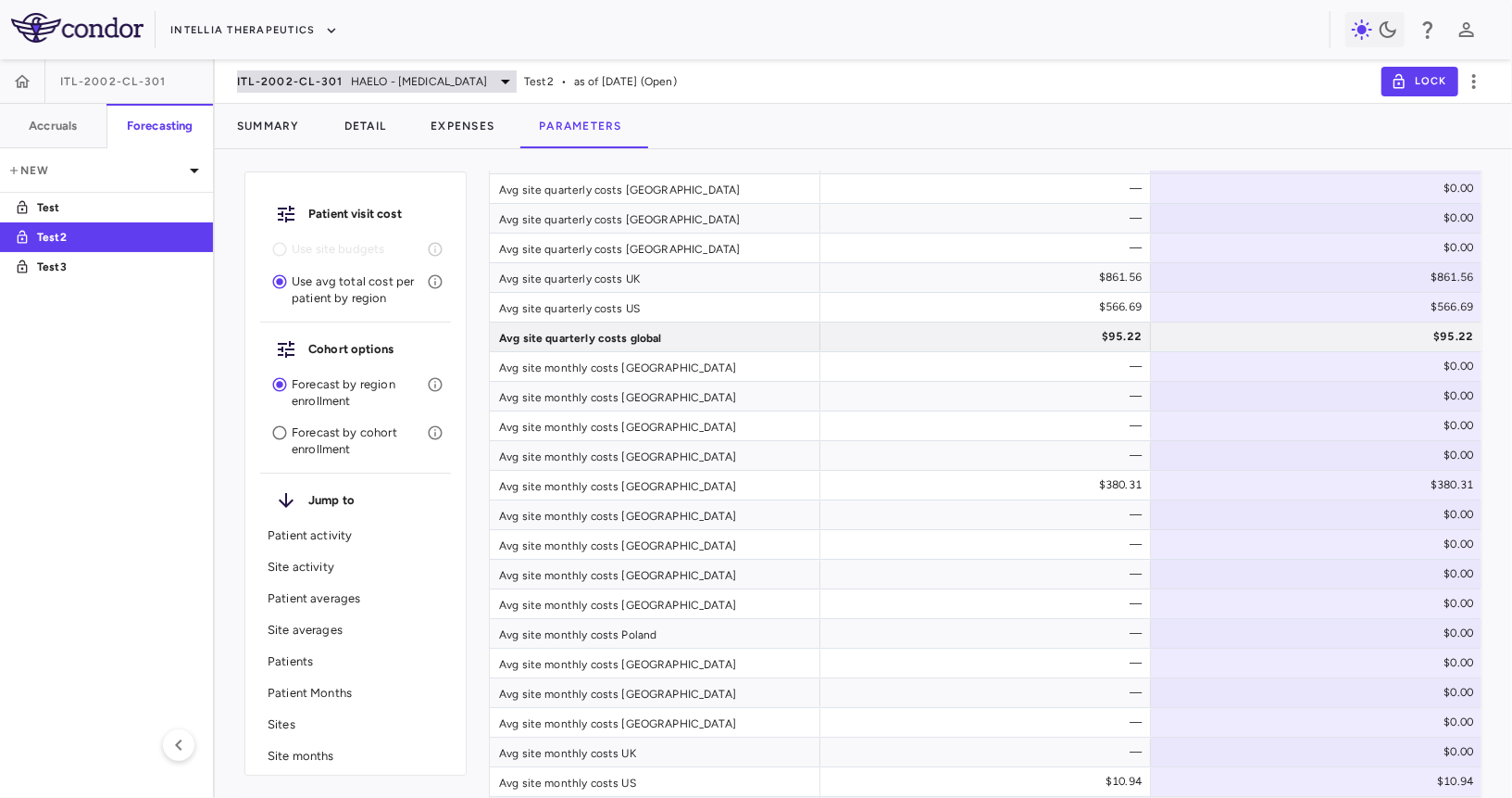
click at [315, 77] on span "ITL-2002-CL-301" at bounding box center [290, 80] width 106 height 14
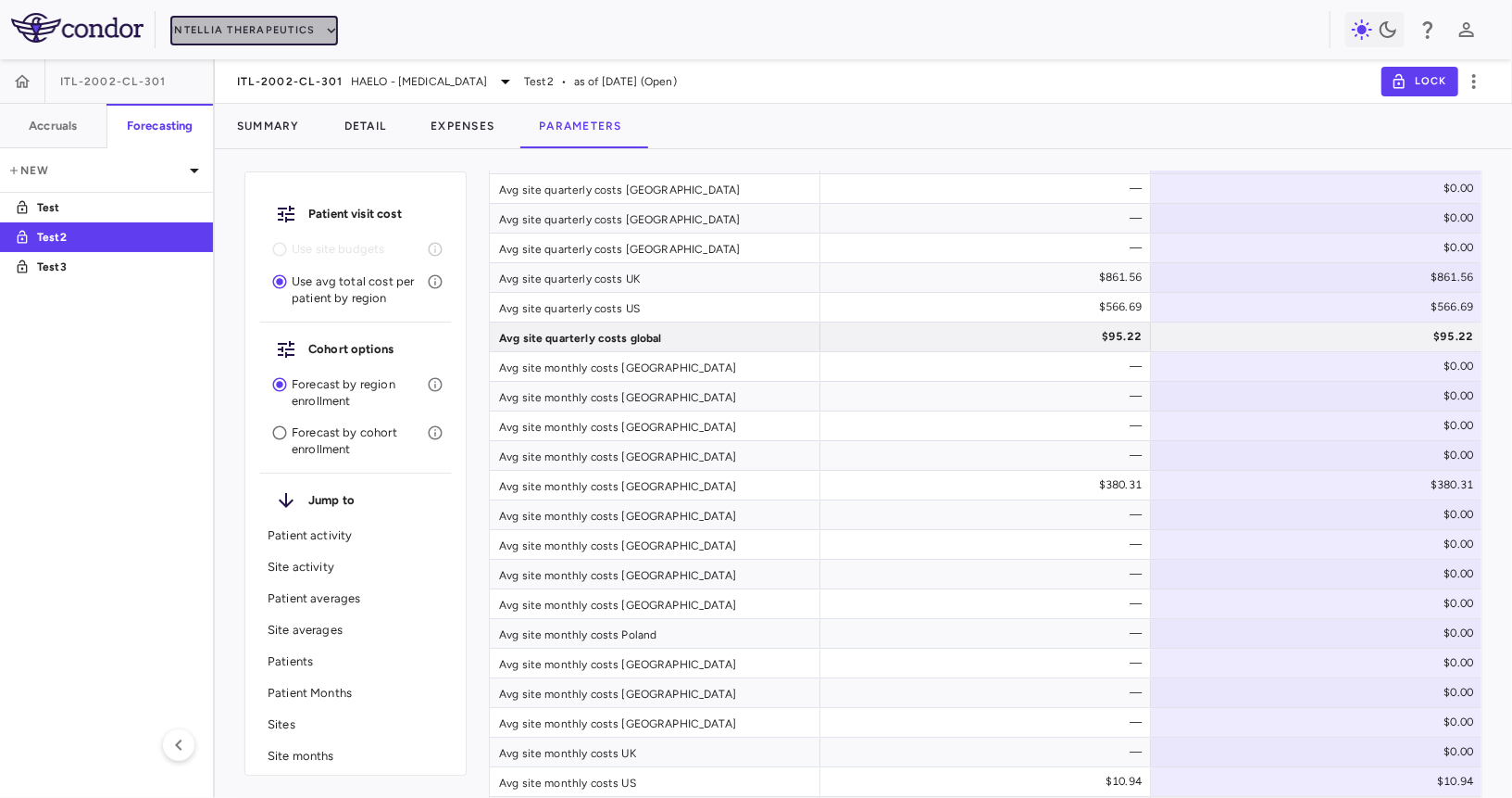
click at [270, 23] on button "Intellia Therapeutics" at bounding box center [253, 30] width 166 height 30
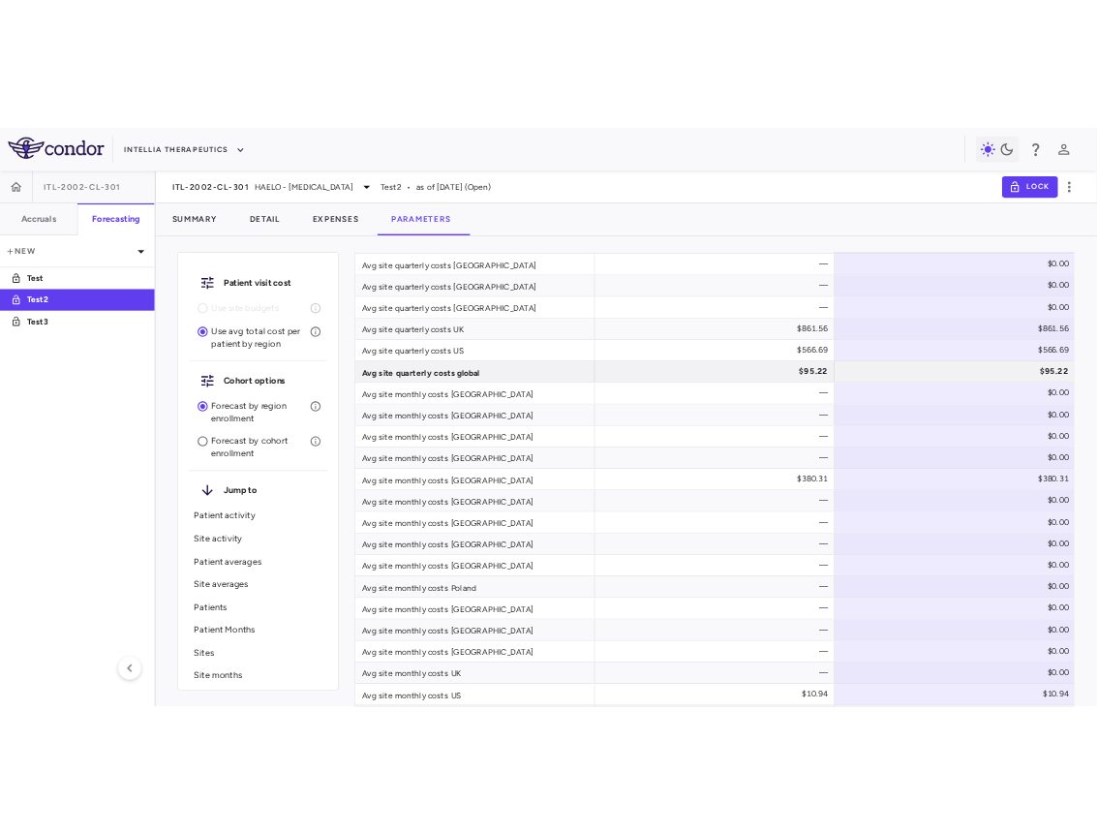
scroll to position [262, 0]
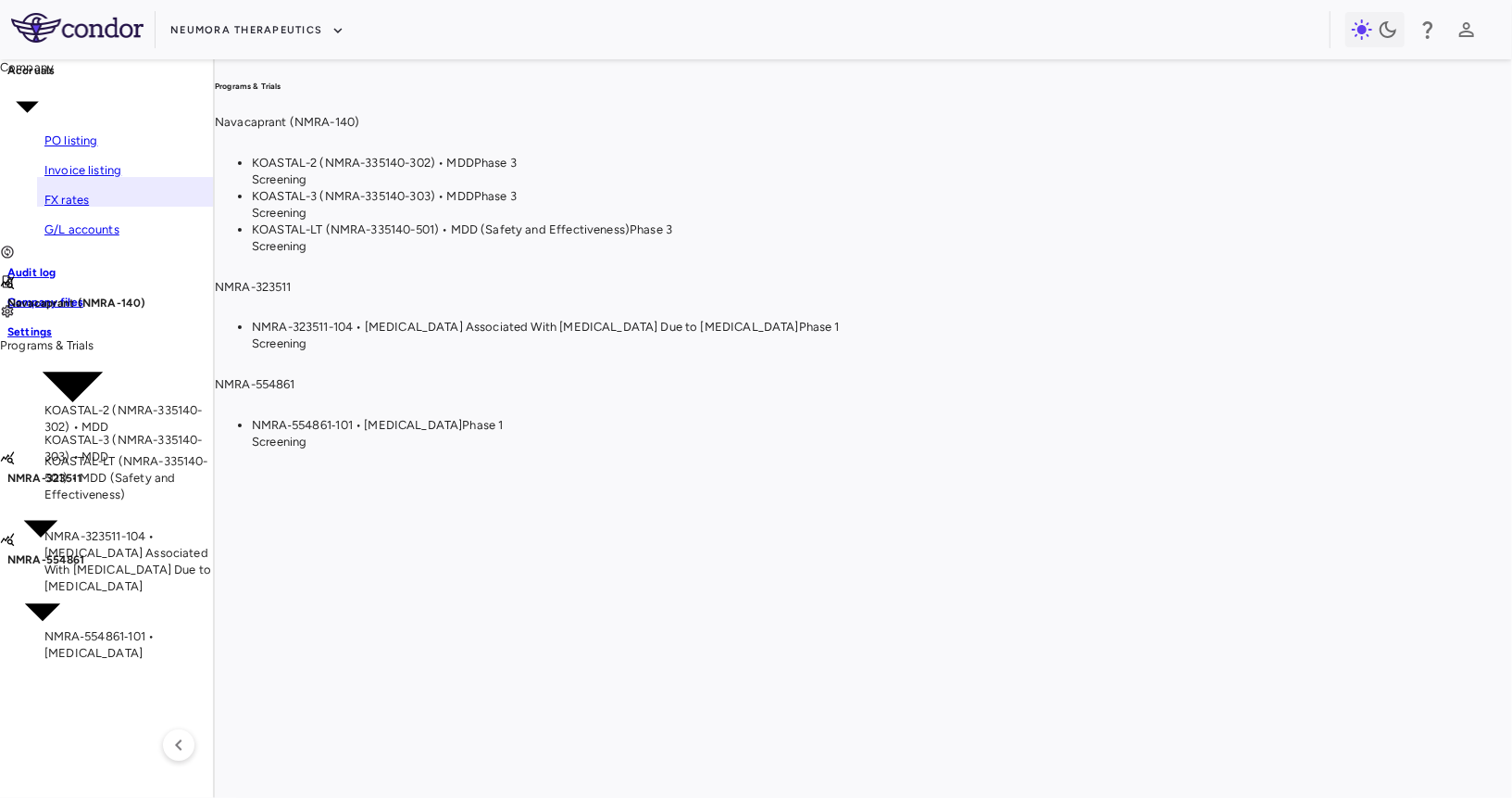
click at [83, 207] on span "FX rates" at bounding box center [66, 199] width 44 height 14
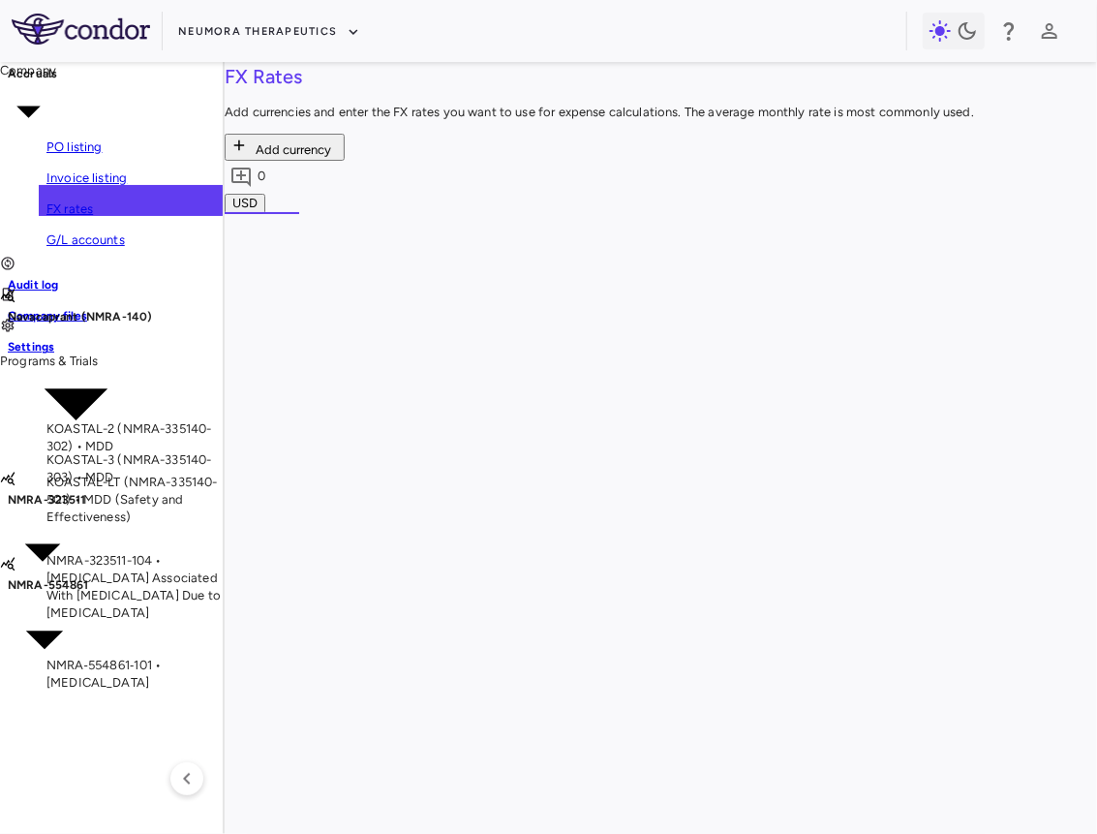
scroll to position [0, 583]
click at [138, 524] on span "KOASTAL-LT (NMRA-335140-501) • MDD (Safety and Effectiveness)" at bounding box center [131, 498] width 171 height 49
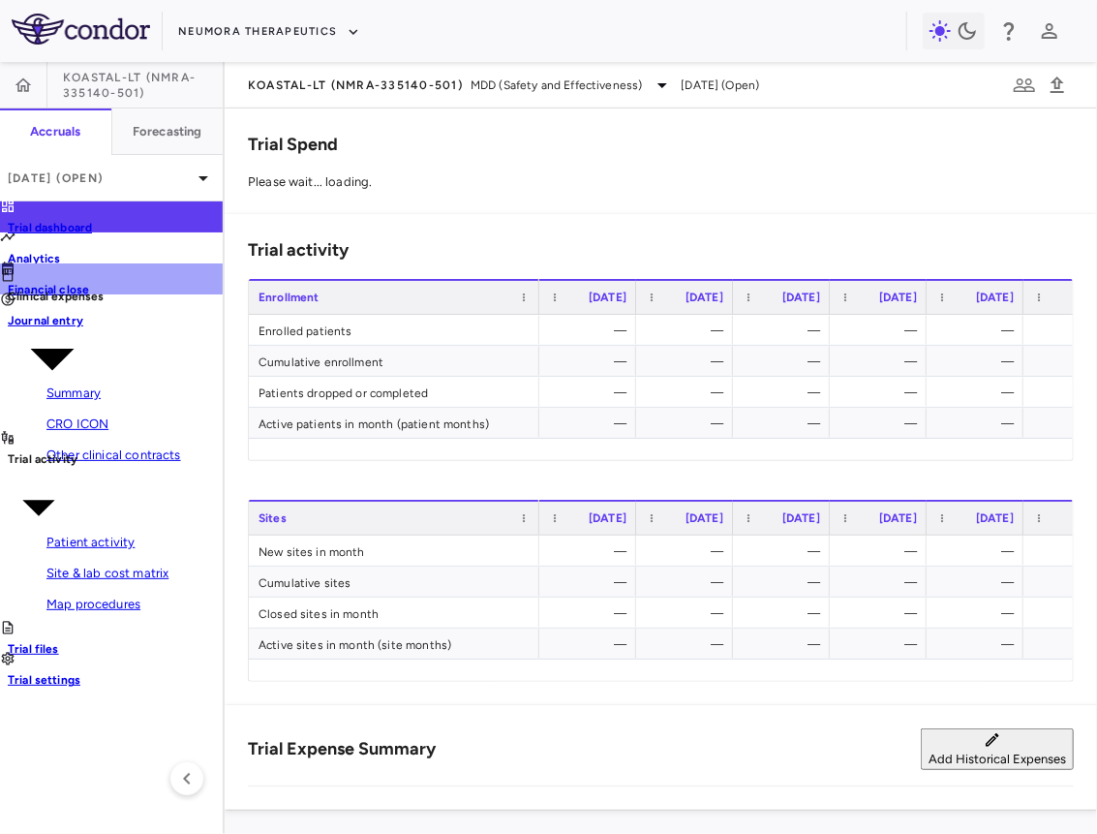
click at [89, 281] on p "Financial close" at bounding box center [48, 289] width 81 height 17
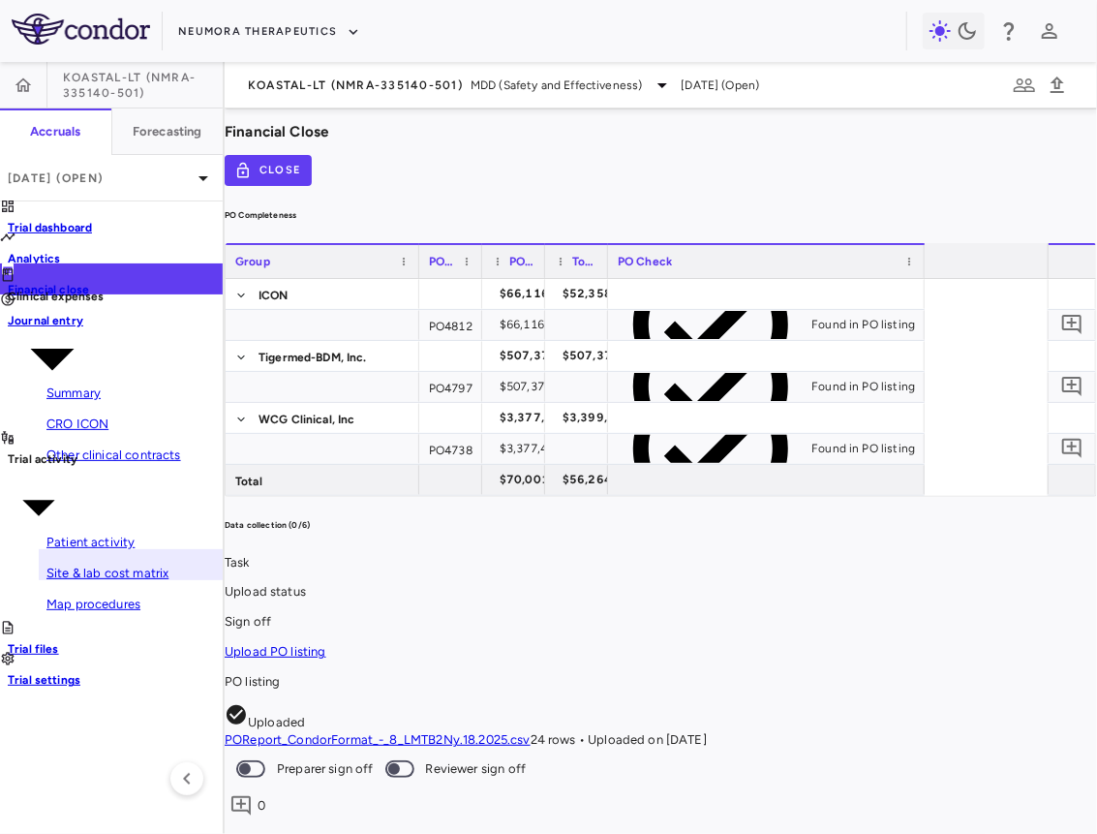
click at [103, 565] on span "Site & lab cost matrix" at bounding box center [107, 572] width 122 height 15
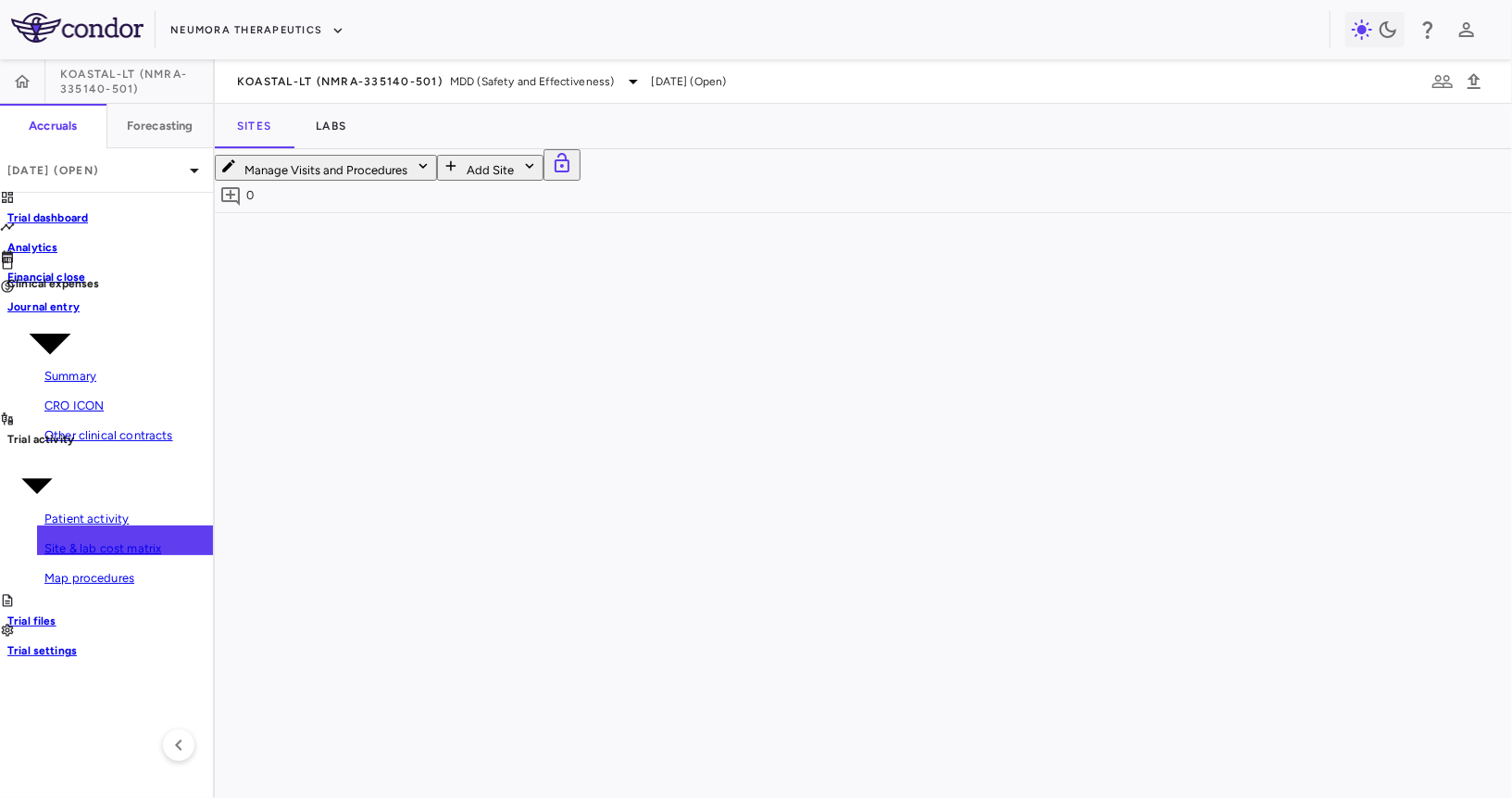
click at [675, 275] on div "Currency" at bounding box center [636, 262] width 76 height 23
click at [667, 268] on span at bounding box center [661, 262] width 11 height 11
click at [668, 275] on div "Currency 1" at bounding box center [636, 262] width 76 height 23
click at [675, 275] on div "Currency" at bounding box center [636, 262] width 76 height 23
click at [1001, 365] on div "CSK" at bounding box center [981, 349] width 71 height 30
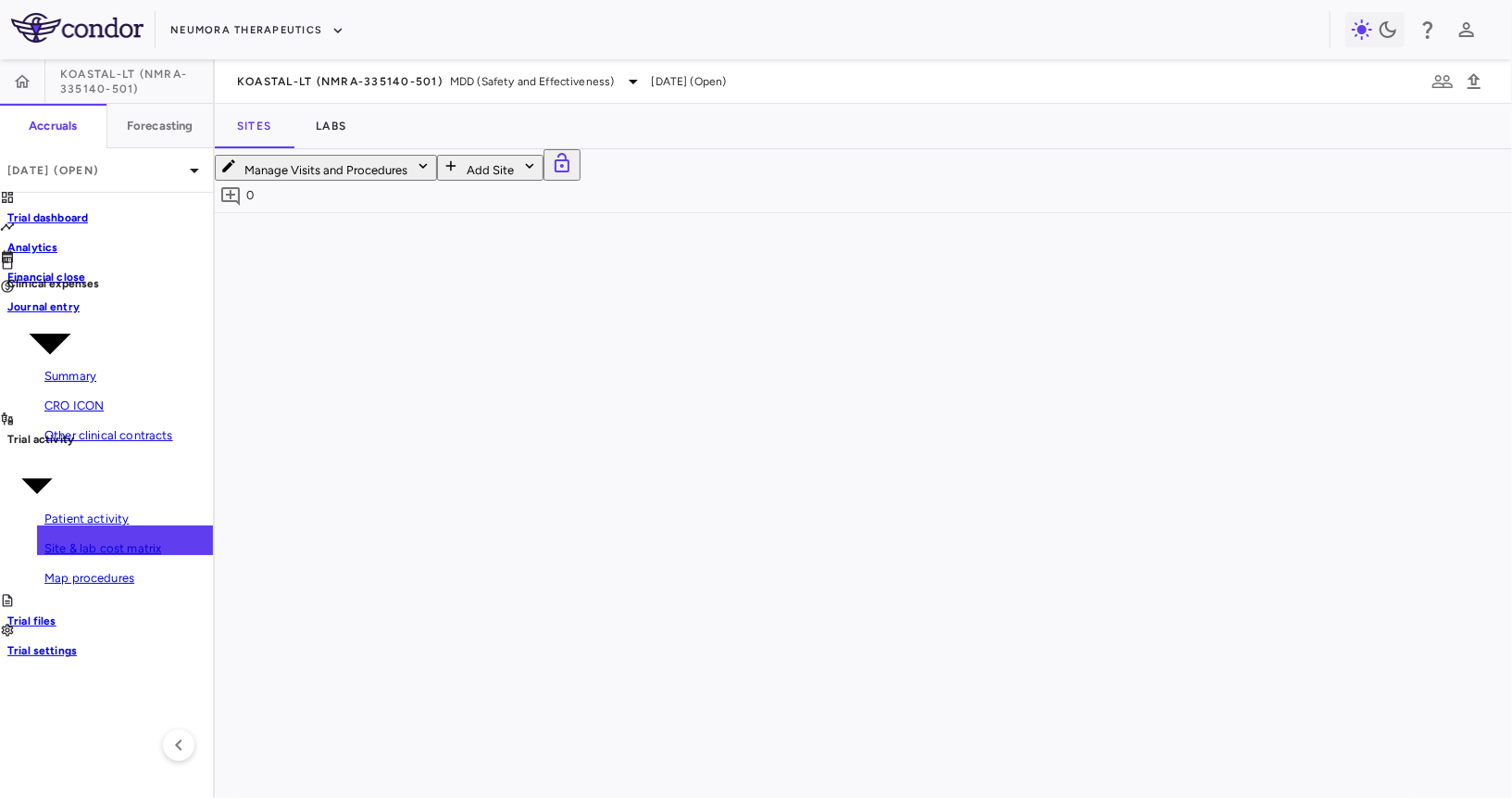
click at [1009, 394] on div "CZK" at bounding box center [981, 379] width 71 height 30
click at [1016, 365] on div "CSK" at bounding box center [981, 349] width 71 height 30
click at [25, 83] on icon "button" at bounding box center [22, 81] width 18 height 18
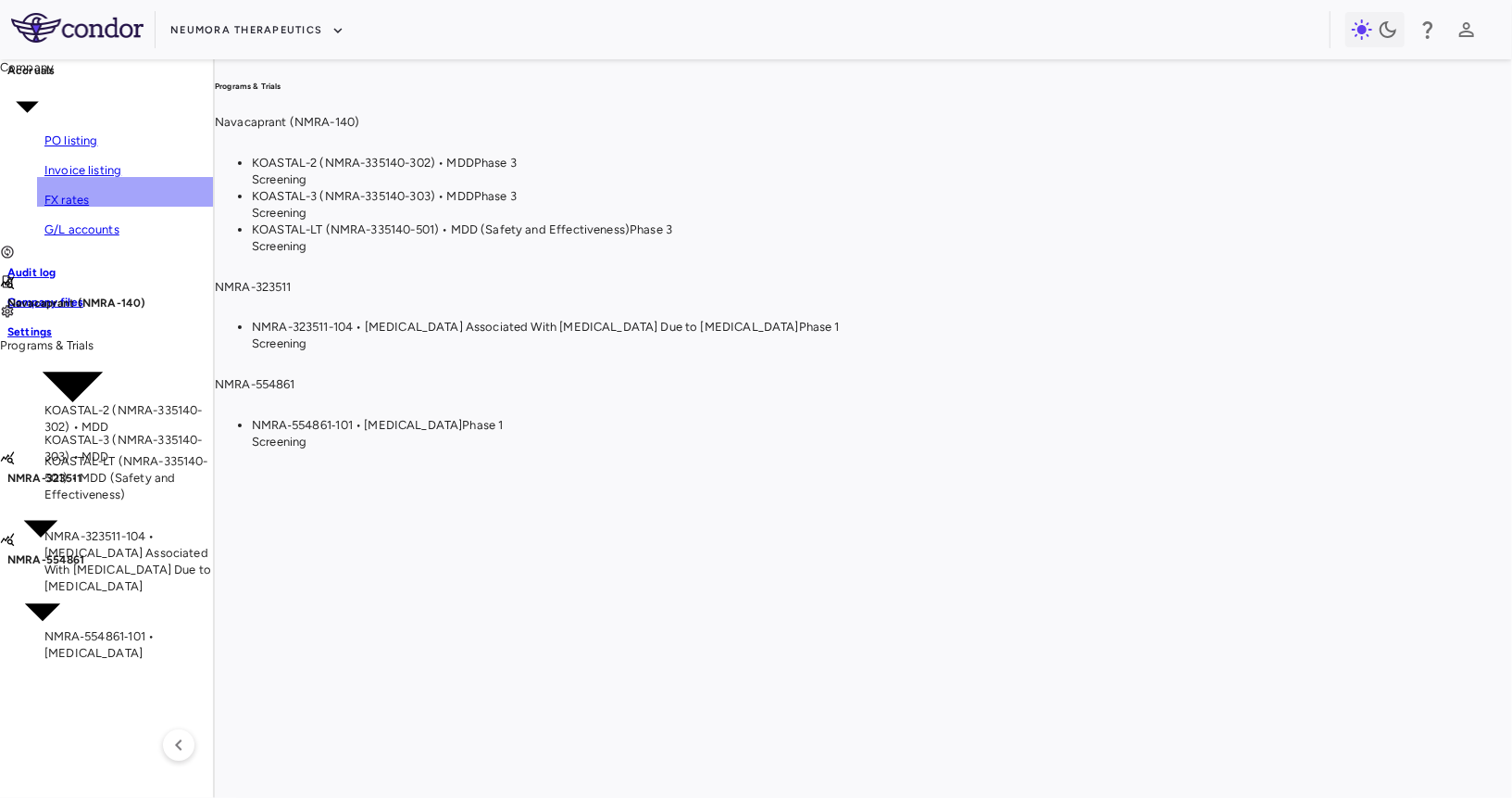
click at [75, 207] on span "FX rates" at bounding box center [66, 199] width 44 height 14
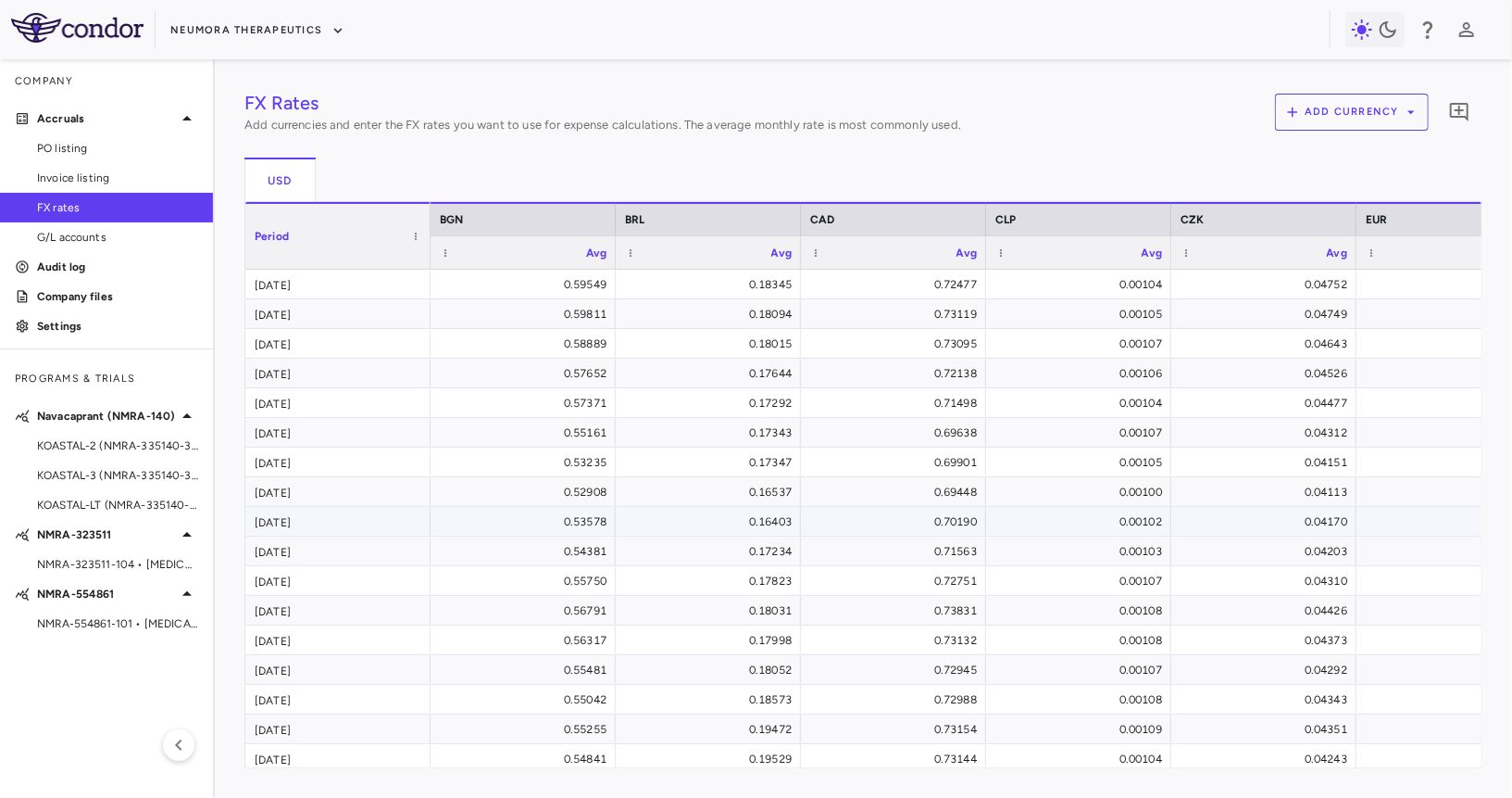
scroll to position [0, 428]
